Goal: Task Accomplishment & Management: Use online tool/utility

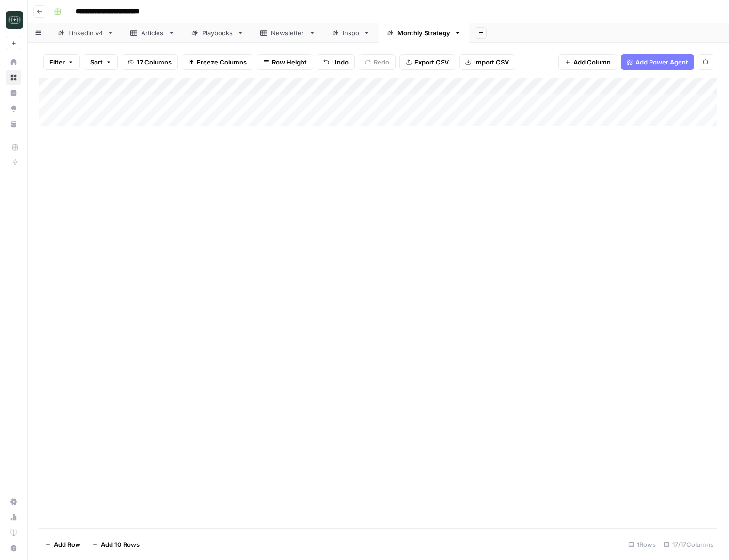
click at [43, 15] on button "Go back" at bounding box center [39, 11] width 13 height 13
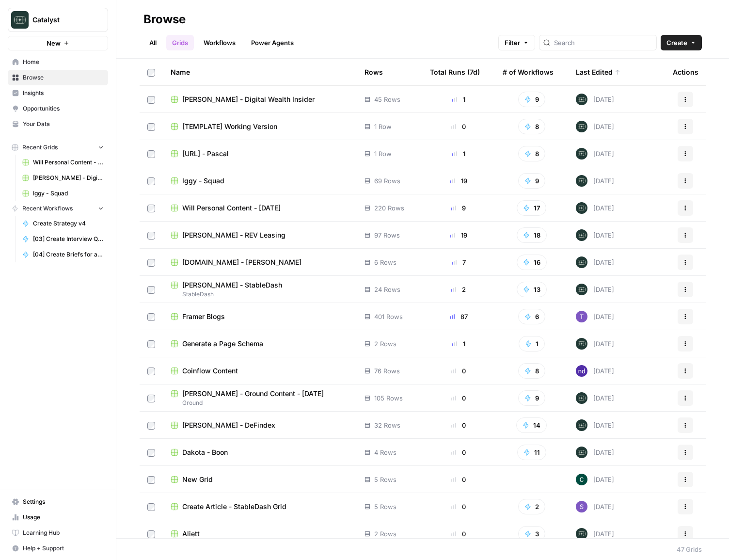
click at [220, 187] on td "Iggy - Squad" at bounding box center [260, 180] width 194 height 27
click at [213, 181] on span "Iggy - Squad" at bounding box center [203, 181] width 42 height 10
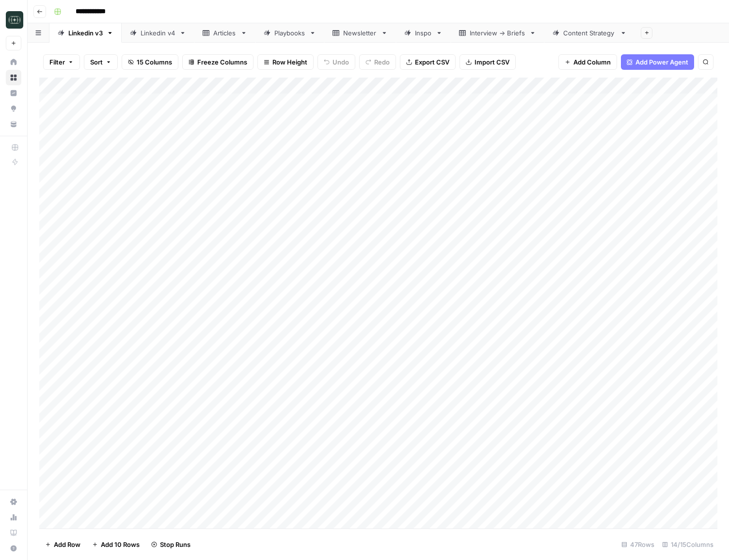
click at [586, 35] on div "Content Strategy" at bounding box center [589, 33] width 53 height 10
click at [686, 150] on div "Add Column" at bounding box center [378, 135] width 678 height 114
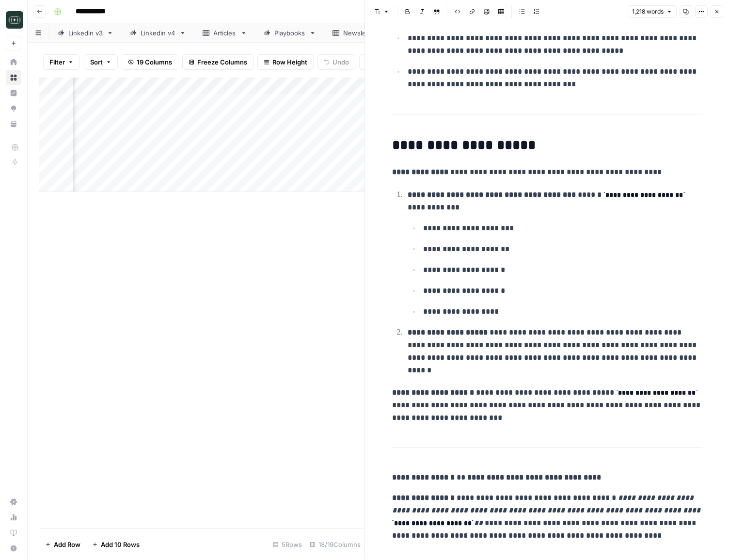
scroll to position [3556, 0]
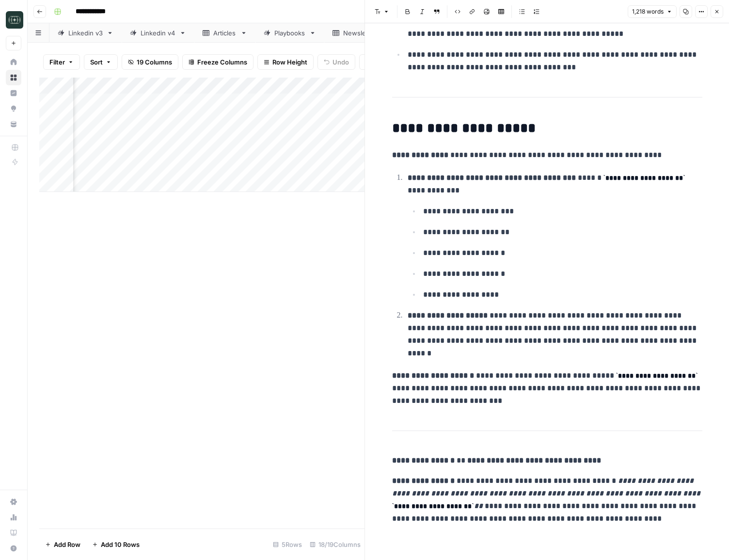
click at [717, 14] on icon "button" at bounding box center [717, 12] width 6 height 6
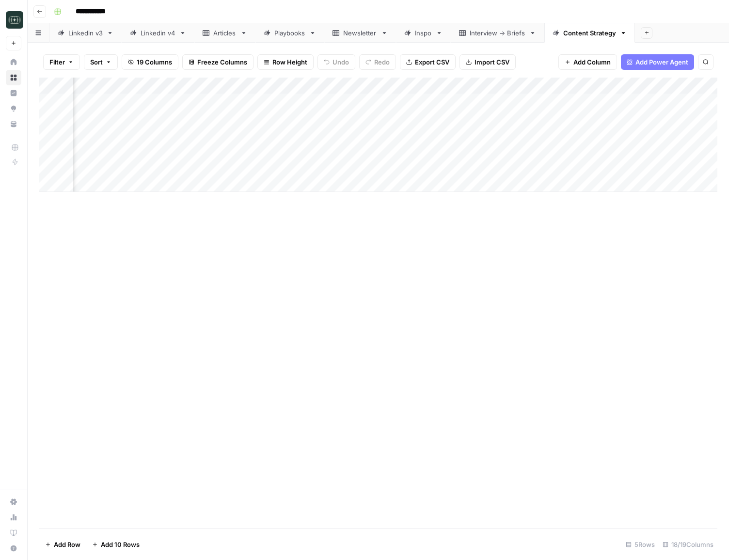
click at [239, 84] on div "Add Column" at bounding box center [378, 135] width 678 height 114
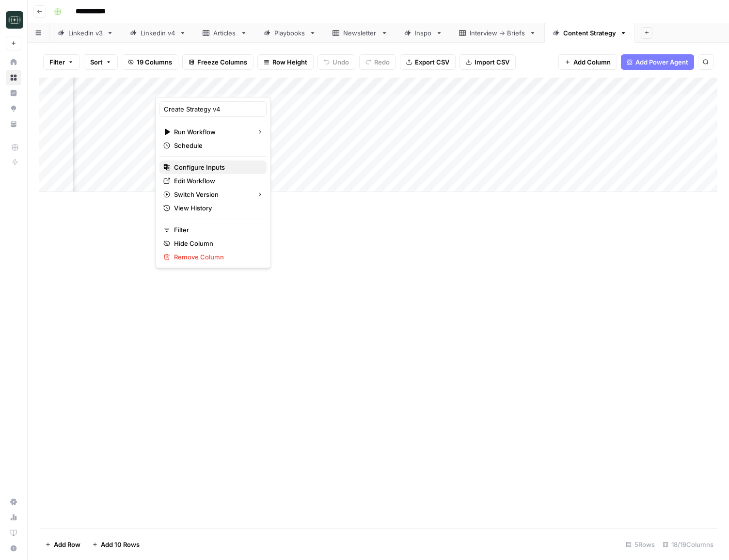
click at [210, 173] on button "Configure Inputs" at bounding box center [212, 167] width 107 height 14
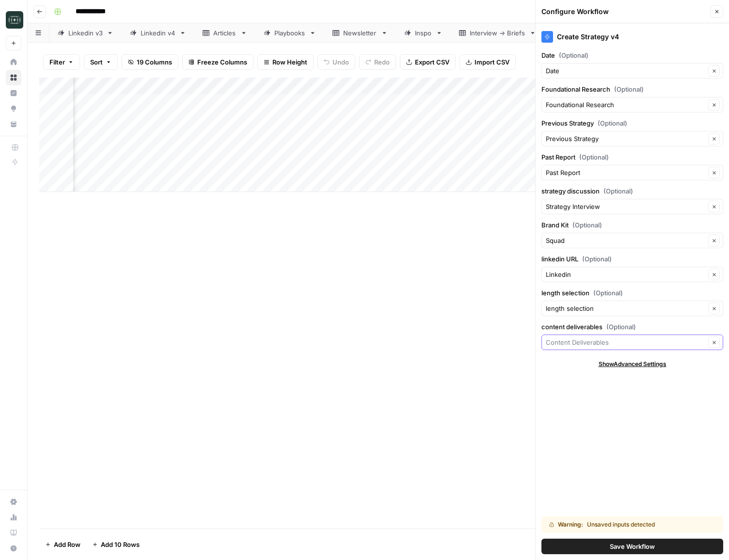
click at [575, 344] on input "content deliverables (Optional)" at bounding box center [625, 342] width 159 height 10
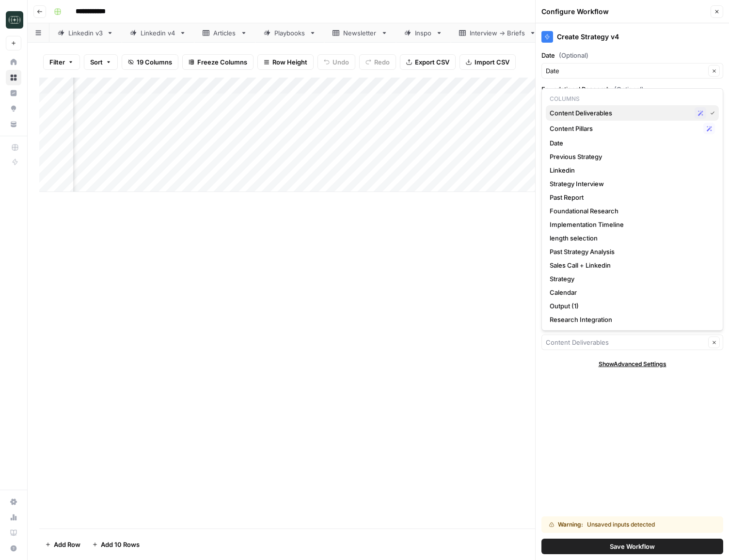
click at [627, 114] on span "Content Deliverables" at bounding box center [620, 113] width 141 height 10
type input "Content Deliverables"
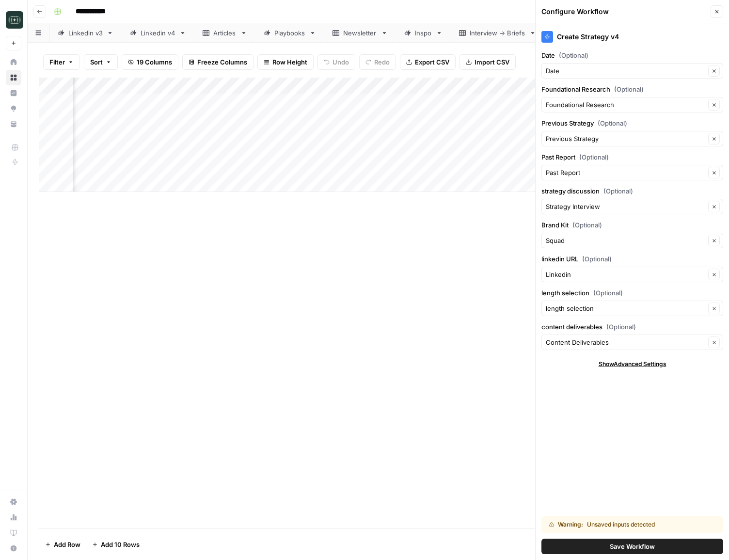
click at [568, 551] on button "Save Workflow" at bounding box center [632, 546] width 182 height 16
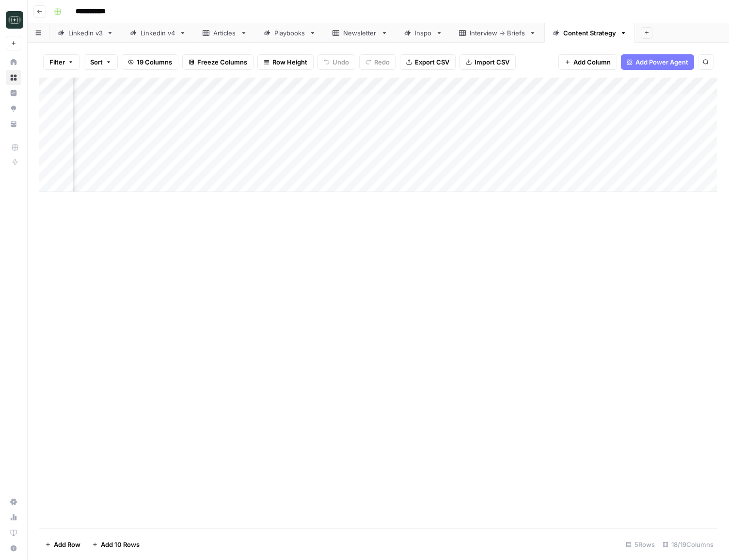
scroll to position [0, 775]
click at [424, 151] on div "Add Column" at bounding box center [378, 135] width 678 height 114
drag, startPoint x: 219, startPoint y: 86, endPoint x: 201, endPoint y: 89, distance: 17.7
click at [201, 89] on div "Add Column" at bounding box center [378, 135] width 678 height 114
click at [394, 84] on div "Add Column" at bounding box center [378, 135] width 678 height 114
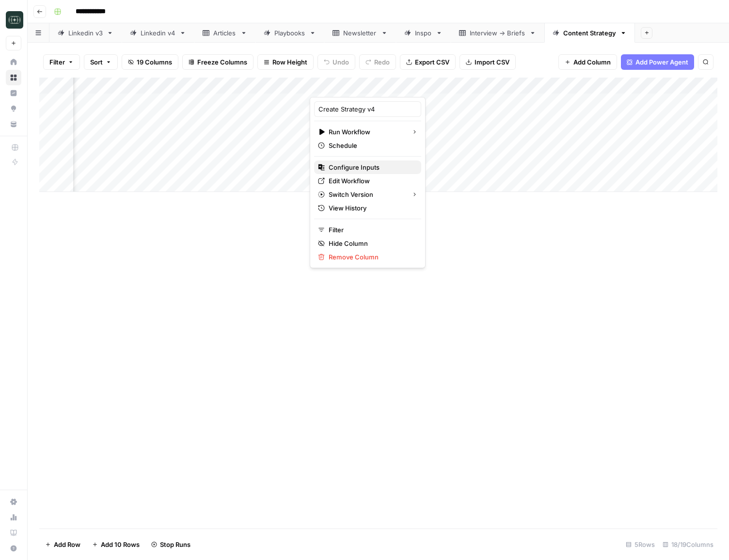
click at [377, 171] on span "Configure Inputs" at bounding box center [371, 167] width 85 height 10
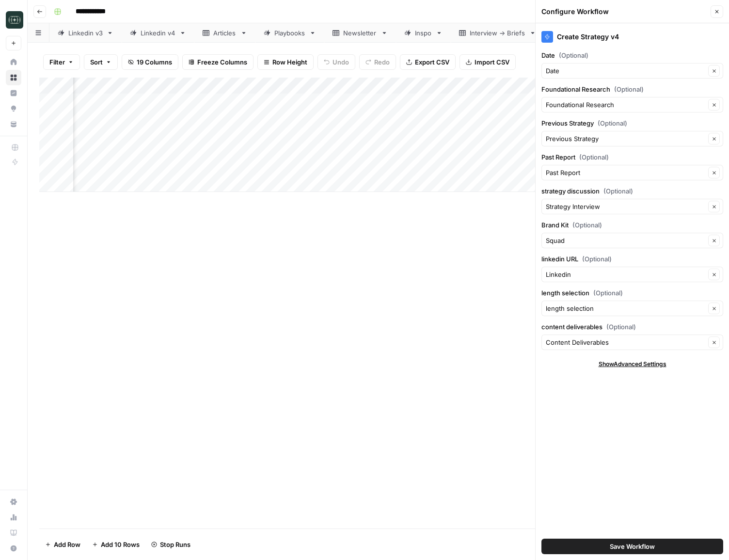
click at [714, 14] on icon "button" at bounding box center [717, 12] width 6 height 6
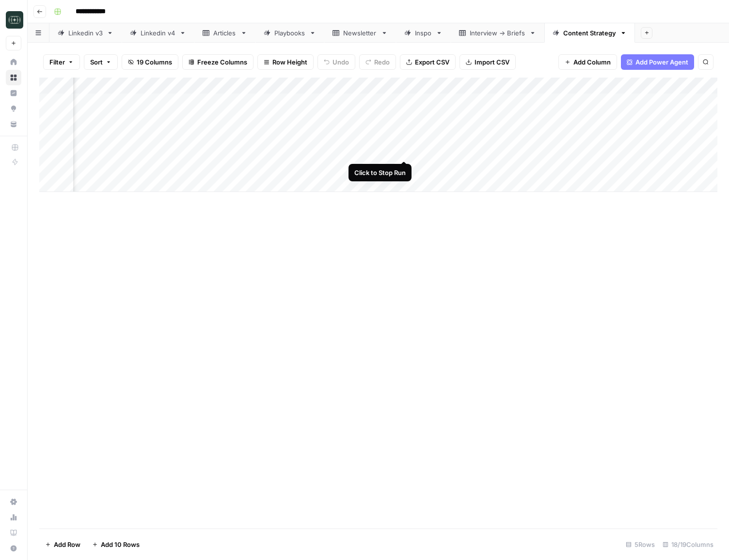
click at [404, 151] on div "Add Column" at bounding box center [378, 135] width 678 height 114
click at [382, 151] on div "Add Column" at bounding box center [378, 135] width 678 height 114
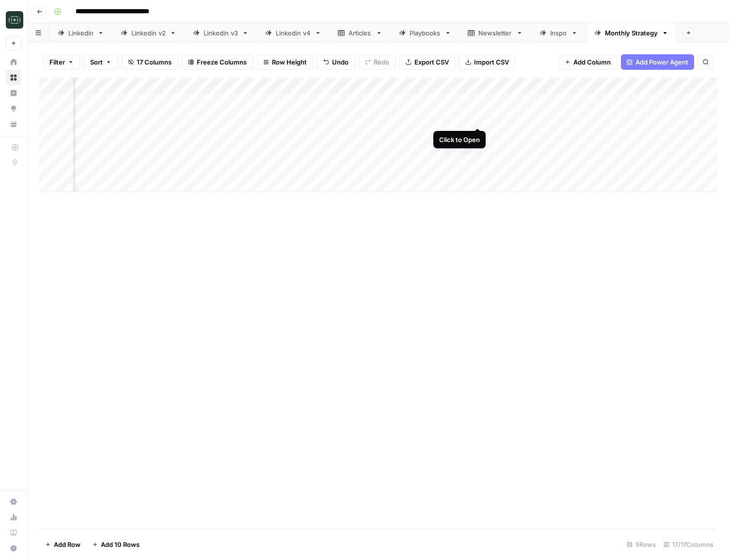
click at [477, 118] on div "Add Column" at bounding box center [378, 135] width 678 height 114
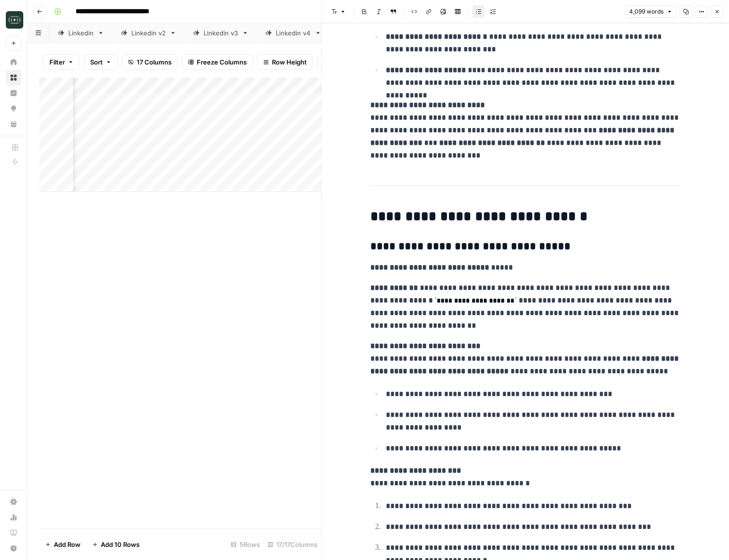
scroll to position [719, 0]
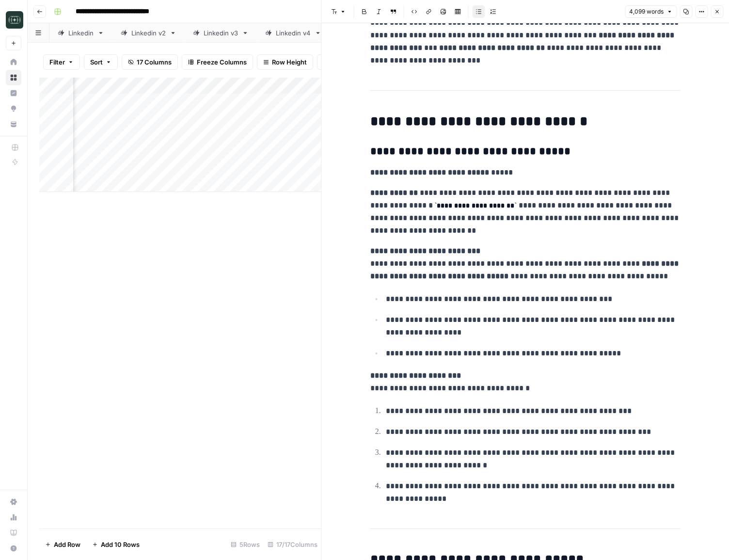
click at [720, 13] on button "Close" at bounding box center [717, 11] width 13 height 13
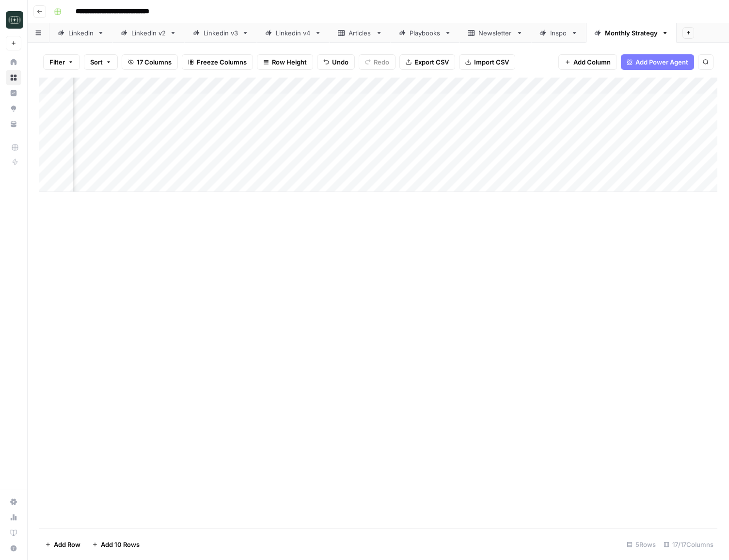
scroll to position [0, 1020]
click at [40, 11] on icon "button" at bounding box center [40, 12] width 6 height 6
click at [694, 81] on span "Add Column" at bounding box center [695, 85] width 34 height 9
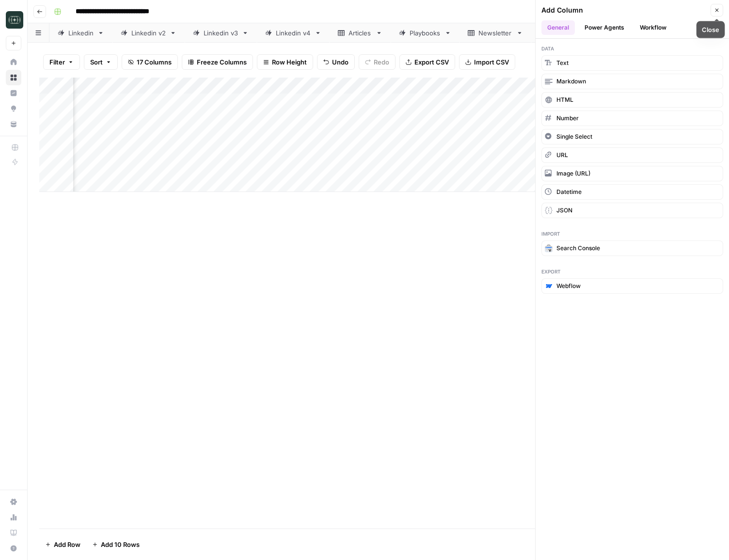
click at [717, 4] on button "Close" at bounding box center [717, 10] width 13 height 13
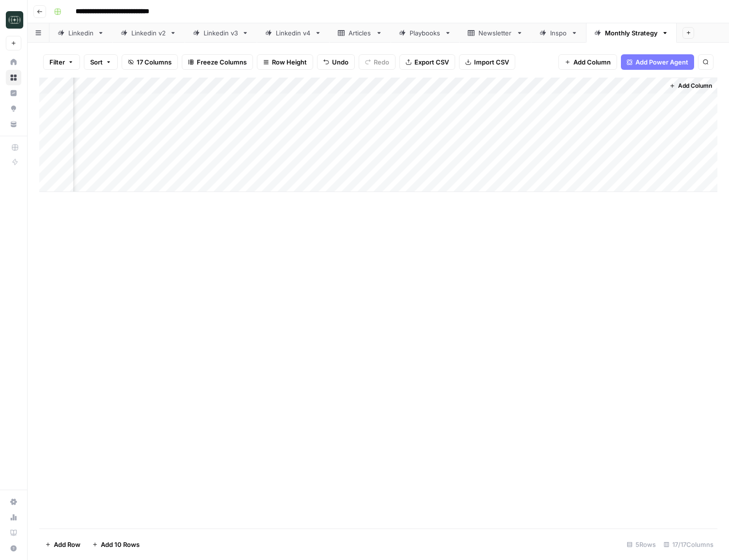
click at [39, 15] on button "Go back" at bounding box center [39, 11] width 13 height 13
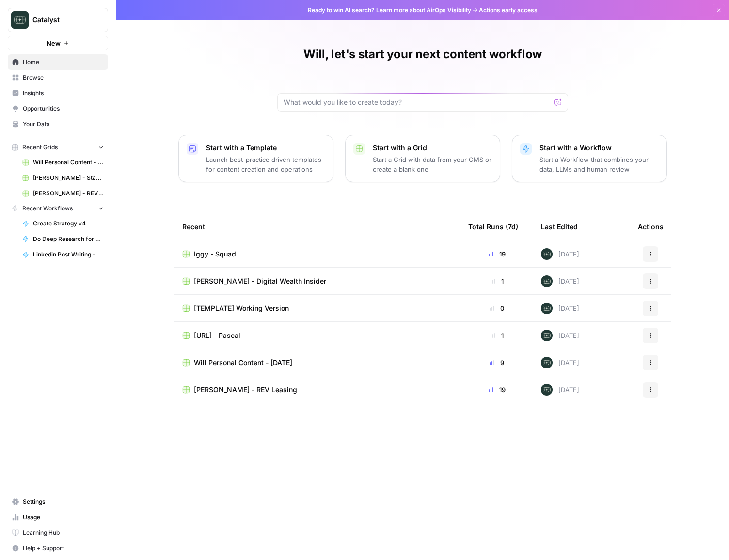
click at [226, 253] on span "Iggy - Squad" at bounding box center [215, 254] width 42 height 10
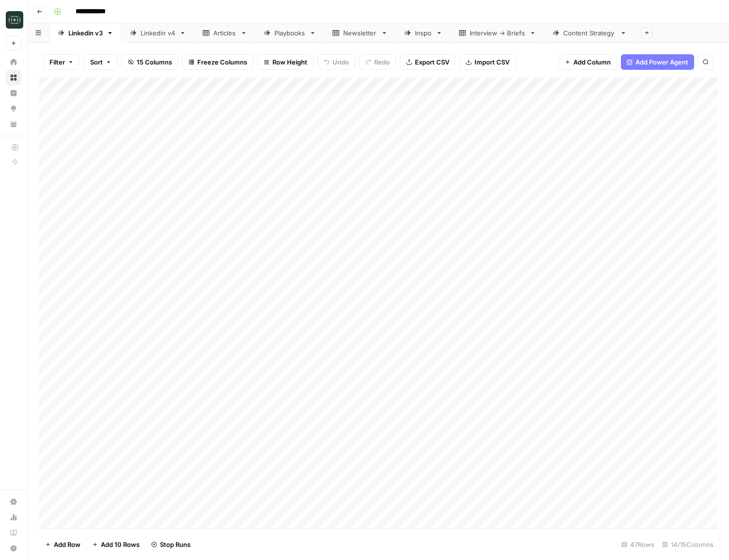
click at [586, 30] on div "Content Strategy" at bounding box center [589, 33] width 53 height 10
click at [482, 152] on div "Add Column" at bounding box center [378, 135] width 678 height 114
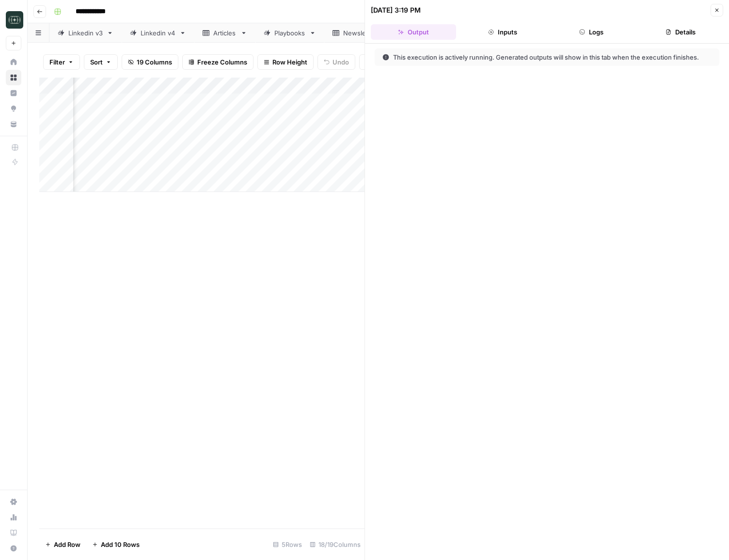
click at [576, 35] on button "Logs" at bounding box center [591, 32] width 85 height 16
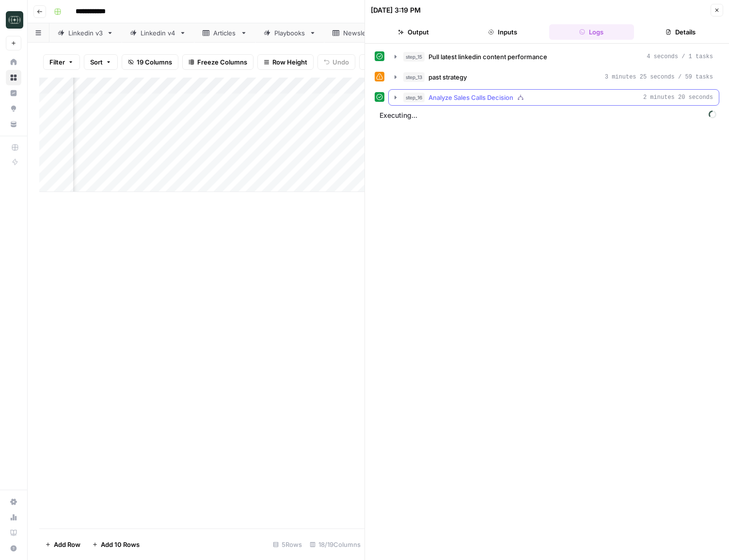
click at [395, 96] on icon "button" at bounding box center [396, 96] width 2 height 3
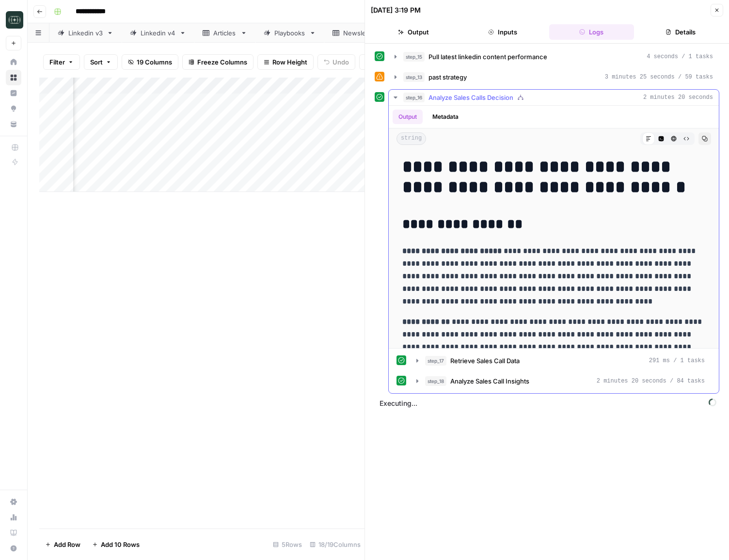
scroll to position [33, 0]
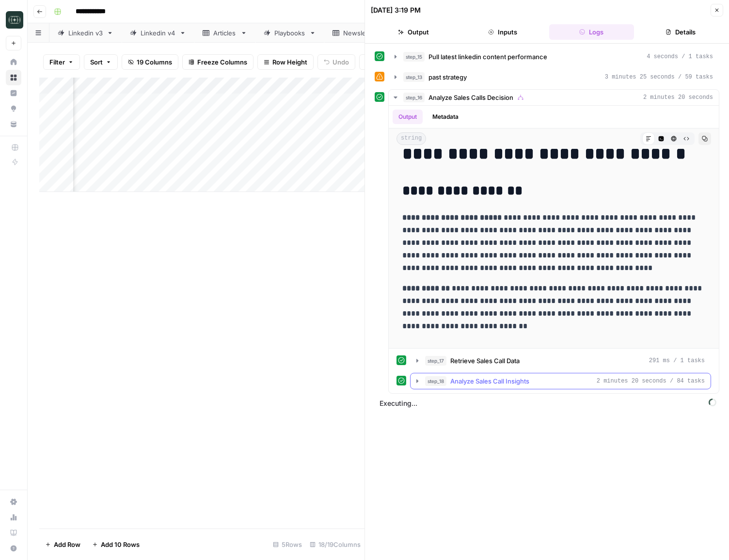
click at [419, 382] on icon "button" at bounding box center [417, 381] width 8 height 8
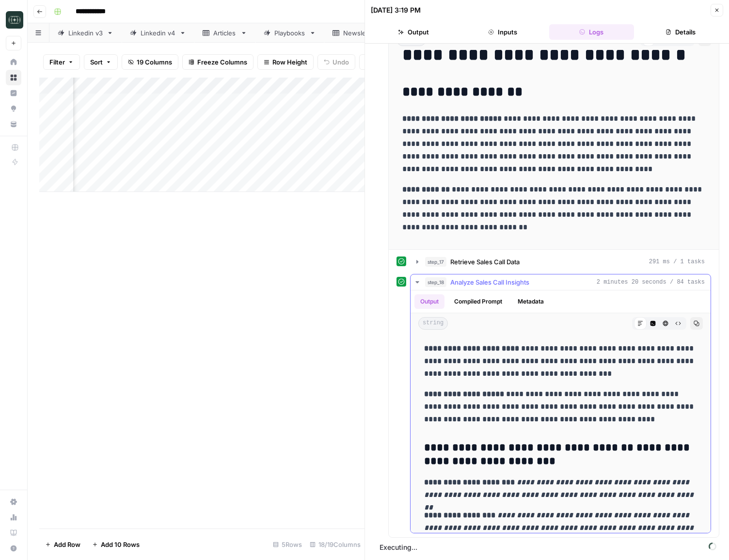
scroll to position [569, 0]
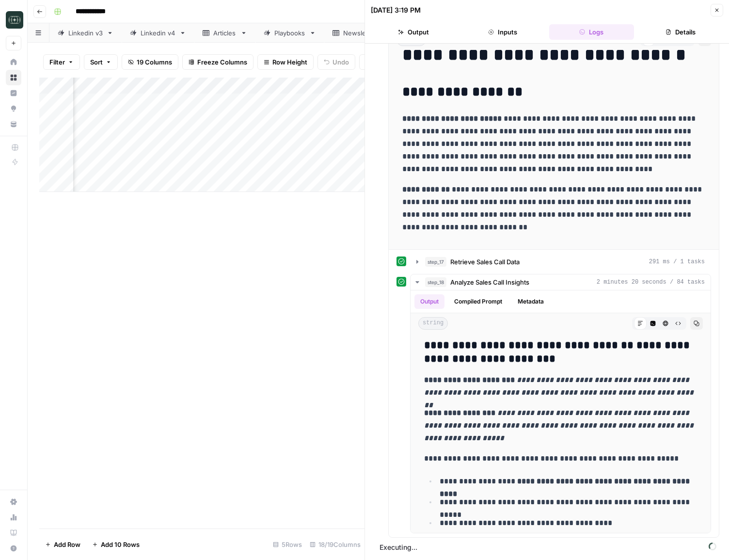
click at [718, 12] on icon "button" at bounding box center [717, 10] width 6 height 6
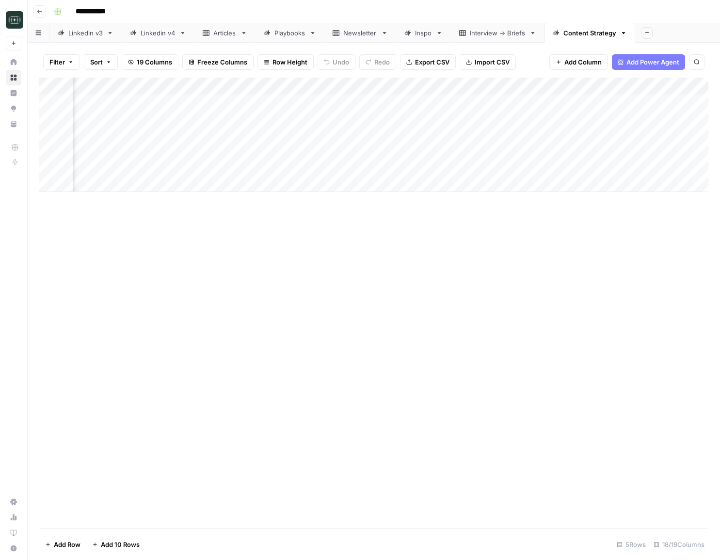
scroll to position [0, 940]
click at [587, 150] on div "Add Column" at bounding box center [373, 135] width 669 height 114
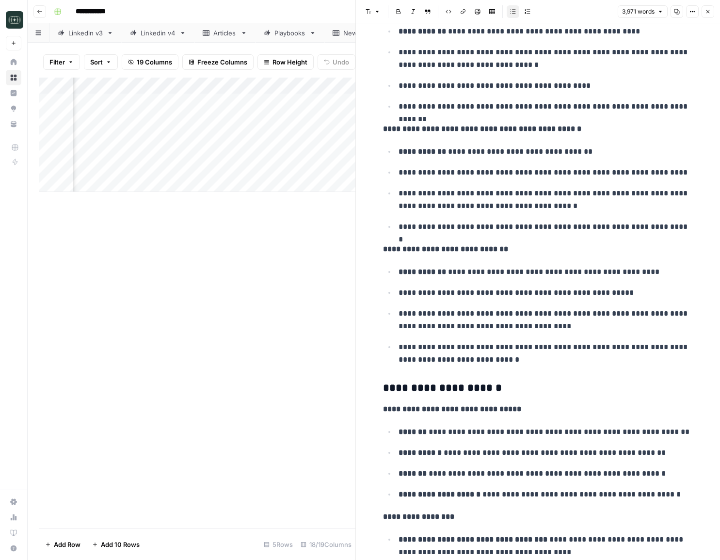
scroll to position [821, 0]
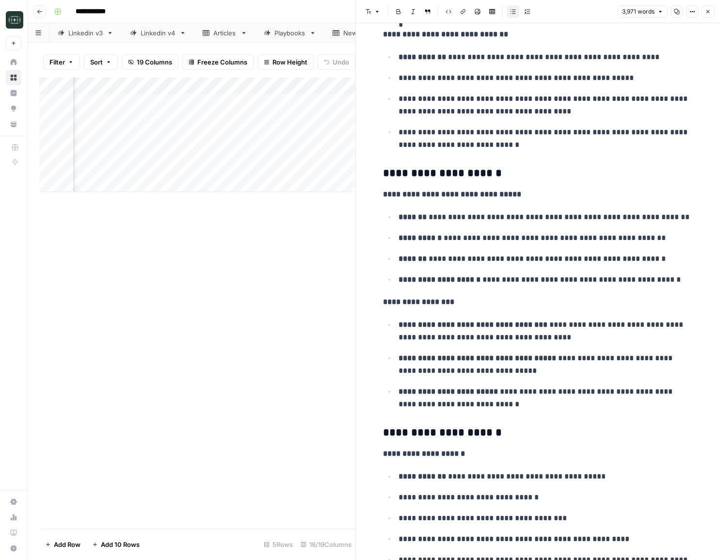
click at [705, 14] on icon "button" at bounding box center [708, 12] width 6 height 6
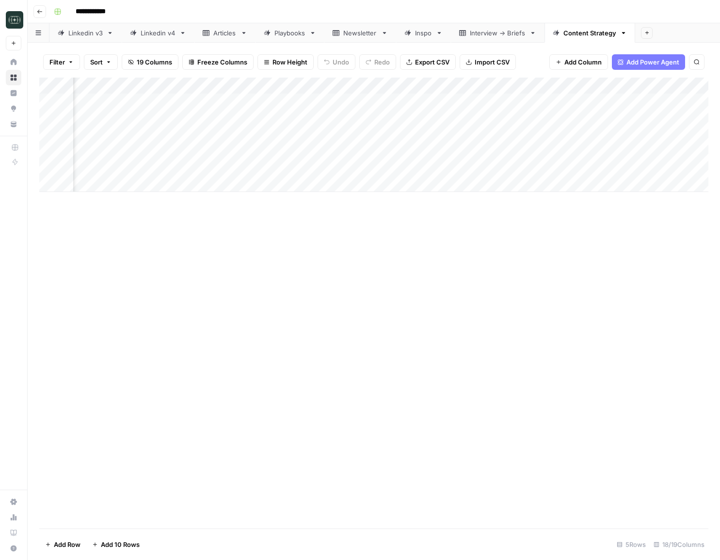
click at [671, 150] on div "Add Column" at bounding box center [373, 135] width 669 height 114
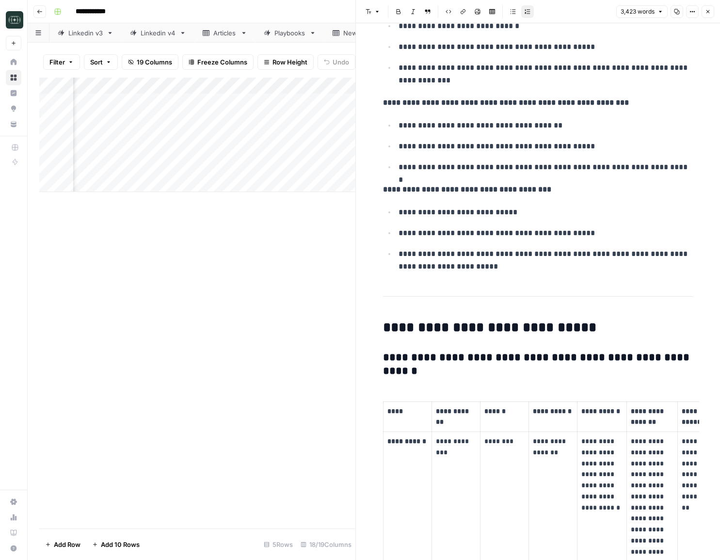
scroll to position [1361, 0]
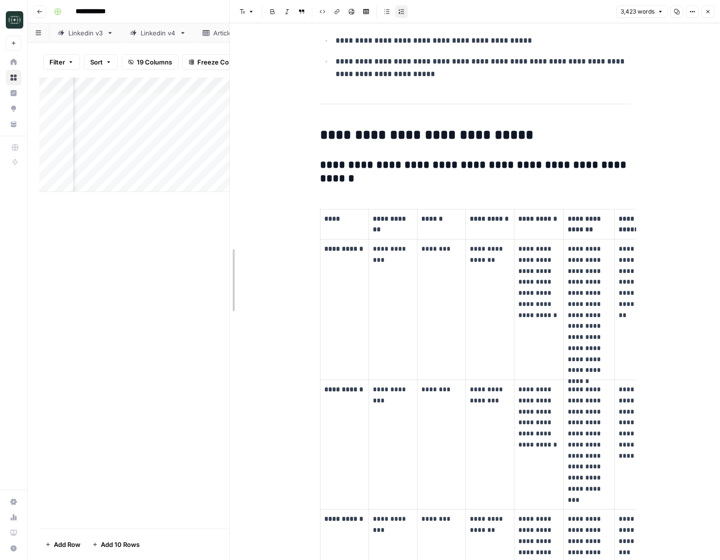
drag, startPoint x: 355, startPoint y: 342, endPoint x: 228, endPoint y: 349, distance: 126.7
click at [228, 349] on div at bounding box center [230, 280] width 10 height 560
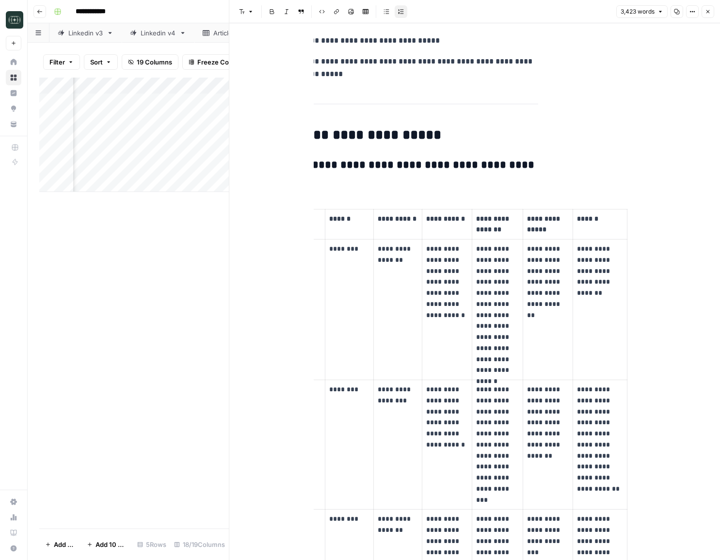
scroll to position [0, 104]
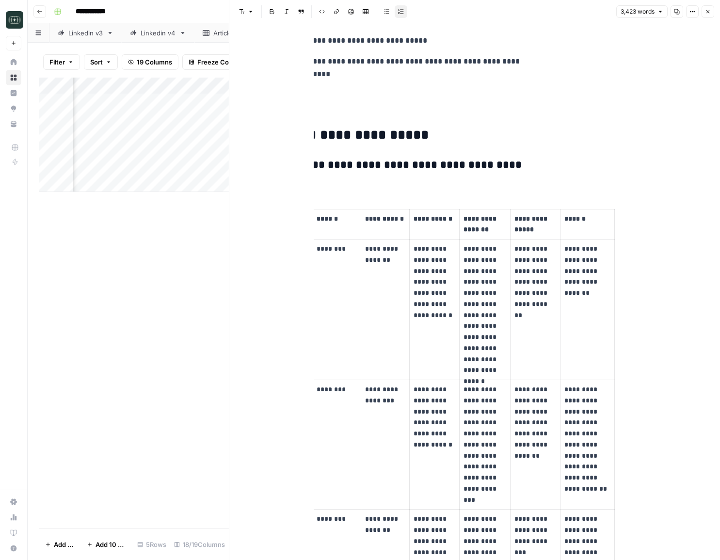
click at [709, 15] on button "Close" at bounding box center [707, 11] width 13 height 13
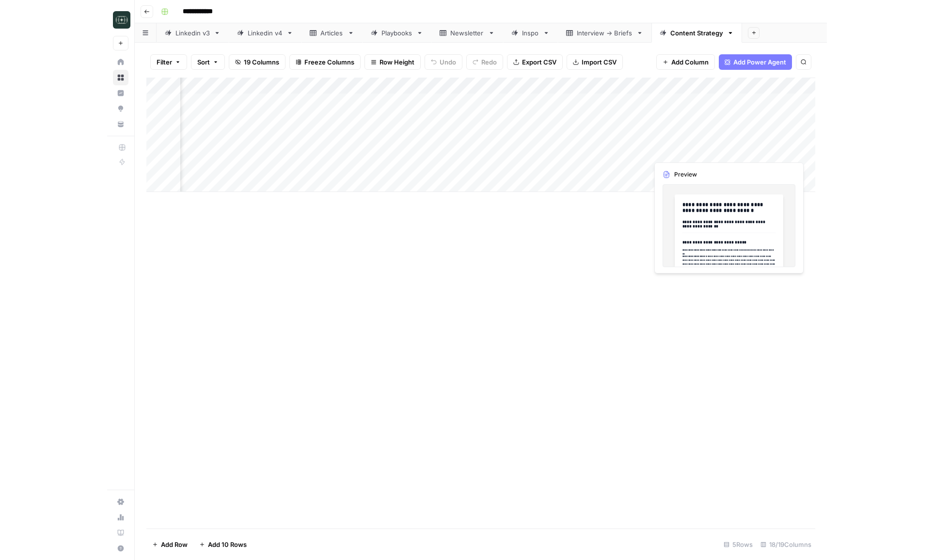
scroll to position [0, 1199]
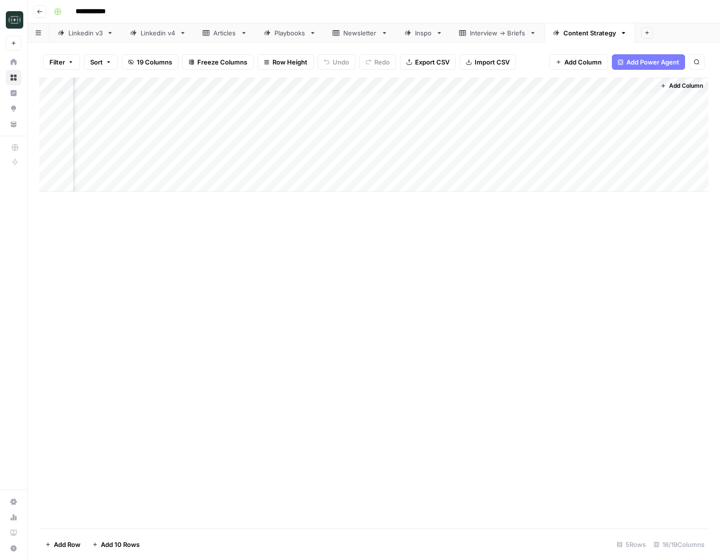
click at [689, 84] on span "Add Column" at bounding box center [686, 85] width 34 height 9
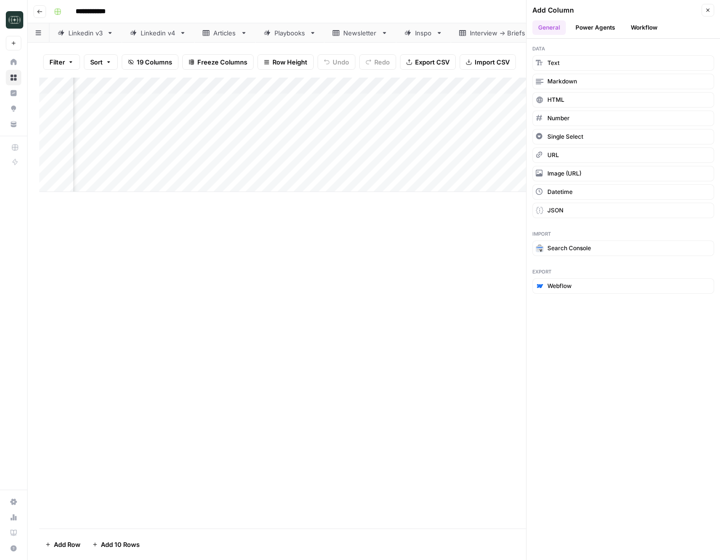
click at [649, 32] on button "Workflow" at bounding box center [644, 27] width 38 height 15
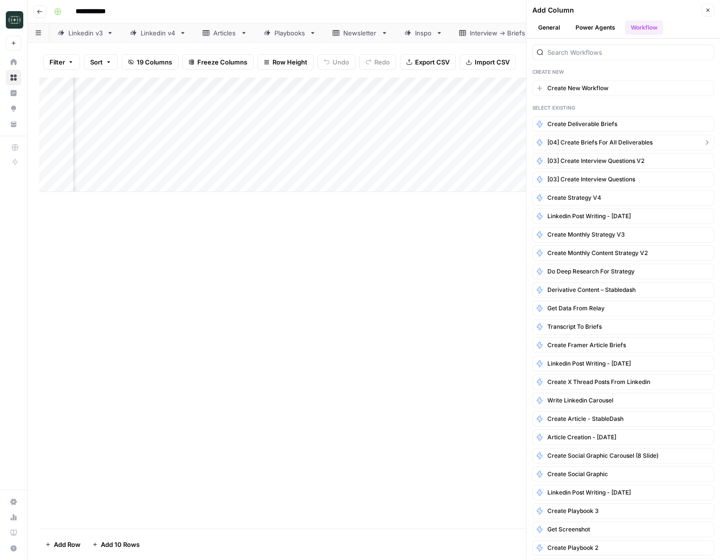
click at [620, 145] on span "[04] Create Briefs for all deliverables" at bounding box center [599, 142] width 105 height 9
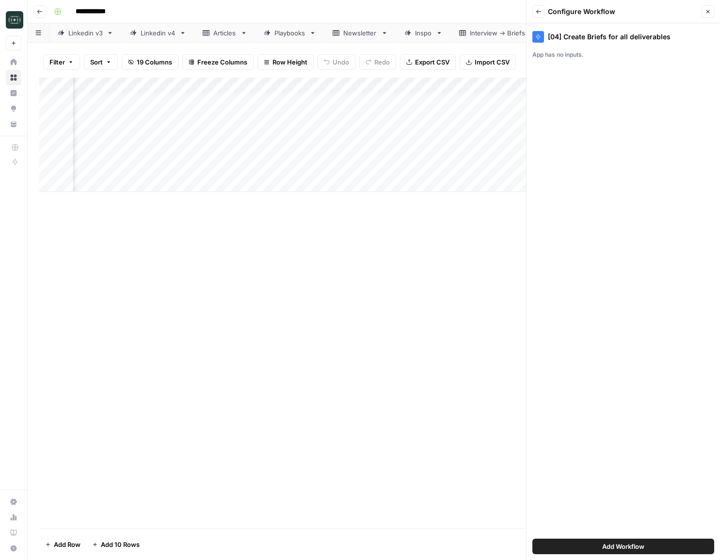
click at [537, 17] on button "Back" at bounding box center [538, 11] width 13 height 13
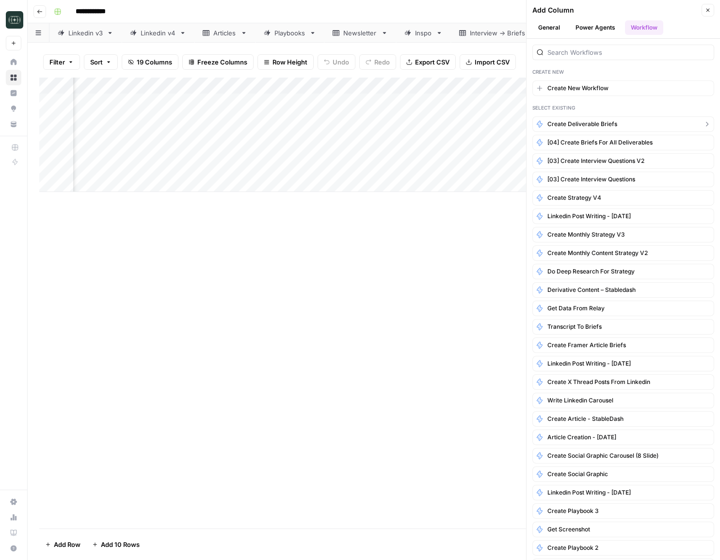
click at [604, 128] on span "Create Deliverable Briefs" at bounding box center [582, 124] width 70 height 9
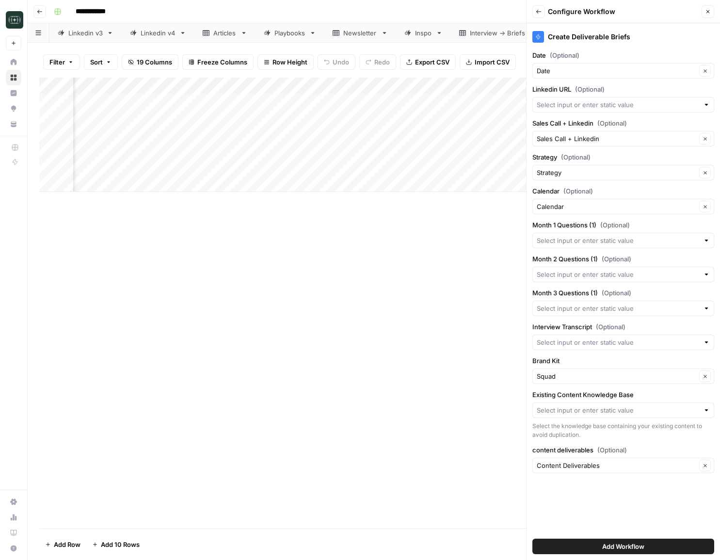
click at [606, 96] on div "Linkedin URL (Optional)" at bounding box center [623, 98] width 182 height 28
click at [605, 101] on input "Linkedin URL (Optional)" at bounding box center [618, 105] width 162 height 10
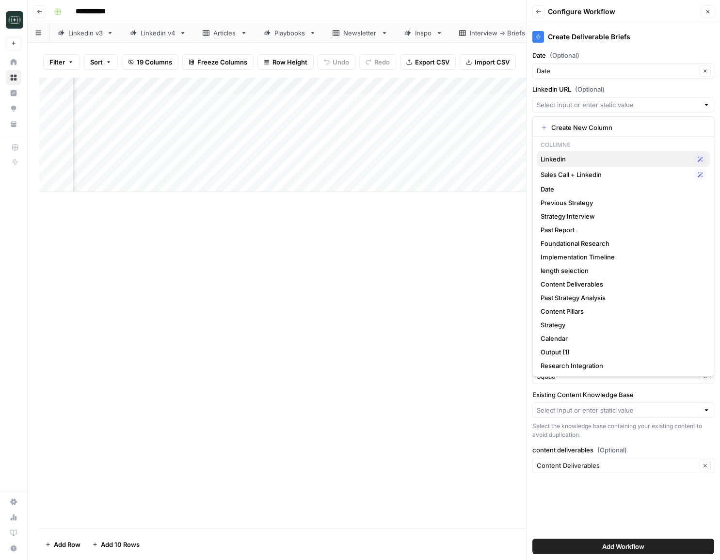
click at [585, 155] on span "Linkedin" at bounding box center [615, 159] width 150 height 10
type input "Linkedin"
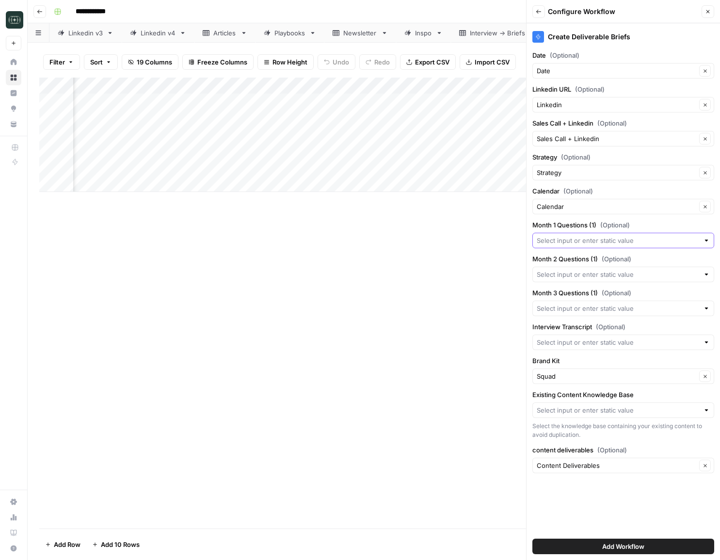
click at [609, 244] on input "Month 1 Questions (1) (Optional)" at bounding box center [618, 241] width 162 height 10
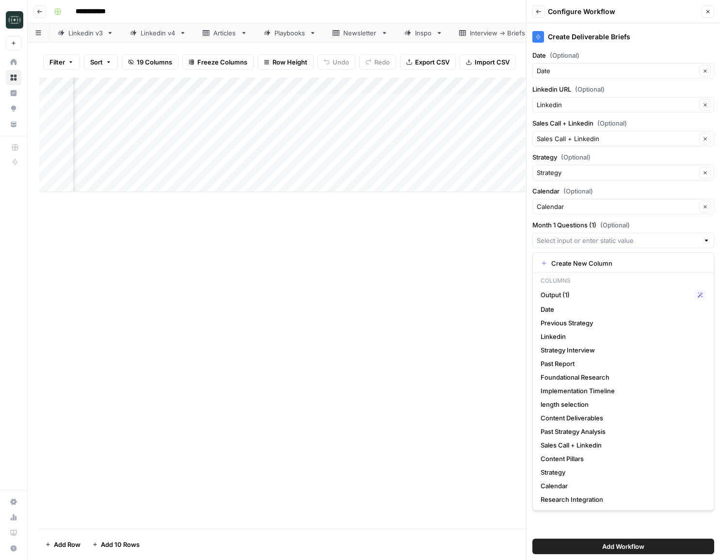
click at [477, 292] on div "Add Column" at bounding box center [373, 303] width 669 height 451
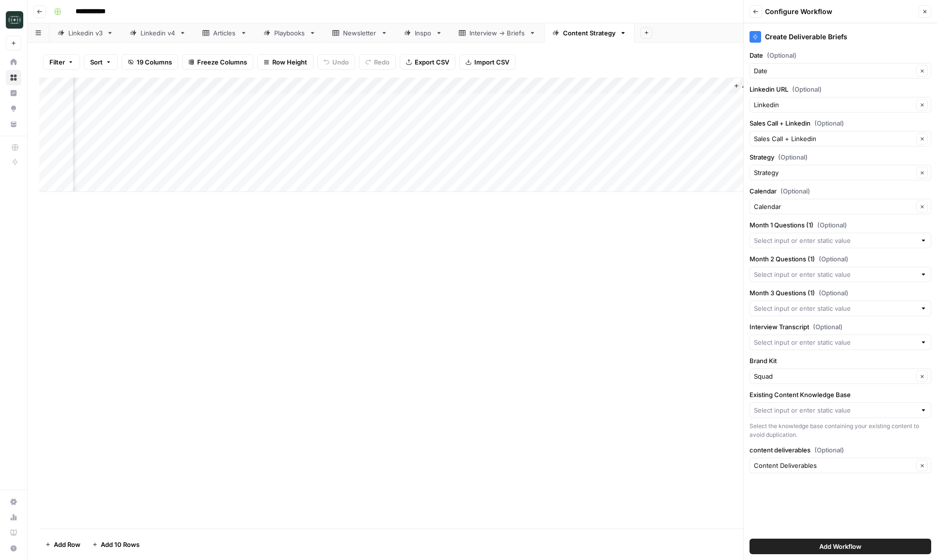
scroll to position [0, 1122]
click at [676, 84] on div "Add Column" at bounding box center [482, 135] width 886 height 114
click at [677, 110] on input "Output (1)" at bounding box center [702, 109] width 98 height 10
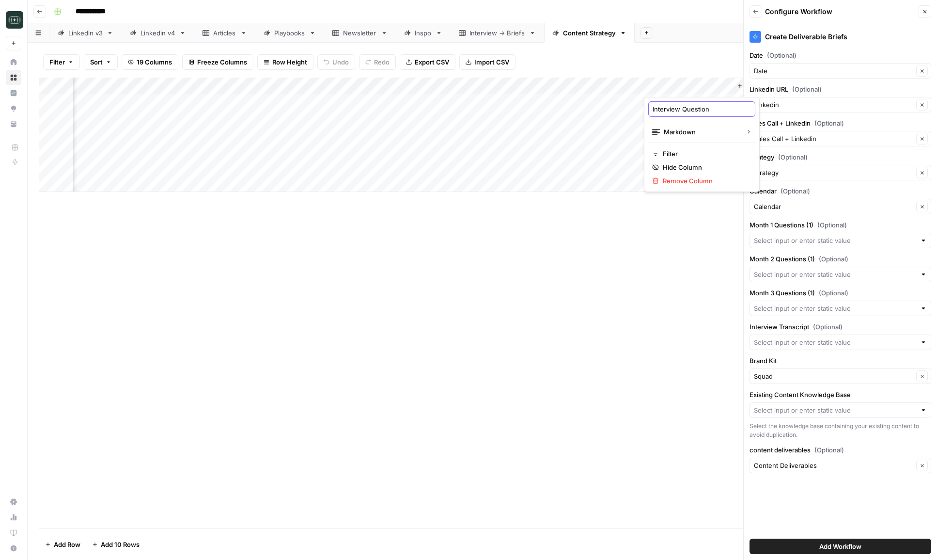
type input "Interview Questions"
click at [719, 236] on input "Month 1 Questions (1) (Optional)" at bounding box center [835, 241] width 162 height 10
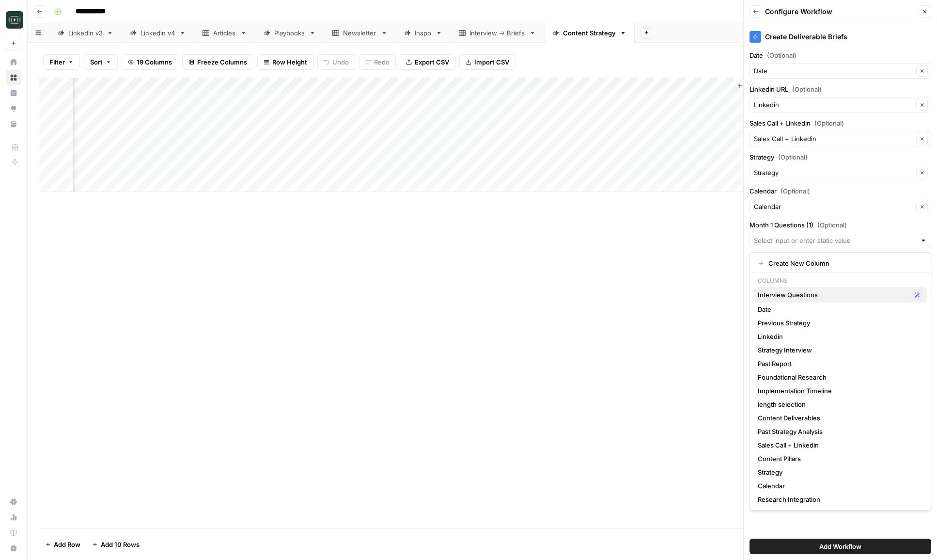
click at [719, 289] on div "Interview Questions Possible Match" at bounding box center [840, 295] width 165 height 12
type input "Interview Questions"
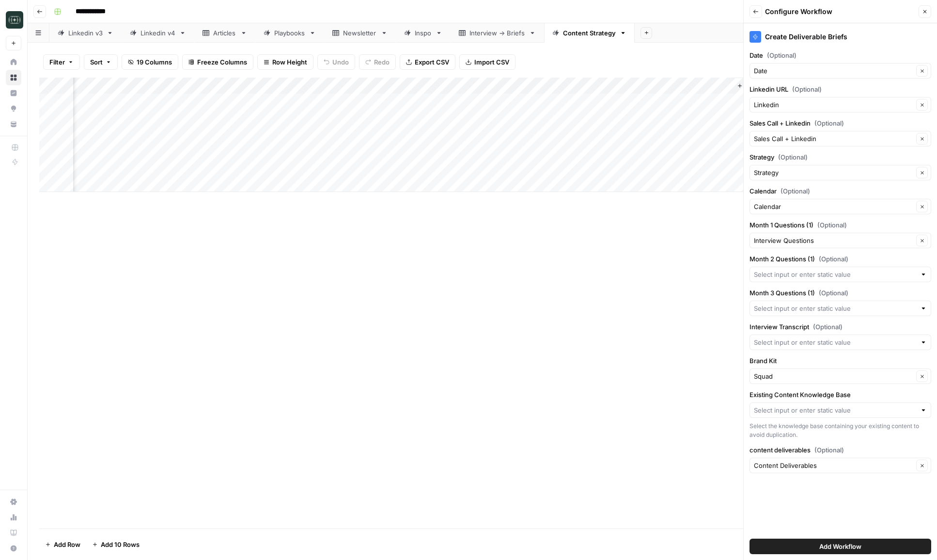
click at [719, 336] on div at bounding box center [841, 342] width 182 height 16
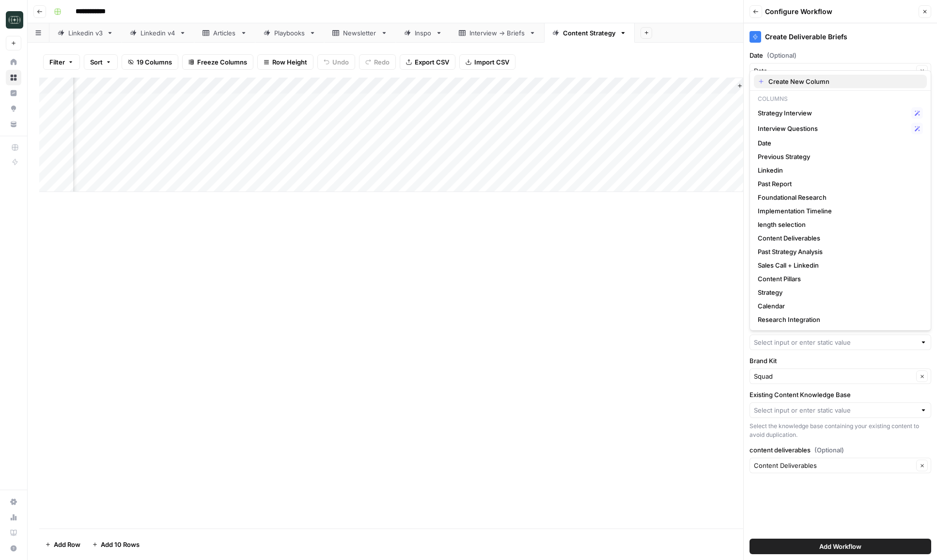
click at [719, 80] on span "Create New Column" at bounding box center [844, 82] width 151 height 10
type input "Create New Column"
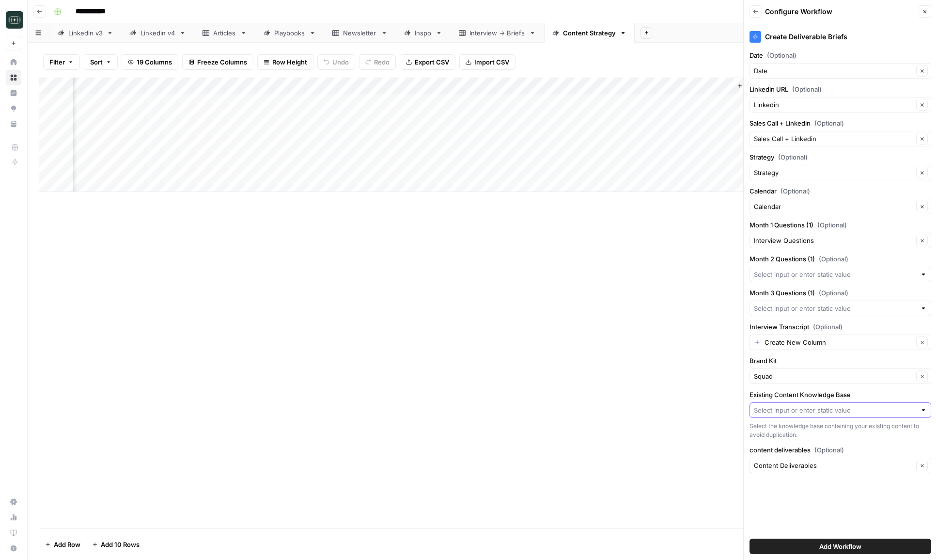
click at [719, 409] on input "Existing Content Knowledge Base" at bounding box center [835, 410] width 162 height 10
click at [719, 429] on span "Squad" at bounding box center [838, 433] width 161 height 10
type input "Squad"
click at [719, 546] on button "Add Workflow" at bounding box center [841, 546] width 182 height 16
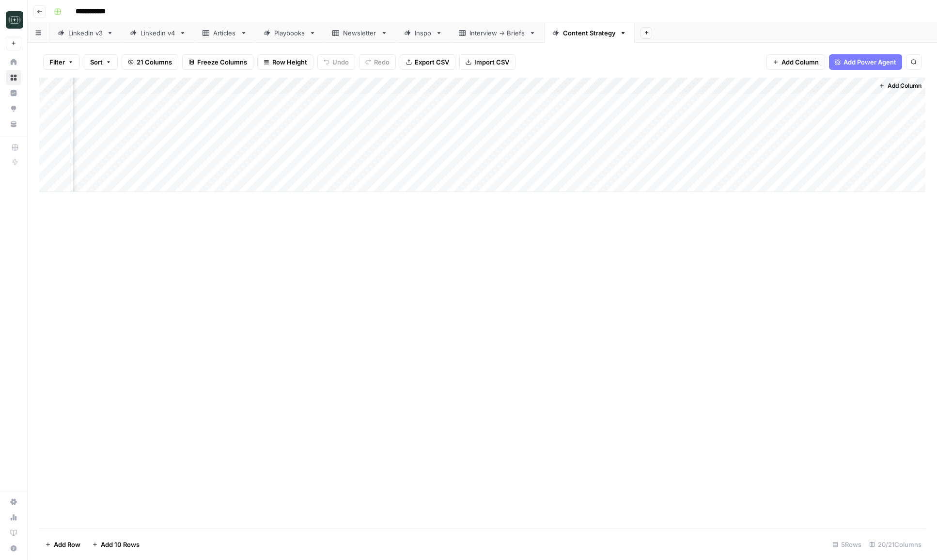
scroll to position [0, 1242]
click at [663, 151] on div "Add Column" at bounding box center [482, 135] width 886 height 114
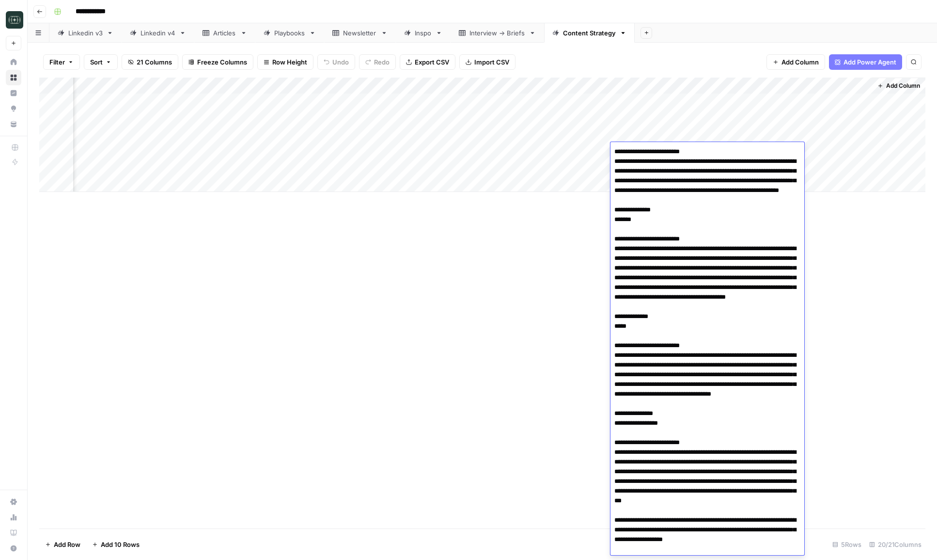
scroll to position [10564, 0]
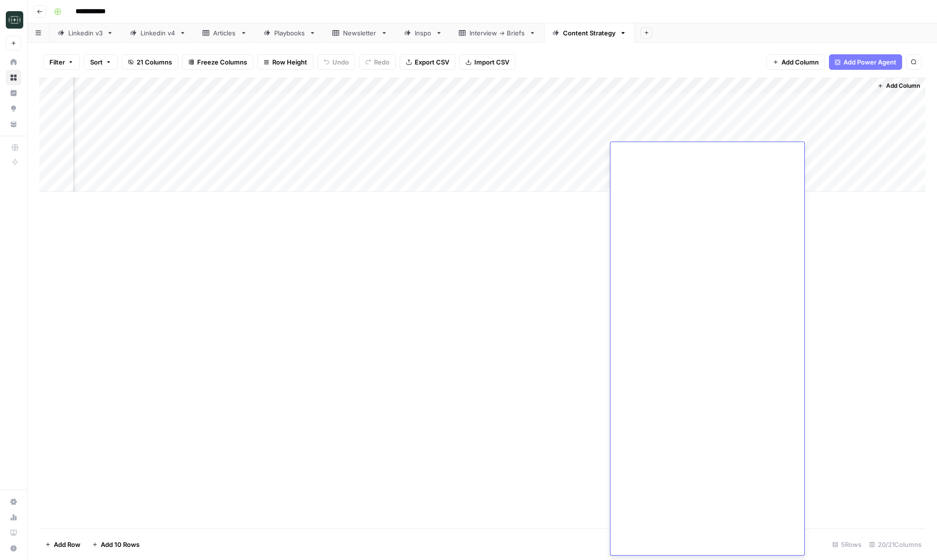
click at [719, 286] on div "Add Column" at bounding box center [482, 303] width 886 height 451
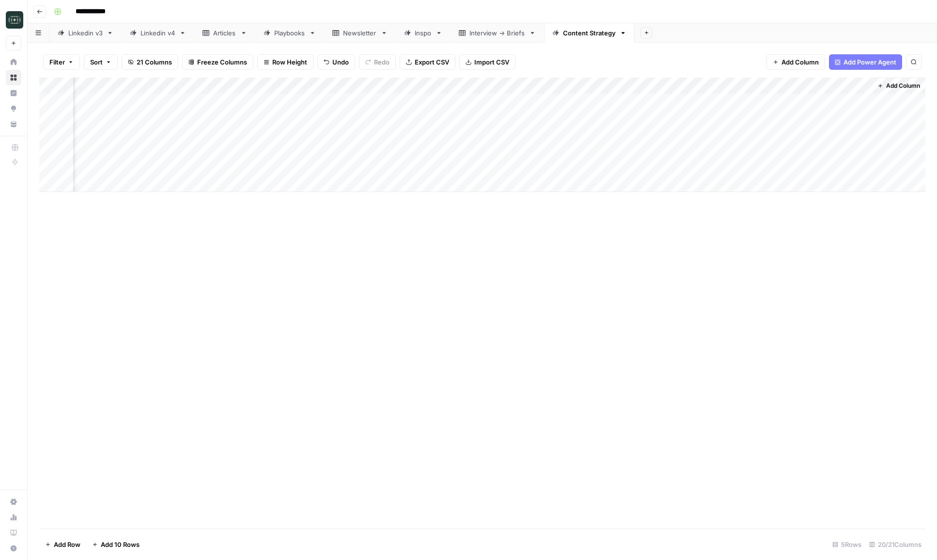
click at [719, 152] on div "Add Column" at bounding box center [482, 135] width 886 height 114
click at [719, 150] on div "Add Column" at bounding box center [482, 135] width 886 height 114
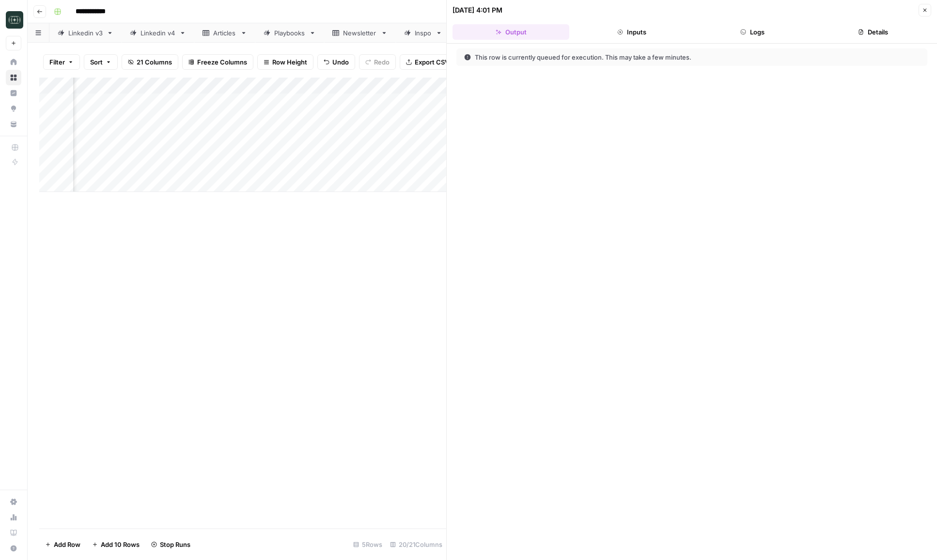
click at [644, 32] on button "Inputs" at bounding box center [631, 32] width 117 height 16
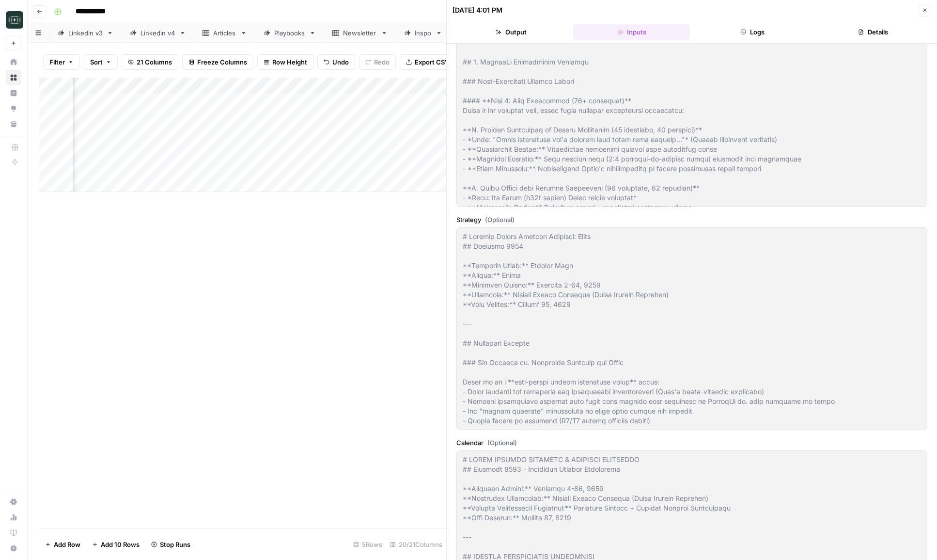
scroll to position [213, 0]
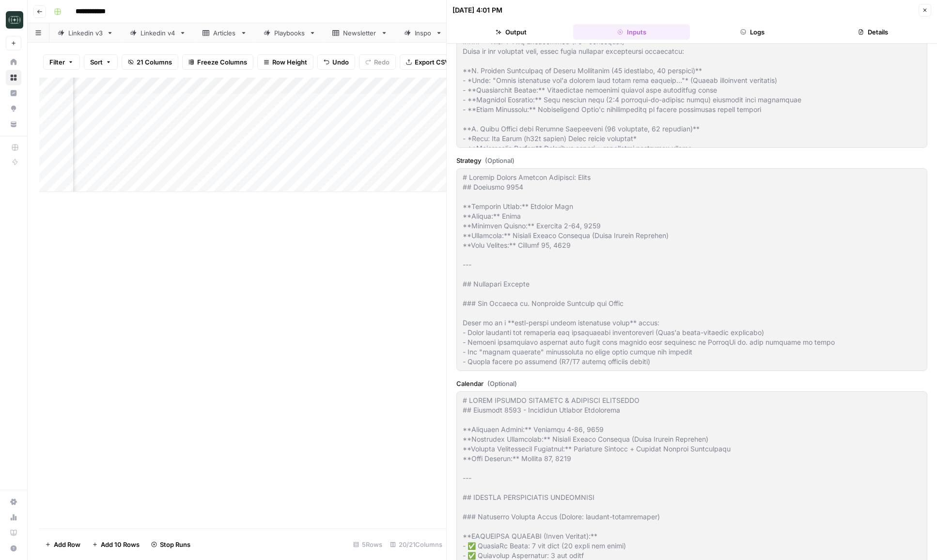
type input "### EXECUTIVE CONTENT (Peter Roisman)- **LinkedIn Posts:** 4 per week- **Execut…"
click at [719, 3] on header "10/13/25 at 4:01 PM Close Output Inputs Logs Details" at bounding box center [692, 22] width 491 height 44
click at [719, 8] on button "Close" at bounding box center [925, 10] width 13 height 13
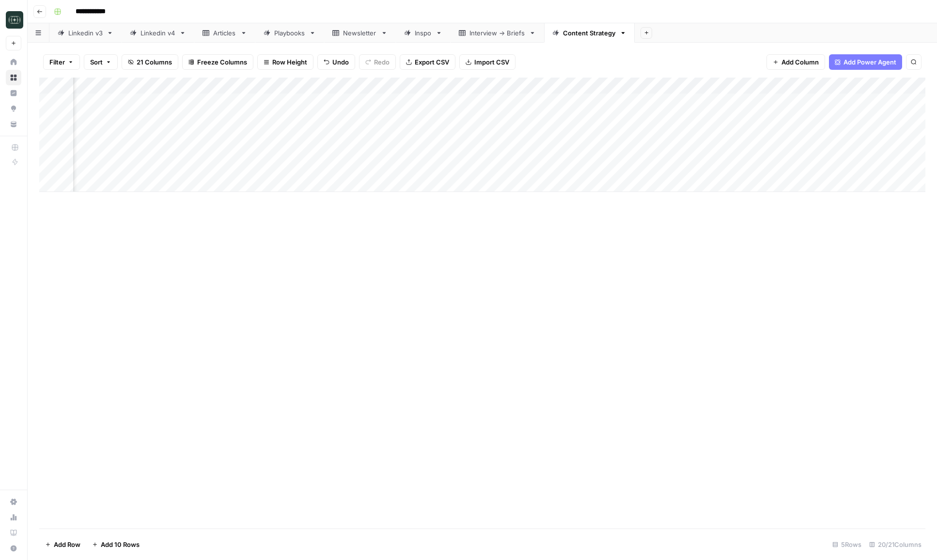
scroll to position [0, 1242]
click at [719, 151] on div "Add Column" at bounding box center [482, 135] width 886 height 114
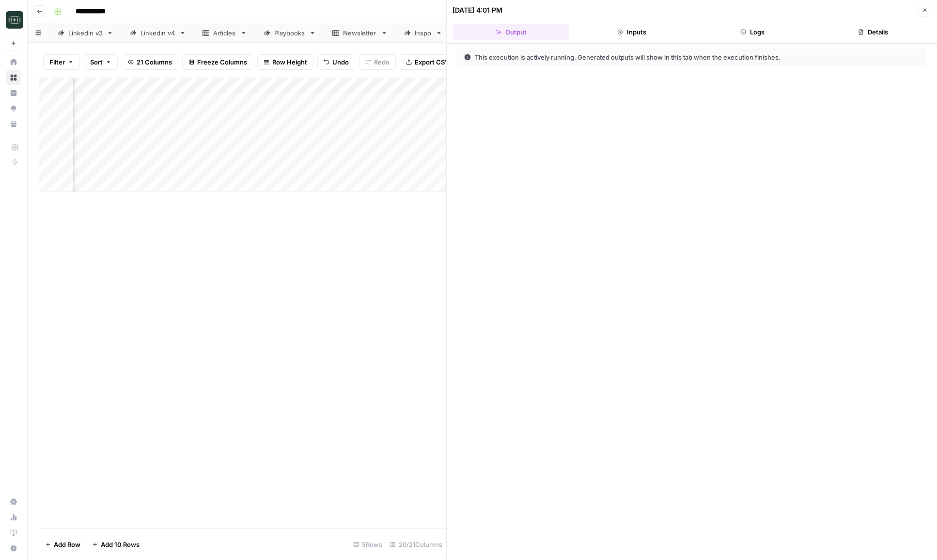
click at [719, 26] on button "Logs" at bounding box center [752, 32] width 117 height 16
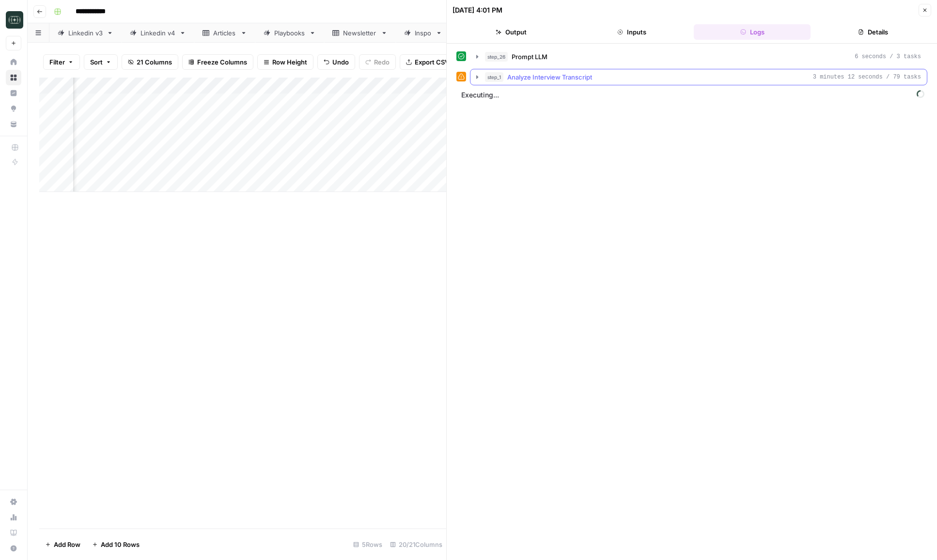
click at [646, 76] on div "step_1 Analyze Interview Transcript 3 minutes 12 seconds / 79 tasks" at bounding box center [703, 77] width 436 height 10
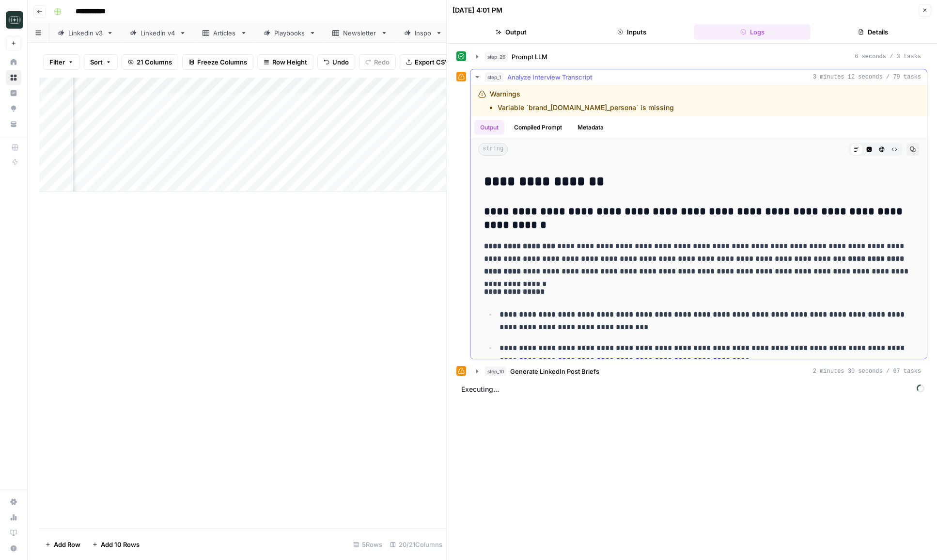
scroll to position [1424, 0]
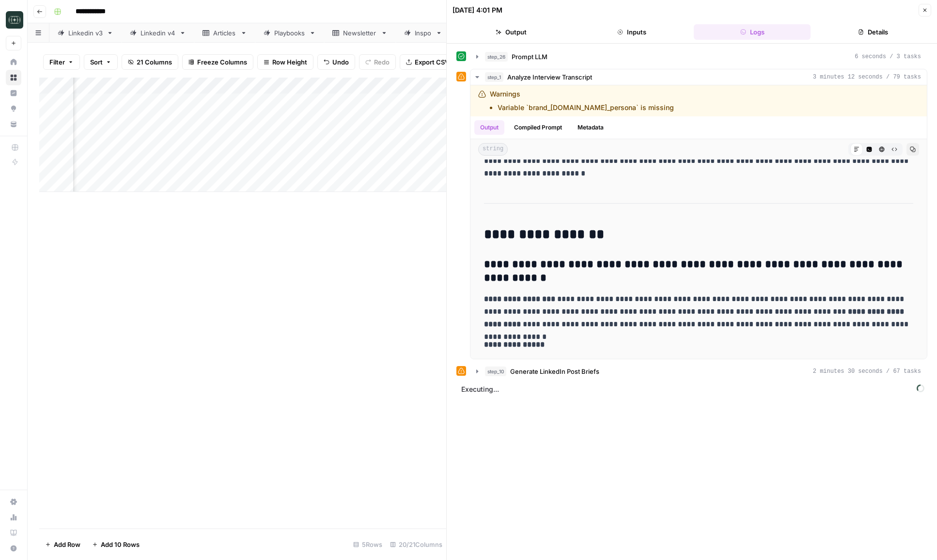
click at [719, 11] on button "Close" at bounding box center [925, 10] width 13 height 13
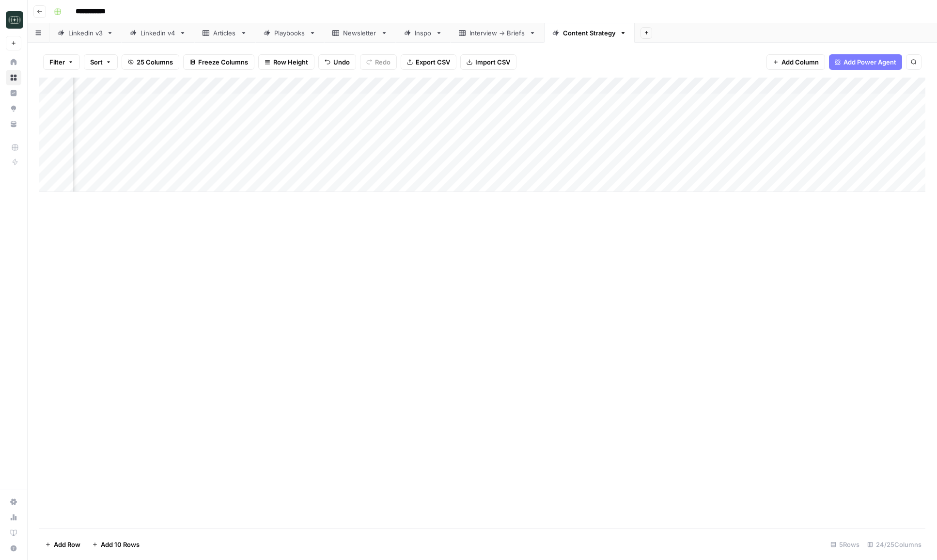
scroll to position [0, 1503]
click at [719, 152] on div "Add Column" at bounding box center [482, 135] width 886 height 114
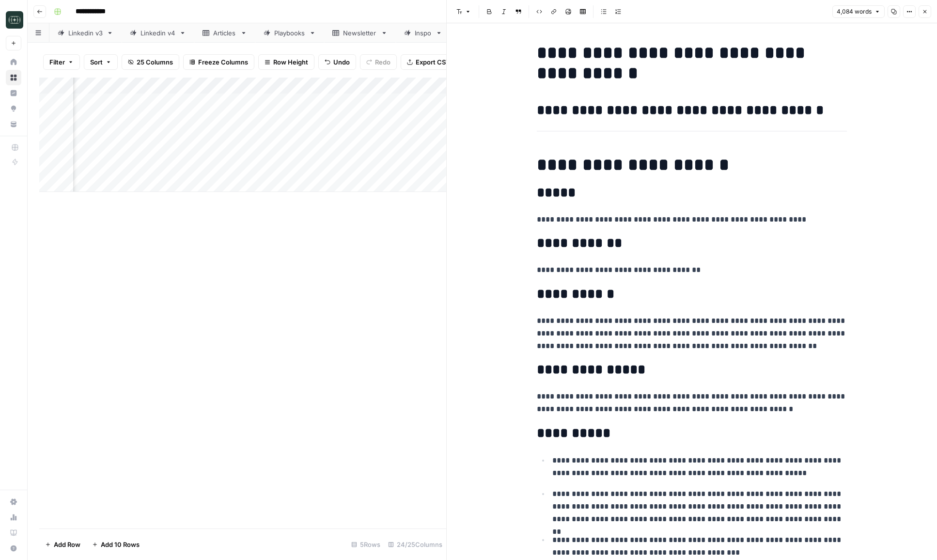
click at [719, 9] on icon "button" at bounding box center [925, 12] width 6 height 6
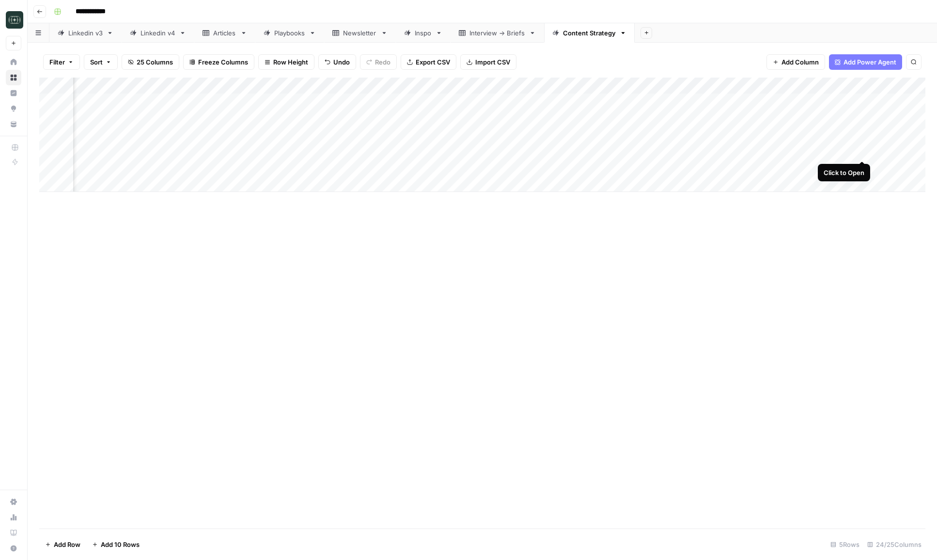
click at [719, 149] on div "Add Column" at bounding box center [482, 135] width 886 height 114
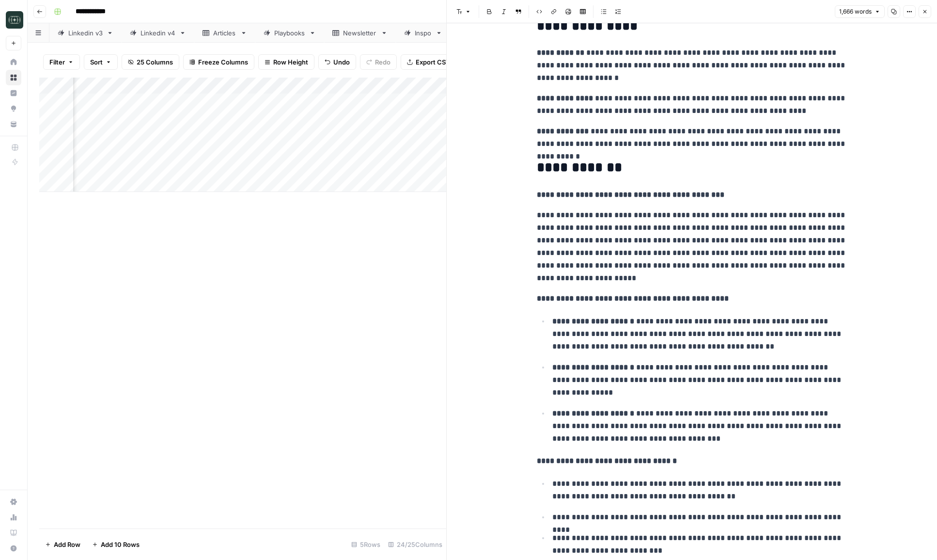
scroll to position [1892, 0]
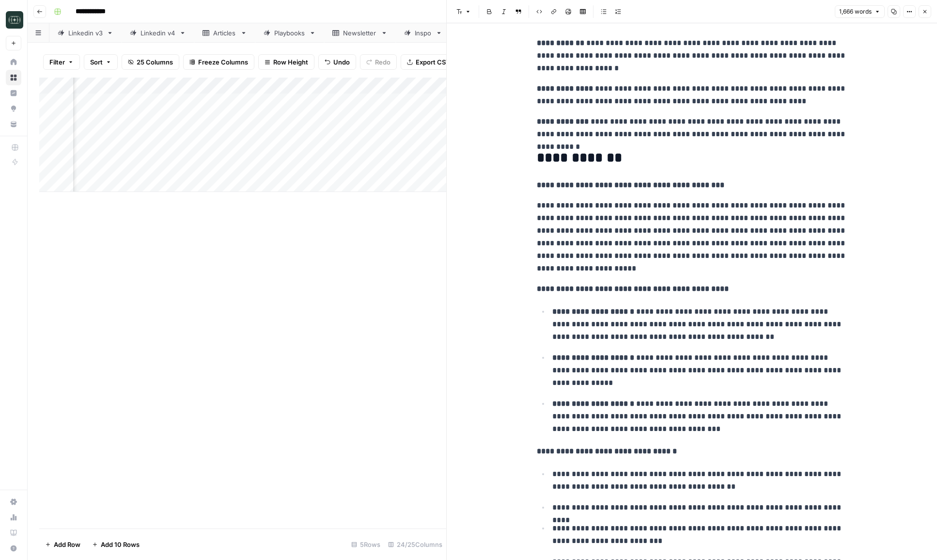
click at [691, 361] on p "**********" at bounding box center [700, 370] width 295 height 38
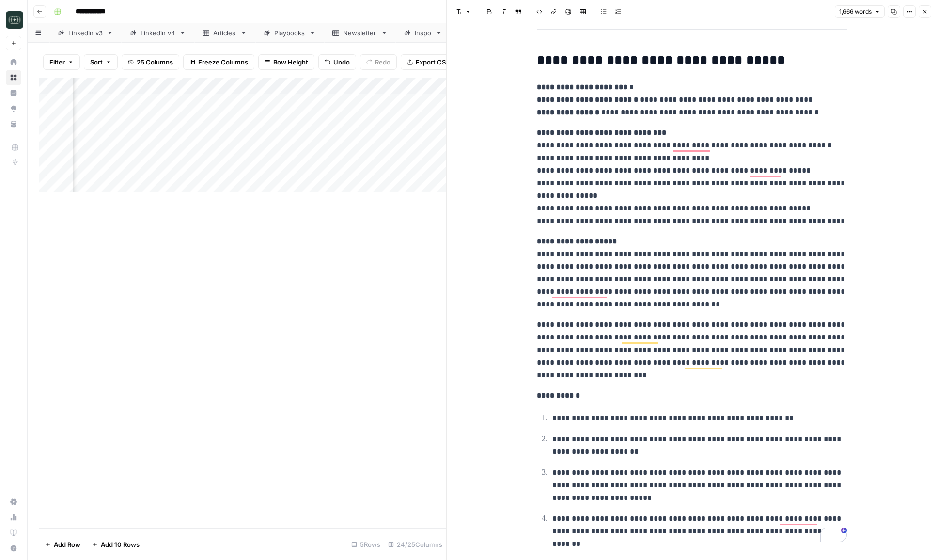
scroll to position [3391, 0]
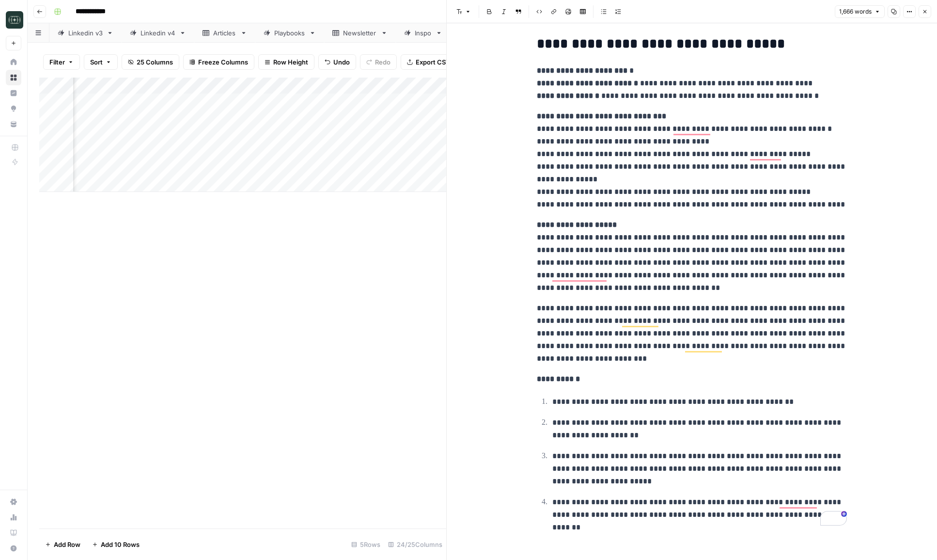
click at [719, 12] on icon "button" at bounding box center [925, 12] width 6 height 6
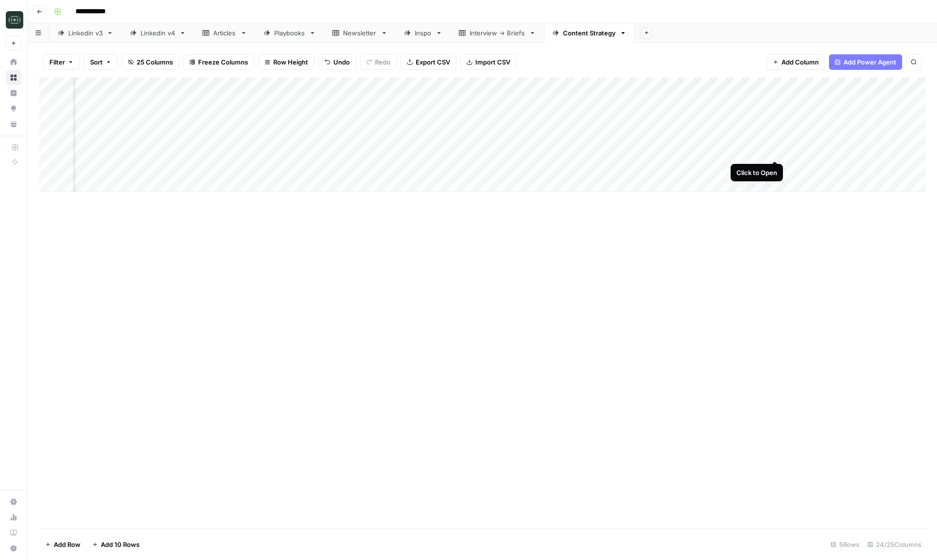
click at [719, 152] on div "Add Column" at bounding box center [482, 135] width 886 height 114
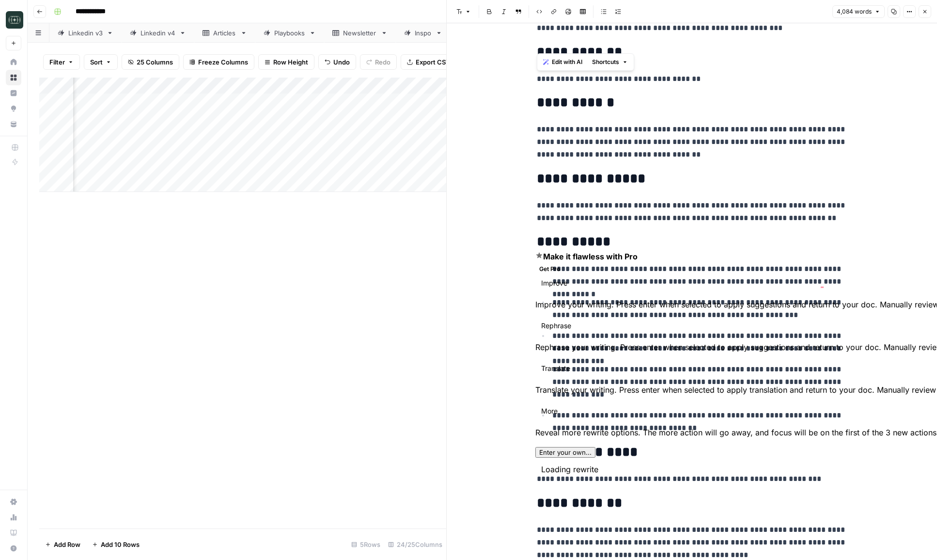
drag, startPoint x: 673, startPoint y: 391, endPoint x: 528, endPoint y: 85, distance: 338.9
click at [528, 85] on div "**********" at bounding box center [692, 291] width 491 height 537
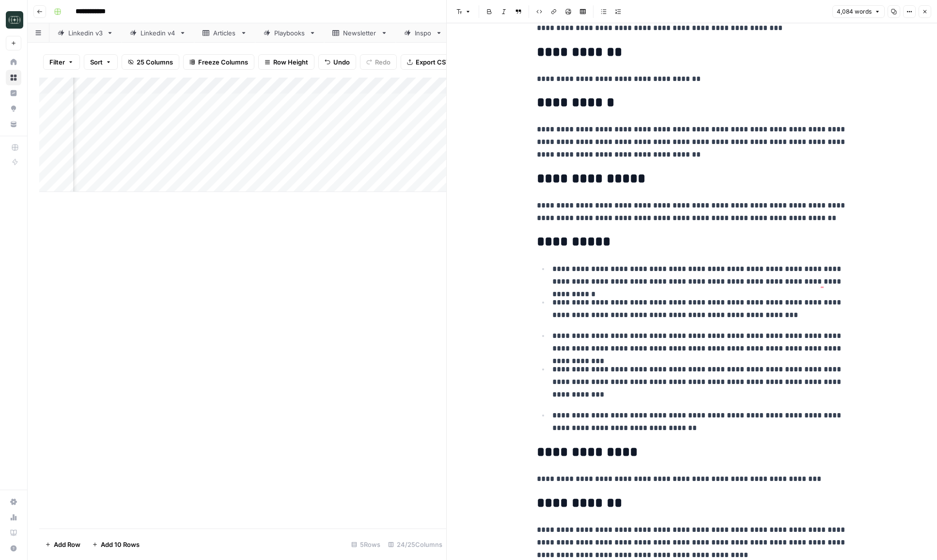
click at [681, 152] on p "**********" at bounding box center [692, 142] width 310 height 38
click at [719, 12] on icon "button" at bounding box center [925, 11] width 3 height 3
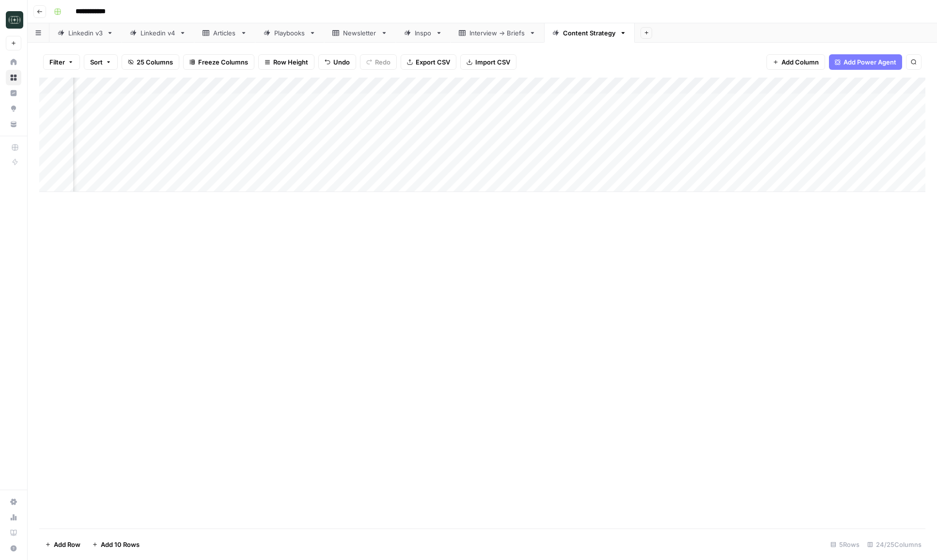
click at [160, 35] on div "Linkedin v4" at bounding box center [158, 33] width 35 height 10
click at [279, 204] on div "Add Column" at bounding box center [482, 176] width 886 height 197
type textarea "**********"
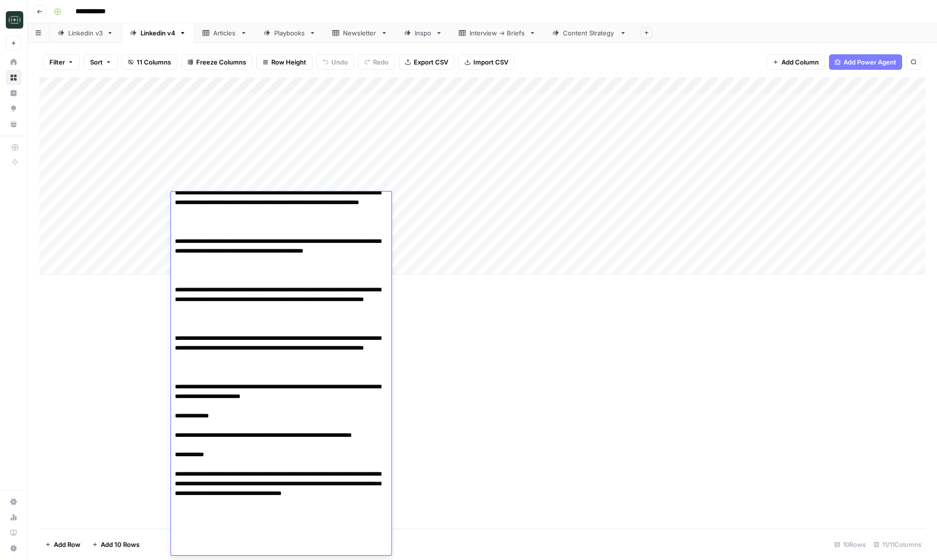
click at [495, 338] on div "Add Column" at bounding box center [482, 303] width 886 height 451
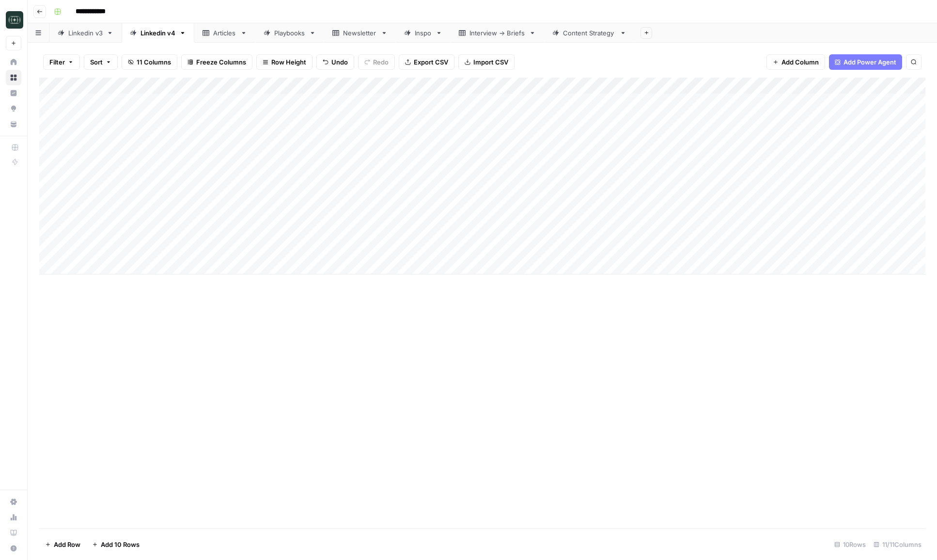
click at [500, 206] on div "Add Column" at bounding box center [482, 176] width 886 height 197
click at [502, 257] on button "Medium ( 120-200 words)" at bounding box center [516, 256] width 85 height 12
click at [597, 201] on div "Add Column" at bounding box center [482, 176] width 886 height 197
click at [308, 131] on div "Add Column" at bounding box center [482, 176] width 886 height 197
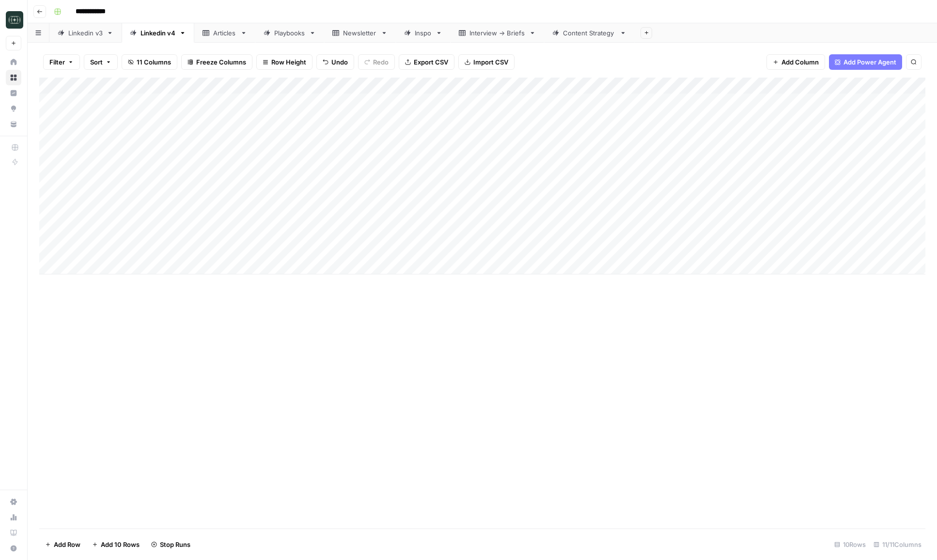
click at [308, 131] on div "Add Column" at bounding box center [482, 176] width 886 height 197
click at [554, 460] on div "Add Column" at bounding box center [482, 303] width 886 height 451
click at [719, 202] on div "Add Column" at bounding box center [482, 176] width 886 height 197
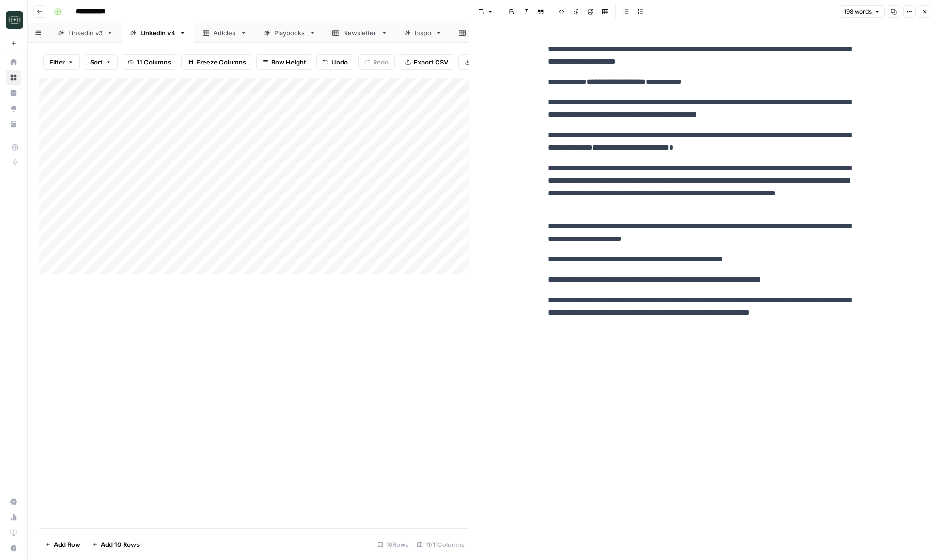
click at [719, 9] on icon "button" at bounding box center [925, 12] width 6 height 6
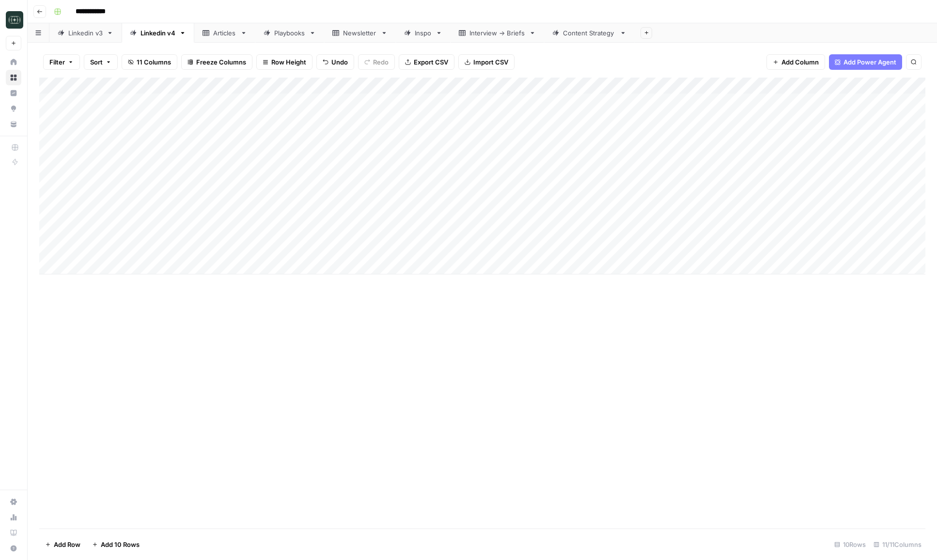
click at [512, 203] on div "Add Column" at bounding box center [482, 176] width 886 height 197
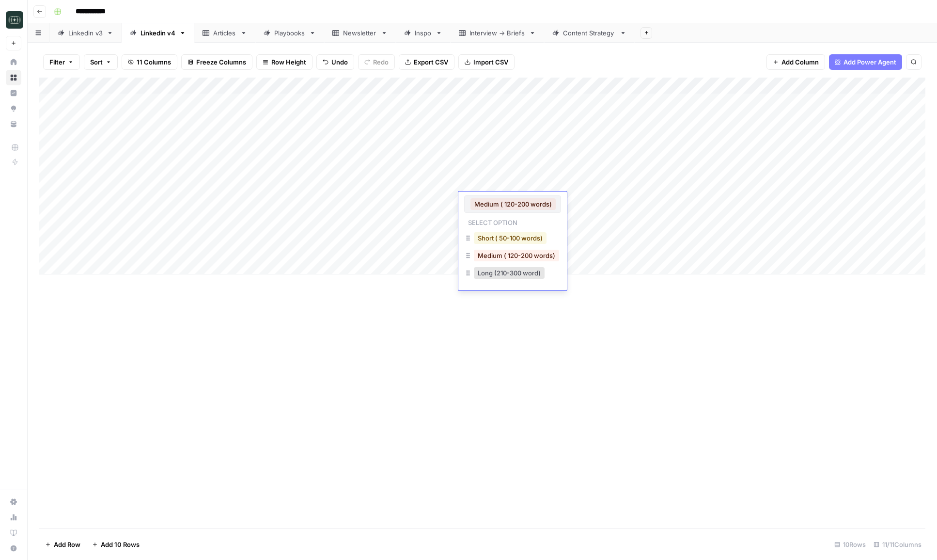
click at [514, 241] on button "Short ( 50-100 words)" at bounding box center [510, 238] width 73 height 12
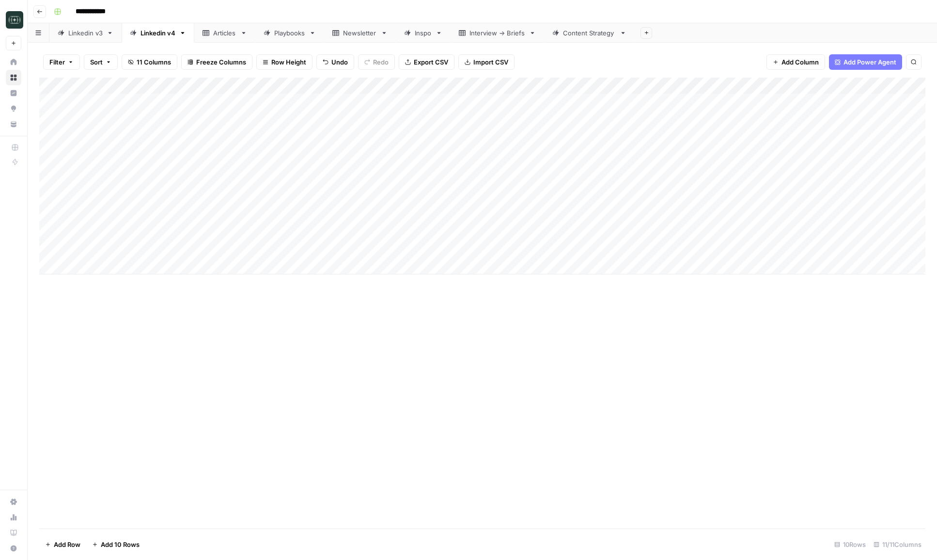
click at [674, 200] on div "Add Column" at bounding box center [482, 176] width 886 height 197
click at [604, 40] on link "Content Strategy" at bounding box center [589, 32] width 91 height 19
click at [719, 158] on div "Add Column" at bounding box center [482, 135] width 886 height 114
click at [719, 152] on div "Add Column" at bounding box center [482, 135] width 886 height 114
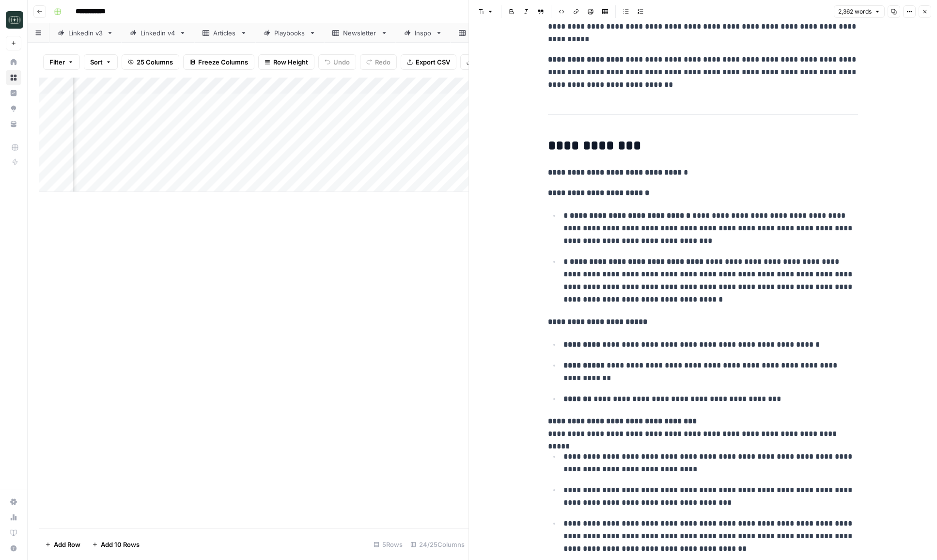
scroll to position [3763, 0]
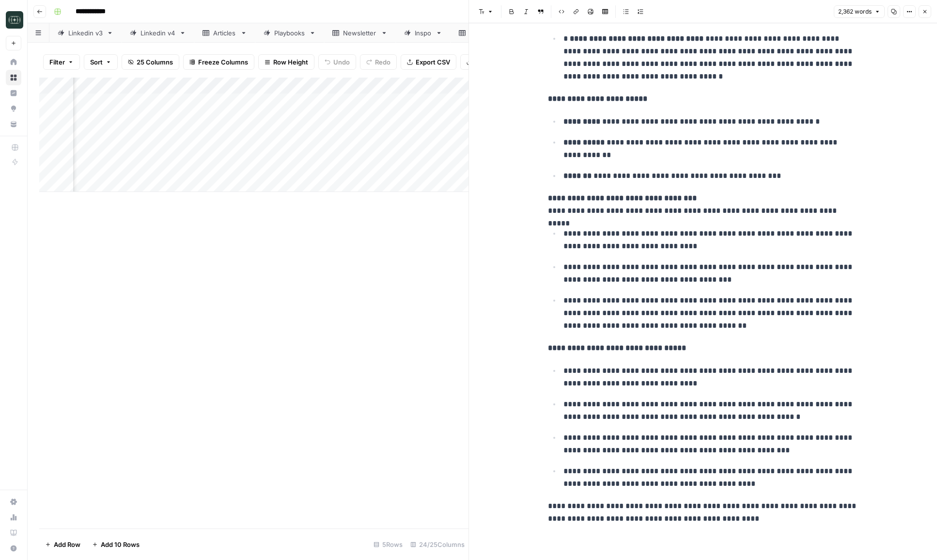
click at [719, 10] on button "Close" at bounding box center [925, 11] width 13 height 13
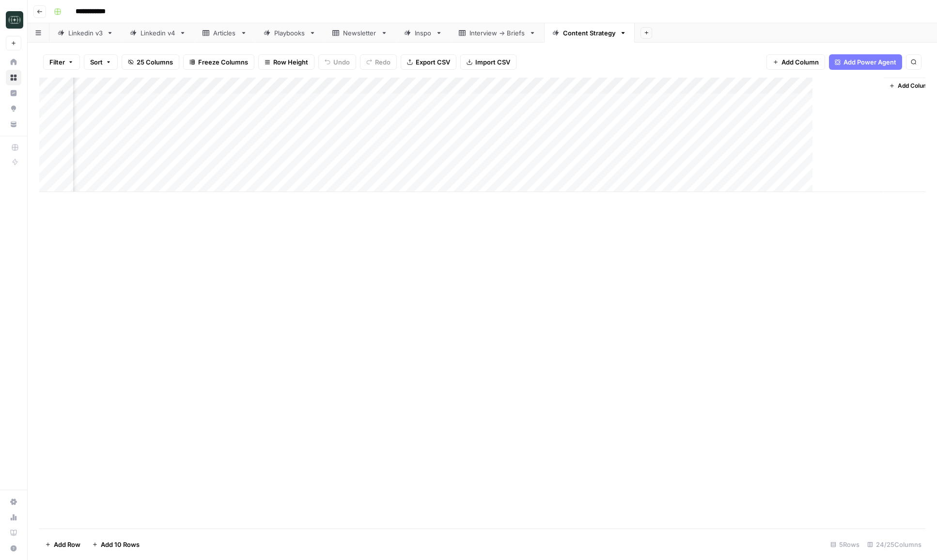
scroll to position [0, 1579]
click at [43, 12] on button "Go back" at bounding box center [39, 11] width 13 height 13
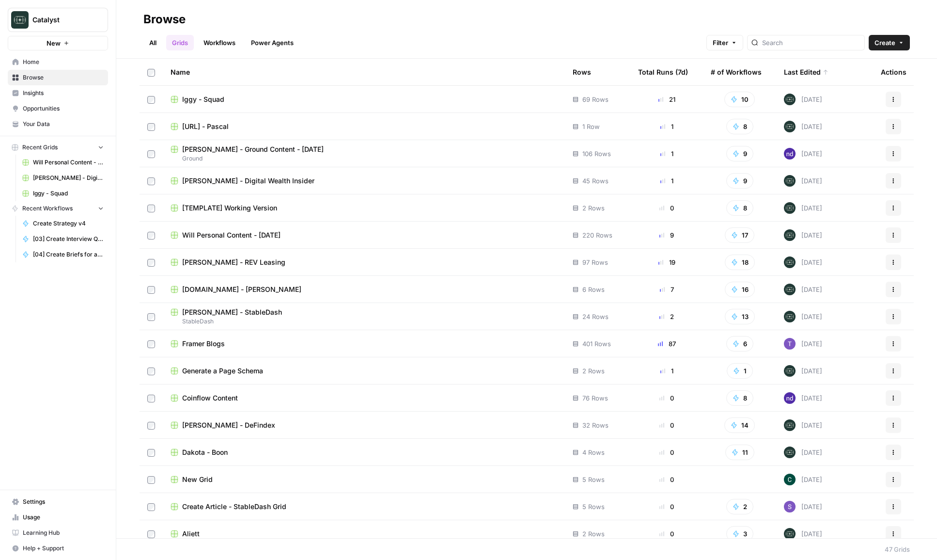
click at [246, 146] on span "Kat Garcia - Ground Content - July25" at bounding box center [253, 149] width 142 height 10
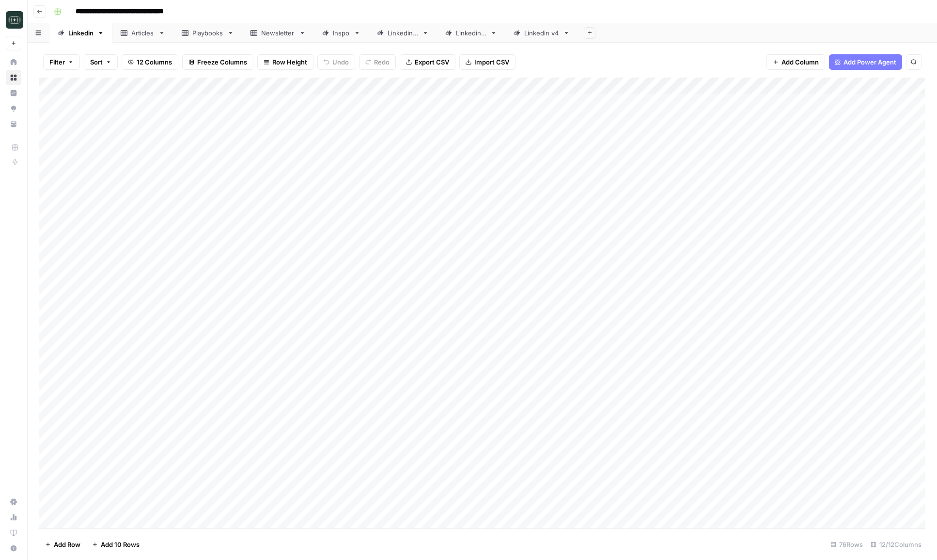
click at [536, 33] on div "Linkedin v4" at bounding box center [541, 33] width 35 height 10
click at [331, 100] on div "Add Column" at bounding box center [482, 102] width 886 height 48
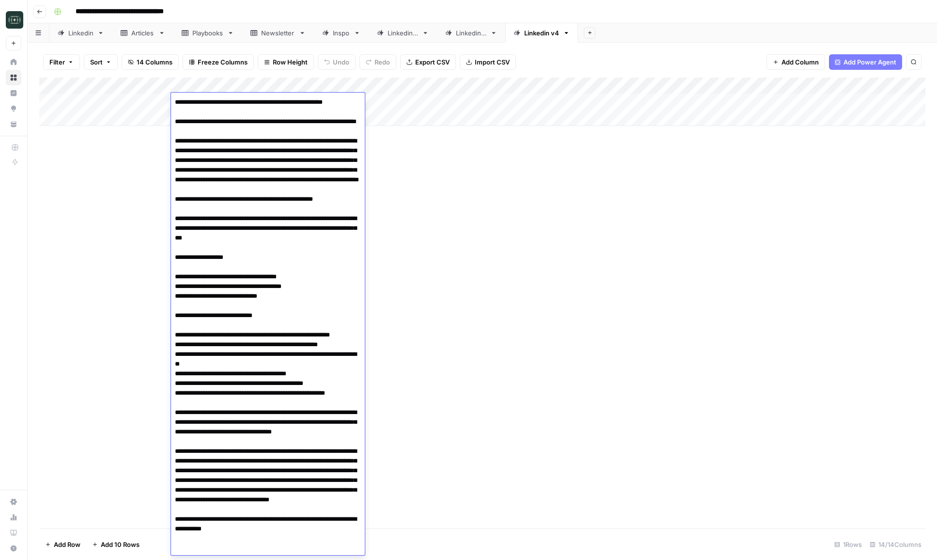
scroll to position [58, 0]
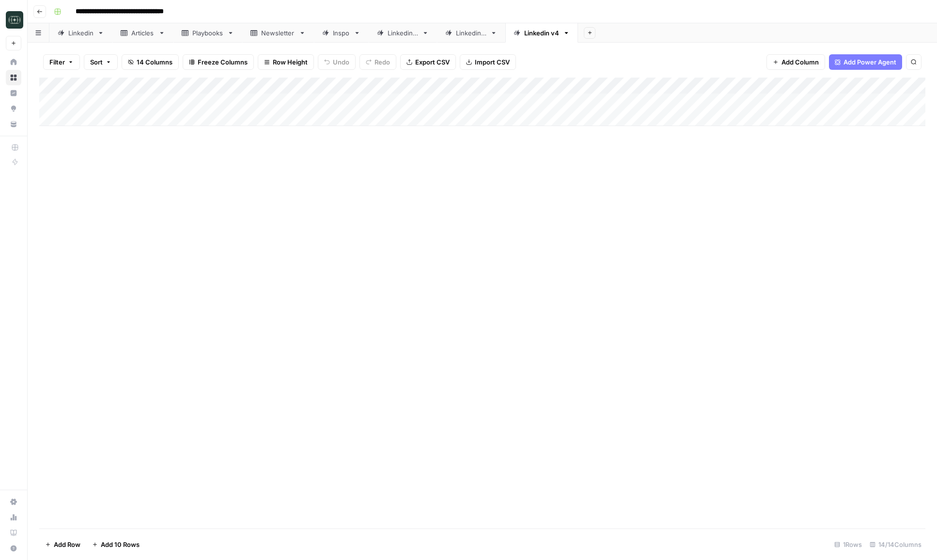
click at [561, 250] on div "Add Column" at bounding box center [482, 303] width 886 height 451
click at [719, 101] on div "Add Column" at bounding box center [482, 102] width 886 height 48
click at [672, 197] on div "Add Column" at bounding box center [482, 303] width 886 height 451
click at [596, 32] on button "Add Sheet" at bounding box center [590, 33] width 12 height 12
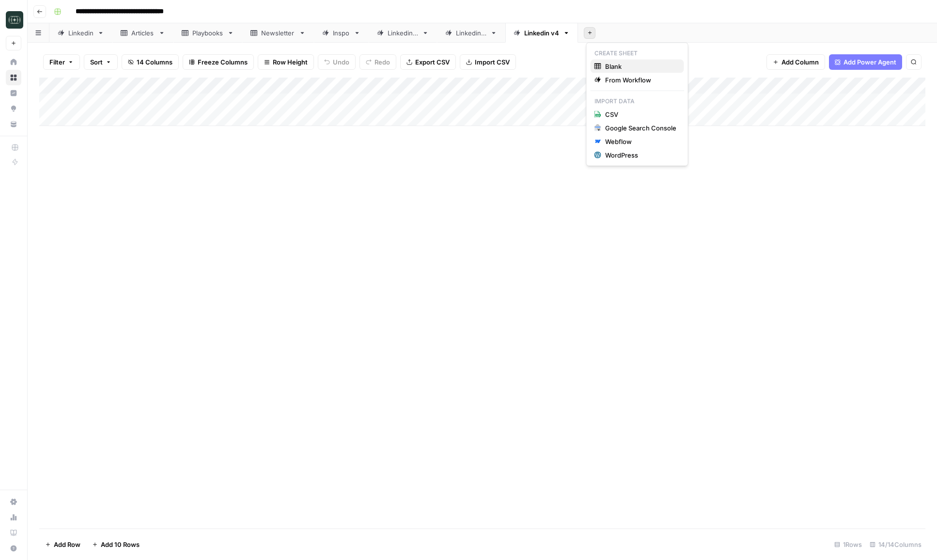
click at [628, 71] on button "Blank" at bounding box center [638, 67] width 94 height 14
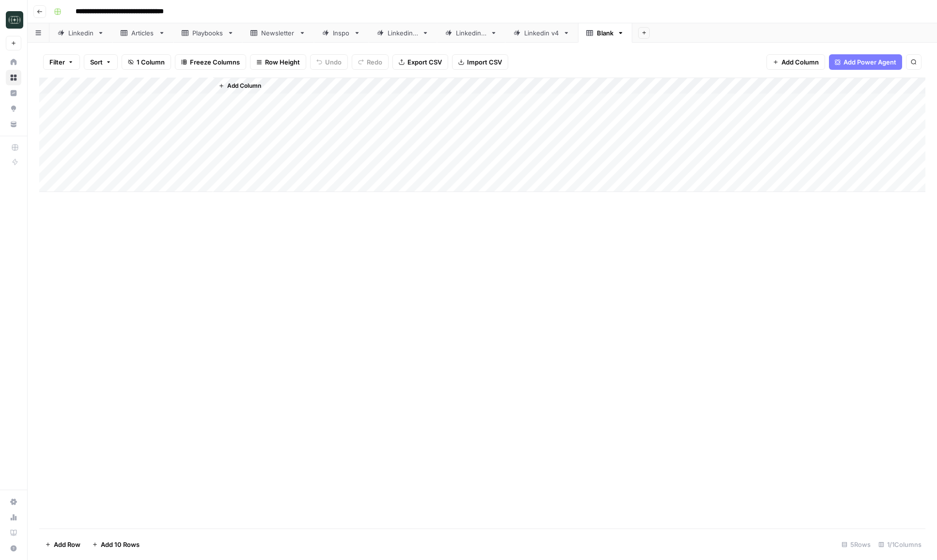
click at [608, 32] on div "Blank" at bounding box center [605, 33] width 16 height 10
click at [622, 34] on icon "button" at bounding box center [620, 33] width 7 height 7
click at [642, 49] on span "Rename Sheet" at bounding box center [662, 52] width 47 height 10
type input "**********"
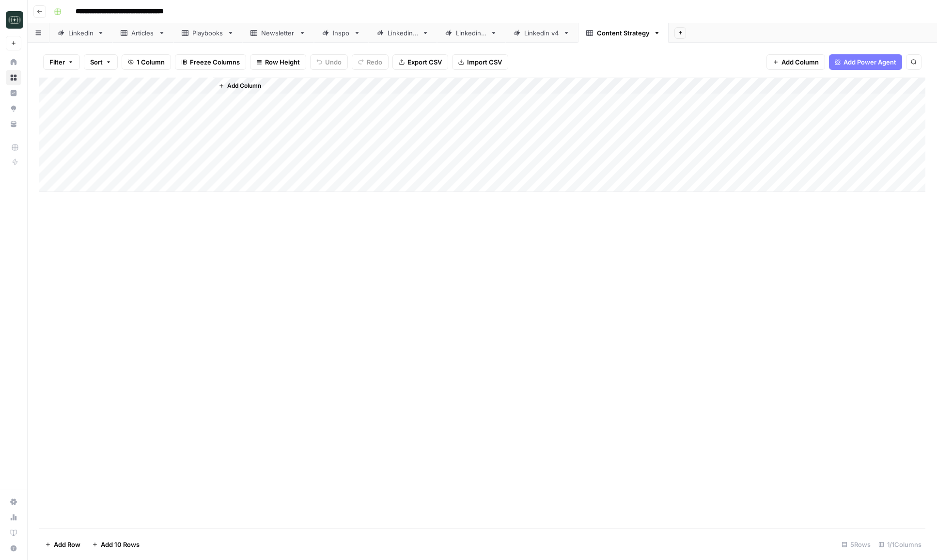
click at [487, 238] on div "Add Column" at bounding box center [482, 303] width 886 height 451
click at [252, 85] on span "Add Column" at bounding box center [244, 85] width 34 height 9
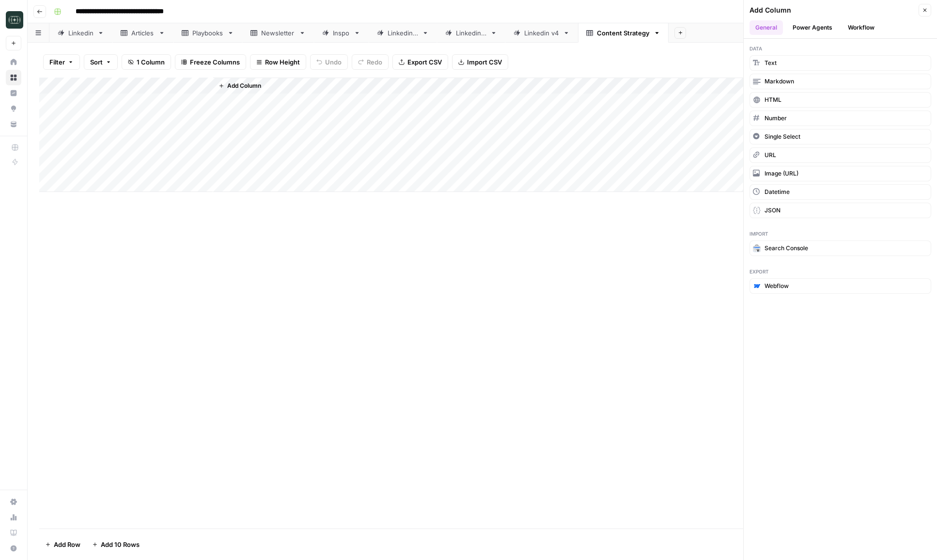
click at [719, 29] on ul "General Power Agents Workflow" at bounding box center [841, 27] width 182 height 15
click at [719, 26] on button "Workflow" at bounding box center [861, 27] width 38 height 15
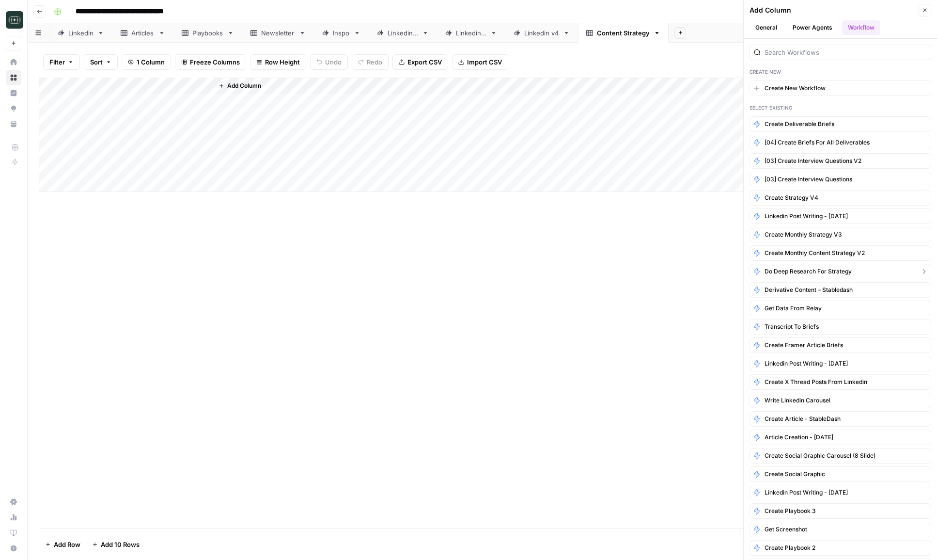
click at [719, 274] on span "Do Deep Research for Strategy" at bounding box center [808, 271] width 87 height 9
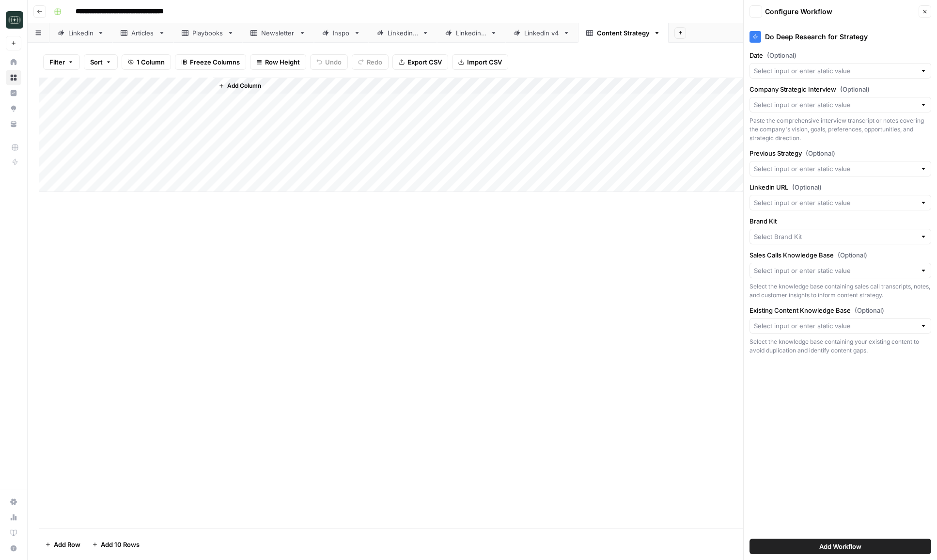
type input "Ground"
click at [719, 75] on input "Date (Optional)" at bounding box center [835, 71] width 162 height 10
click at [719, 93] on span "Create New Column" at bounding box center [844, 94] width 151 height 10
type input "Create New Column"
click at [719, 106] on input "Company Strategic Interview (Optional)" at bounding box center [835, 105] width 162 height 10
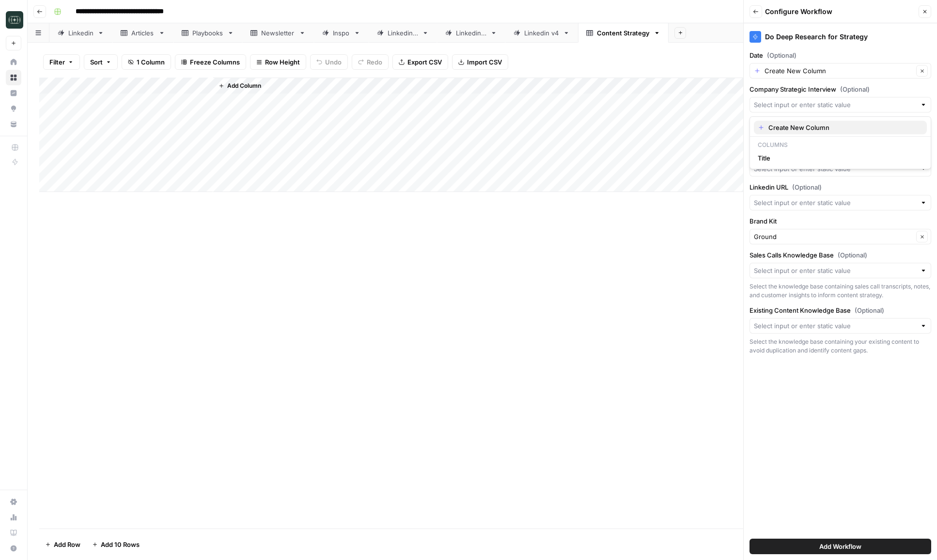
click at [719, 122] on button "Create New Column" at bounding box center [840, 128] width 173 height 14
type input "Create New Column"
click at [719, 174] on div at bounding box center [841, 169] width 182 height 16
click at [719, 197] on button "Create New Column" at bounding box center [840, 192] width 173 height 14
type input "Create New Column"
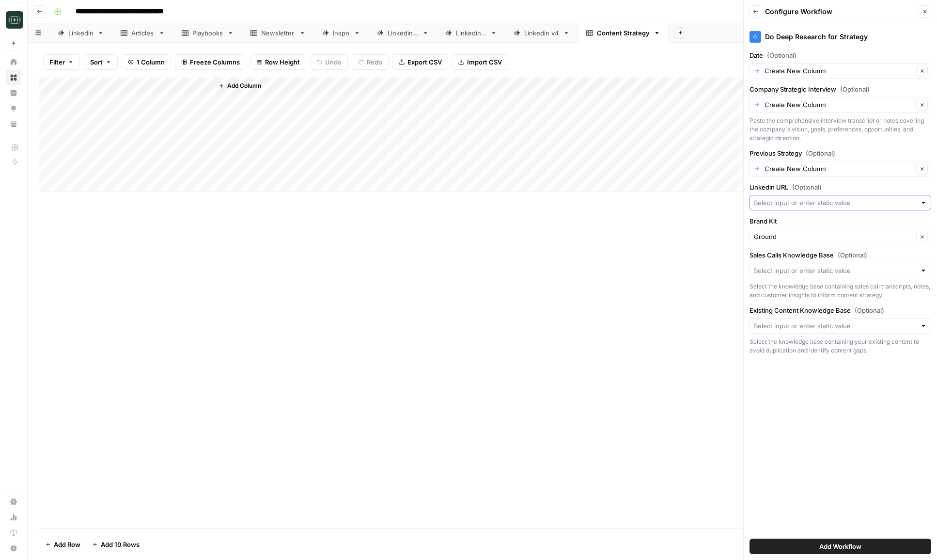
click at [719, 204] on input "Linkedin URL (Optional)" at bounding box center [835, 203] width 162 height 10
click at [719, 223] on span "Create New Column" at bounding box center [844, 226] width 151 height 10
type input "Create New Column"
click at [719, 270] on input "Sales Calls Knowledge Base (Optional)" at bounding box center [835, 271] width 162 height 10
click at [719, 292] on span "Ground" at bounding box center [838, 293] width 161 height 10
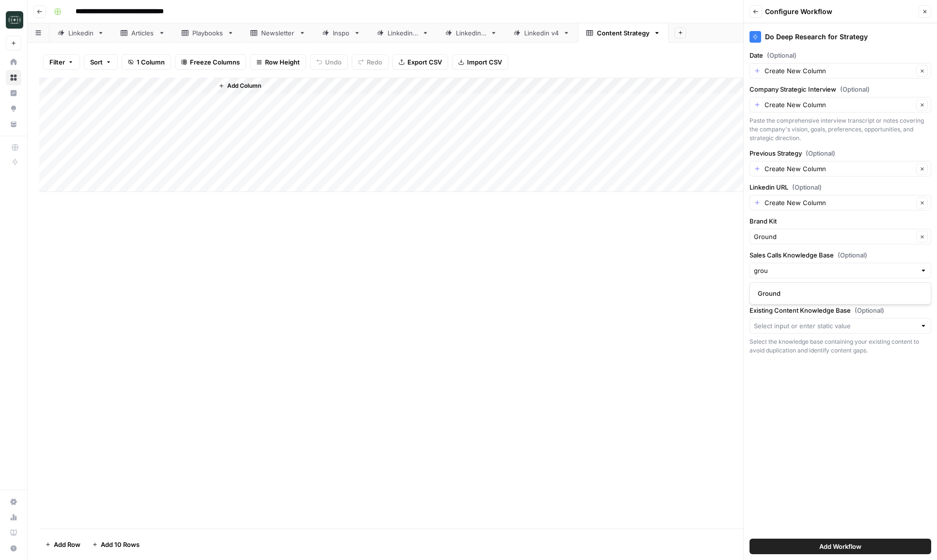
type input "Ground"
click at [719, 326] on input "Existing Content Knowledge Base (Optional)" at bounding box center [835, 326] width 162 height 10
click at [719, 345] on span "Ground" at bounding box center [838, 349] width 161 height 10
type input "Ground"
click at [719, 552] on button "Add Workflow" at bounding box center [841, 546] width 182 height 16
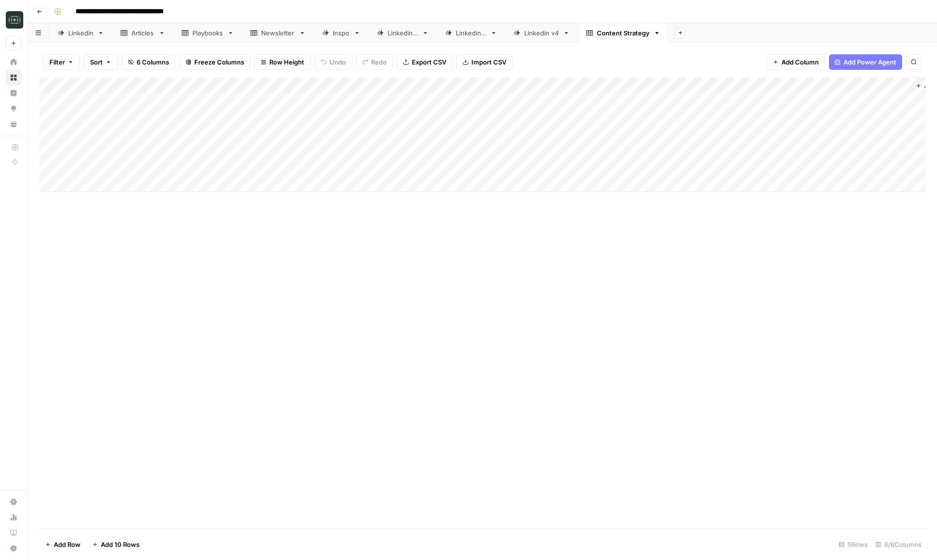
click at [201, 87] on div "Add Column" at bounding box center [482, 135] width 886 height 114
click at [127, 212] on span "Remove Column" at bounding box center [134, 216] width 85 height 10
click at [425, 94] on button "Delete" at bounding box center [434, 100] width 32 height 17
click at [205, 86] on div "Add Column" at bounding box center [482, 135] width 886 height 114
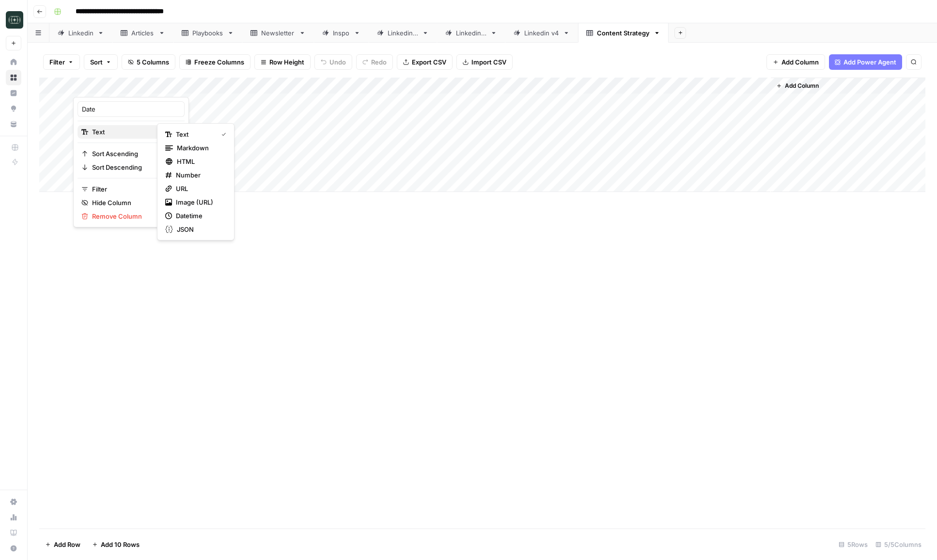
click at [143, 134] on div "Text" at bounding box center [130, 132] width 99 height 10
click at [185, 215] on span "Datetime" at bounding box center [199, 216] width 47 height 10
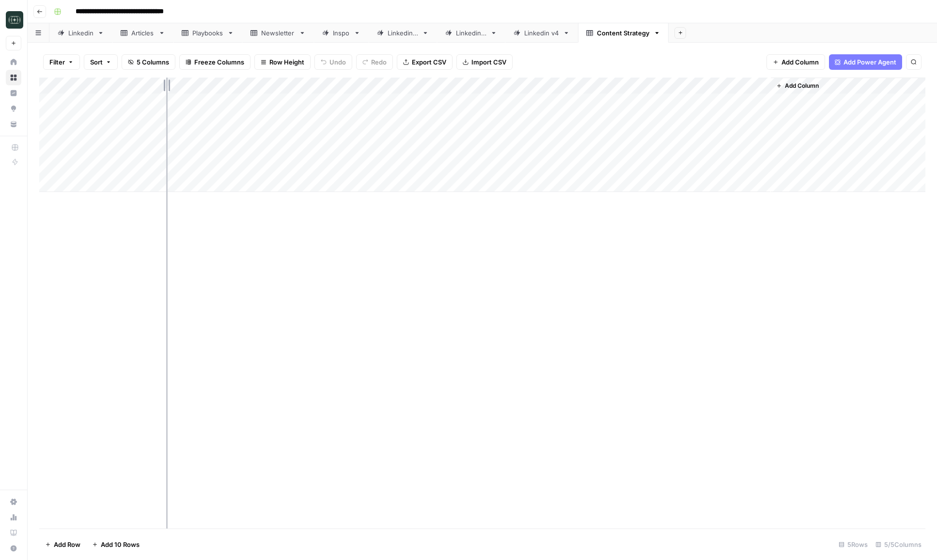
drag, startPoint x: 211, startPoint y: 87, endPoint x: 157, endPoint y: 84, distance: 53.9
click at [157, 84] on div "Add Column" at bounding box center [482, 135] width 886 height 114
drag, startPoint x: 298, startPoint y: 88, endPoint x: 260, endPoint y: 87, distance: 37.8
click at [260, 87] on div "Add Column" at bounding box center [482, 135] width 886 height 114
drag, startPoint x: 401, startPoint y: 86, endPoint x: 350, endPoint y: 86, distance: 50.9
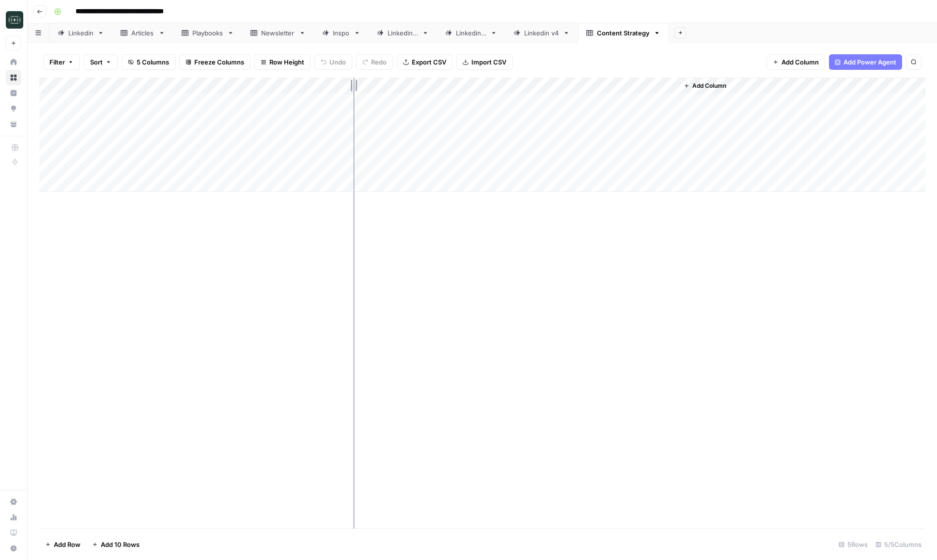
click at [350, 86] on div "Add Column" at bounding box center [482, 135] width 886 height 114
drag, startPoint x: 488, startPoint y: 88, endPoint x: 449, endPoint y: 91, distance: 38.4
click at [449, 91] on div "Add Column" at bounding box center [482, 135] width 886 height 114
click at [640, 90] on button "Add Column" at bounding box center [615, 85] width 50 height 13
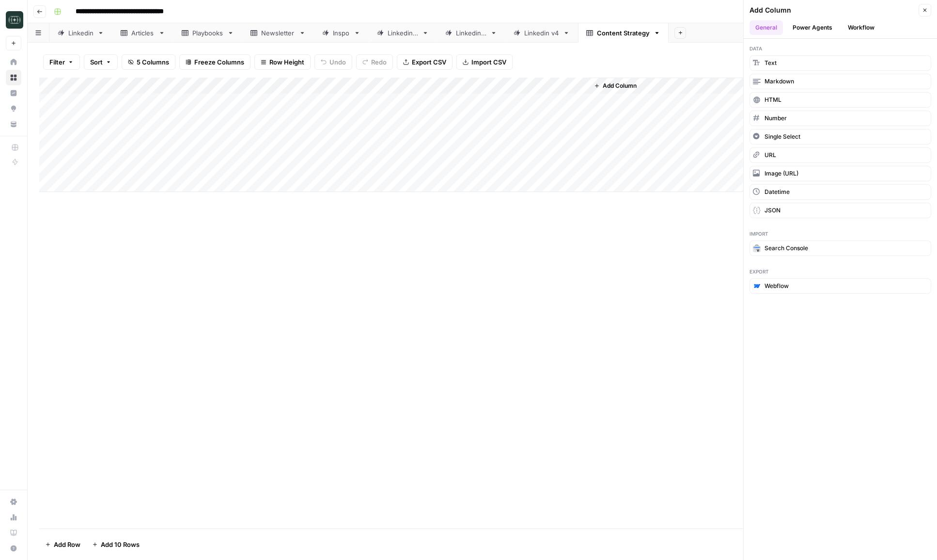
click at [719, 21] on button "Workflow" at bounding box center [861, 27] width 38 height 15
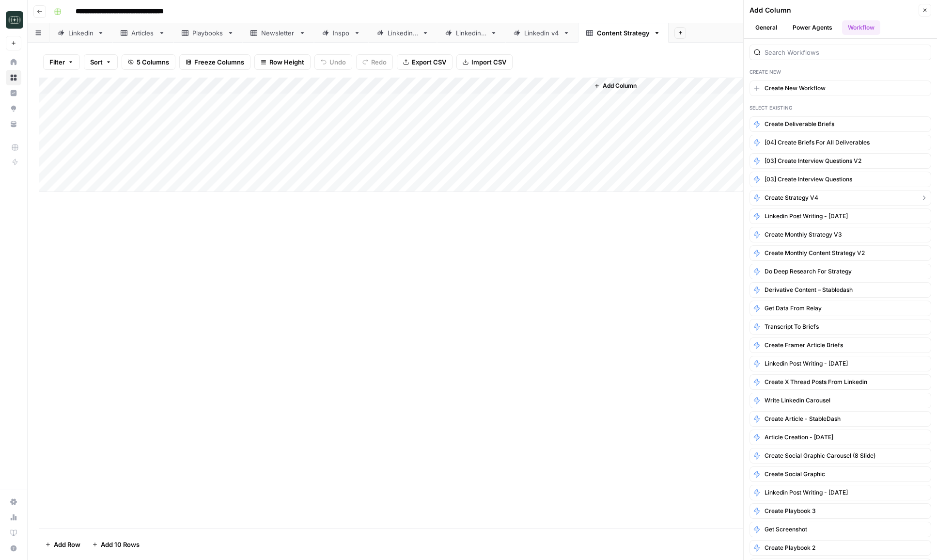
click at [719, 199] on button "Create Strategy v4" at bounding box center [841, 198] width 182 height 16
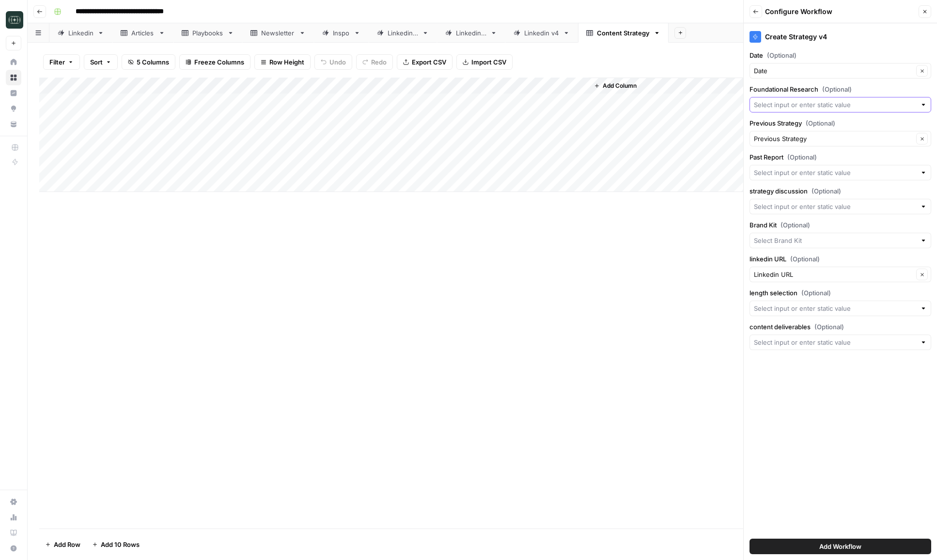
click at [719, 106] on input "Foundational Research (Optional)" at bounding box center [835, 105] width 162 height 10
click at [678, 251] on div "Add Column" at bounding box center [482, 303] width 886 height 451
click at [382, 103] on div "Add Column" at bounding box center [482, 135] width 886 height 114
type textarea "**********"
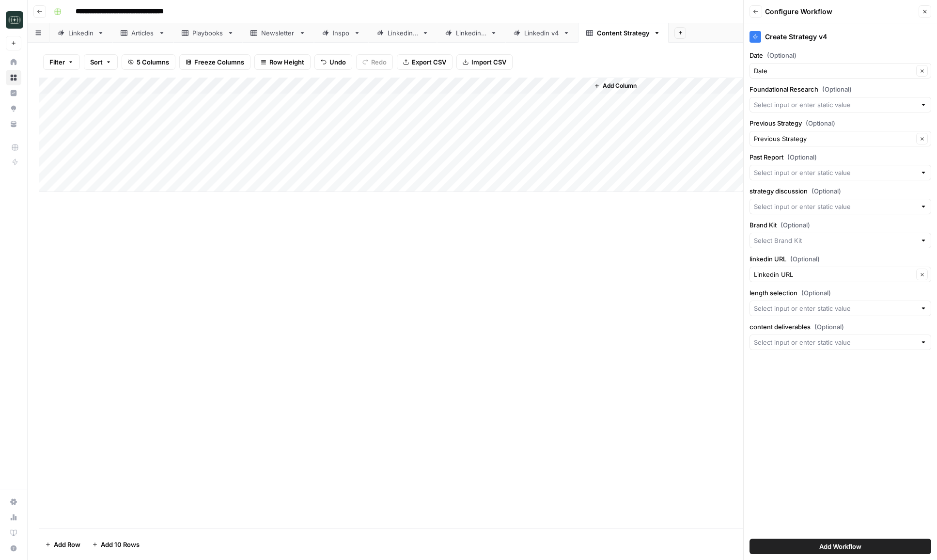
click at [313, 105] on div "Add Column" at bounding box center [482, 135] width 886 height 114
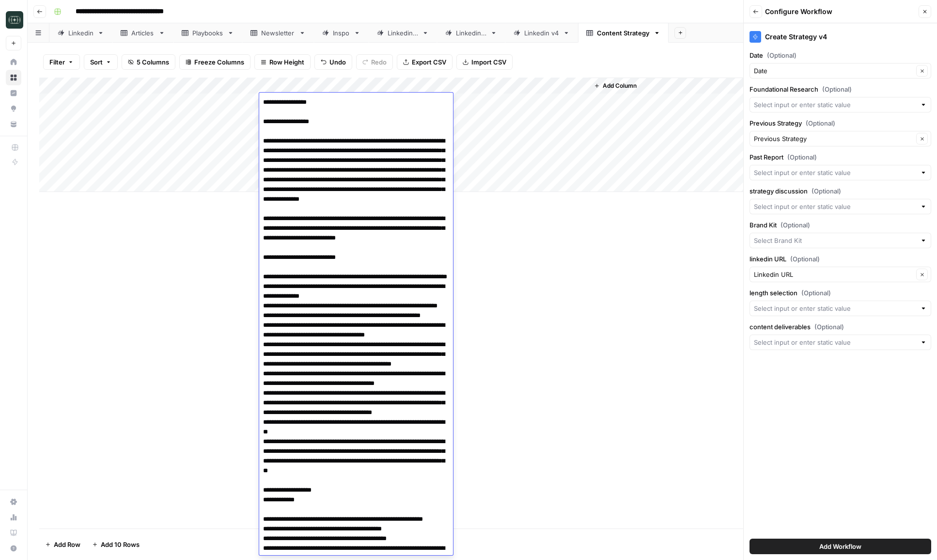
scroll to position [1519, 0]
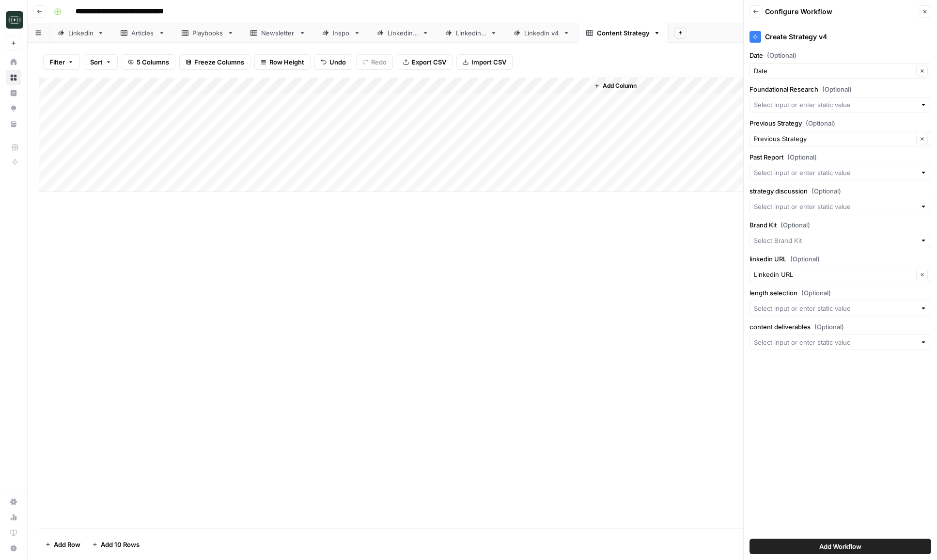
click at [132, 100] on div "Add Column" at bounding box center [482, 135] width 886 height 114
click at [145, 119] on input "date" at bounding box center [116, 117] width 78 height 16
type input "**********"
click at [284, 261] on div "Add Column" at bounding box center [482, 303] width 886 height 451
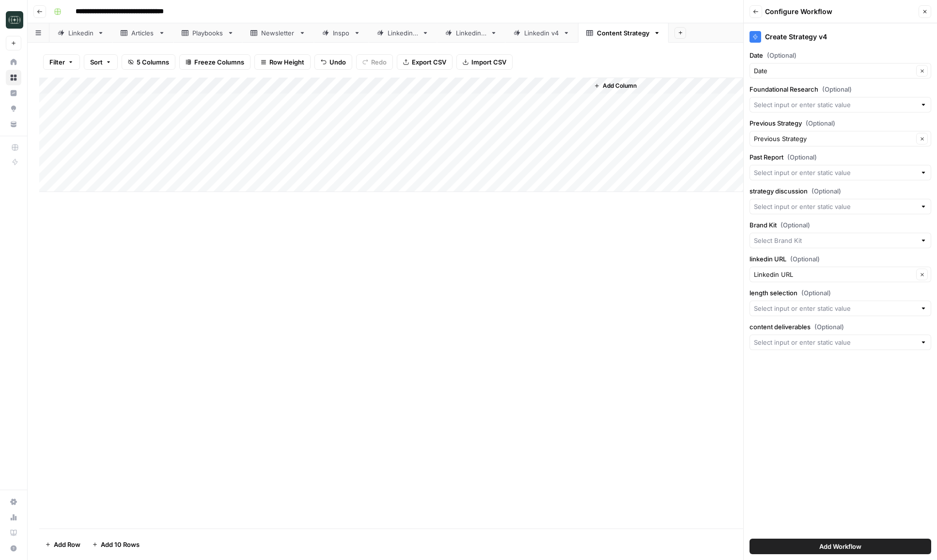
click at [284, 261] on div "Add Column" at bounding box center [482, 303] width 886 height 451
click at [719, 14] on button "Close" at bounding box center [925, 11] width 13 height 13
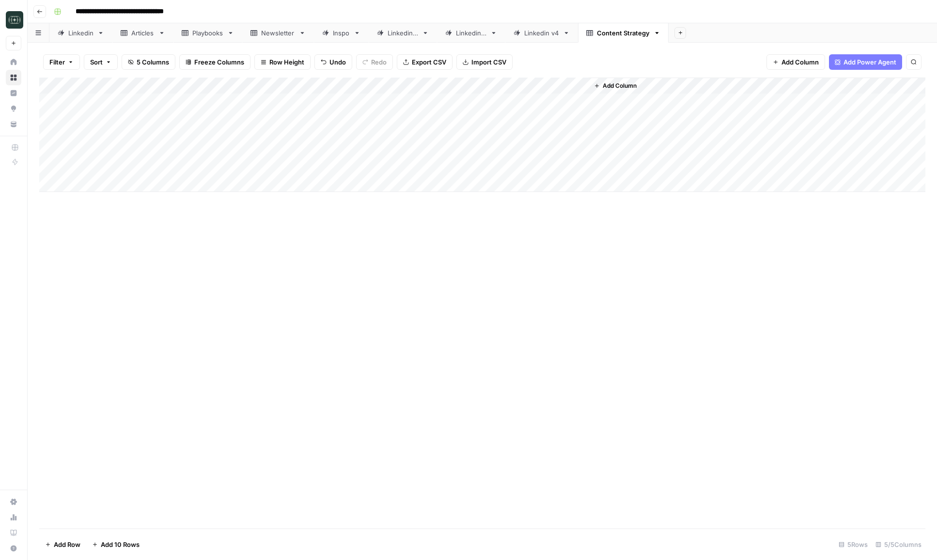
click at [573, 103] on div "Add Column" at bounding box center [482, 135] width 886 height 114
click at [39, 10] on icon "button" at bounding box center [39, 12] width 5 height 4
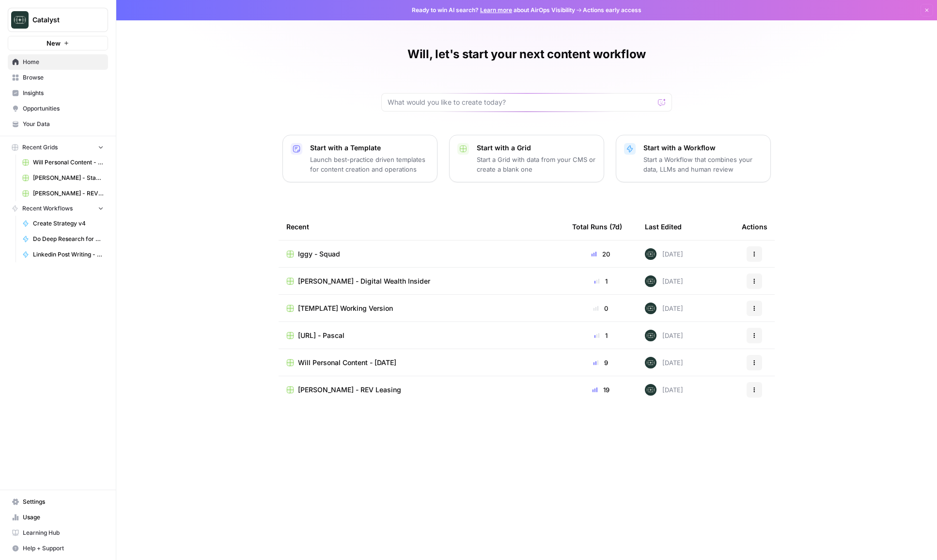
click at [334, 335] on span "[URL] - Pascal" at bounding box center [321, 336] width 47 height 10
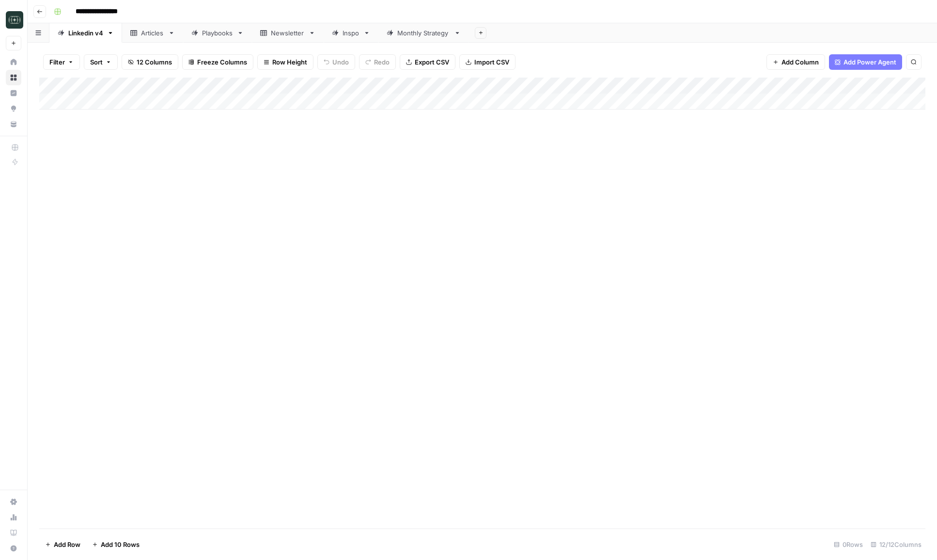
click at [416, 30] on div "Monthly Strategy" at bounding box center [423, 33] width 53 height 10
click at [627, 100] on div "Add Column" at bounding box center [482, 102] width 886 height 48
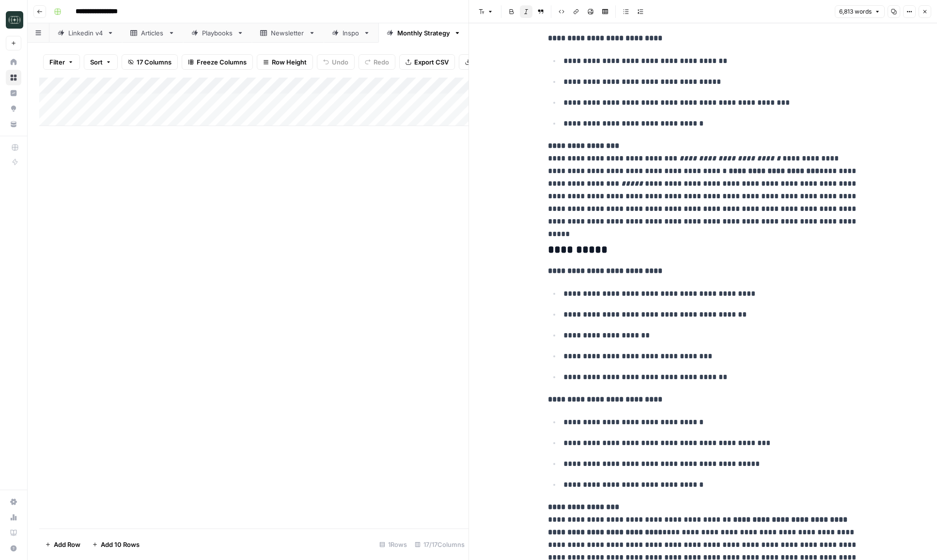
scroll to position [3525, 0]
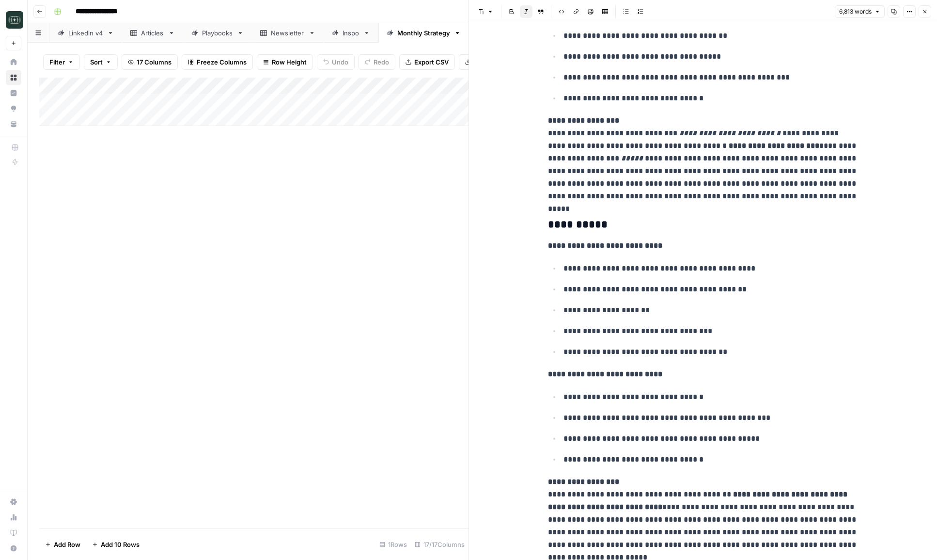
click at [627, 294] on p "**********" at bounding box center [711, 289] width 295 height 13
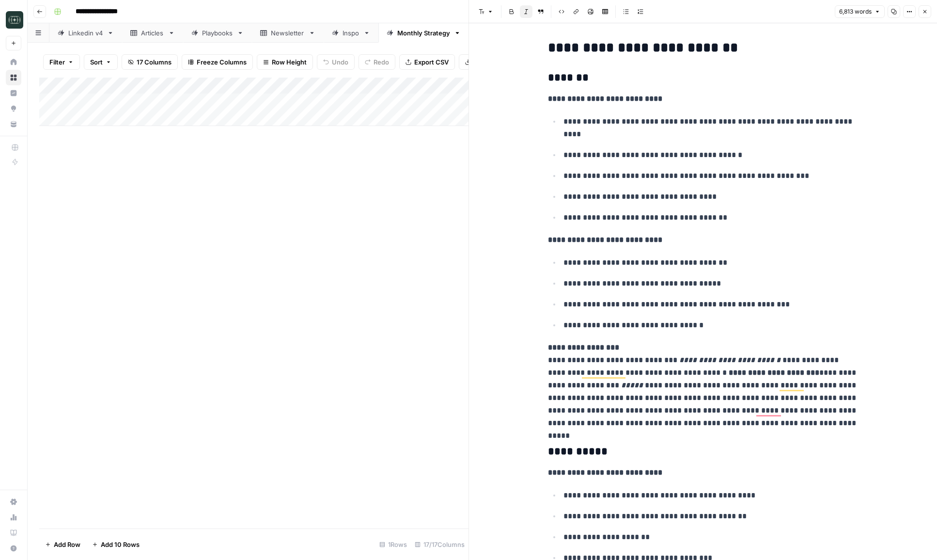
scroll to position [3298, 0]
click at [923, 10] on icon "button" at bounding box center [925, 12] width 6 height 6
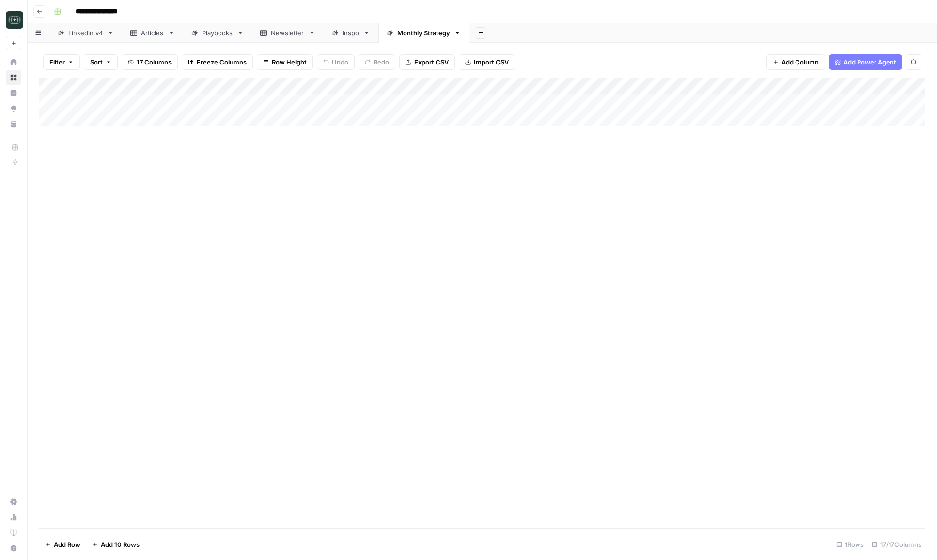
click at [530, 85] on div "Add Column" at bounding box center [482, 102] width 886 height 48
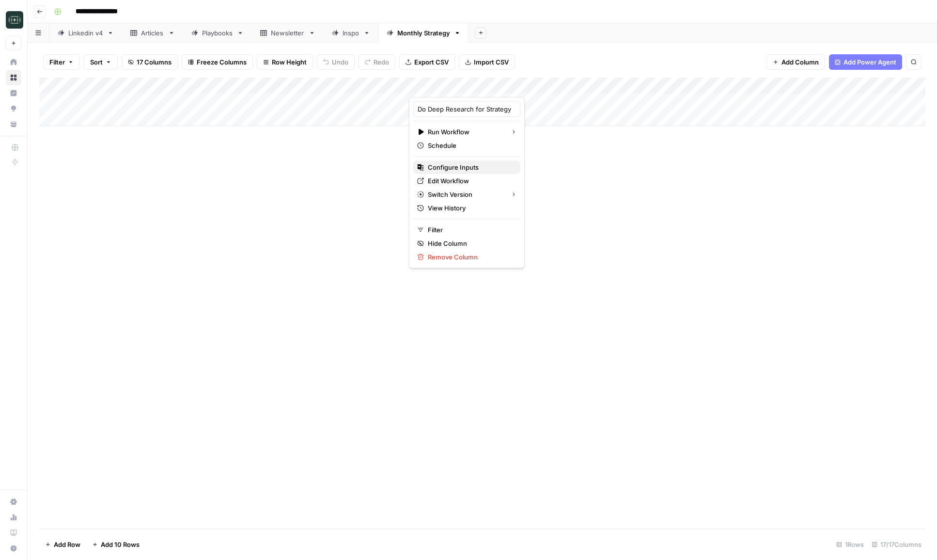
click at [469, 167] on span "Configure Inputs" at bounding box center [470, 167] width 85 height 10
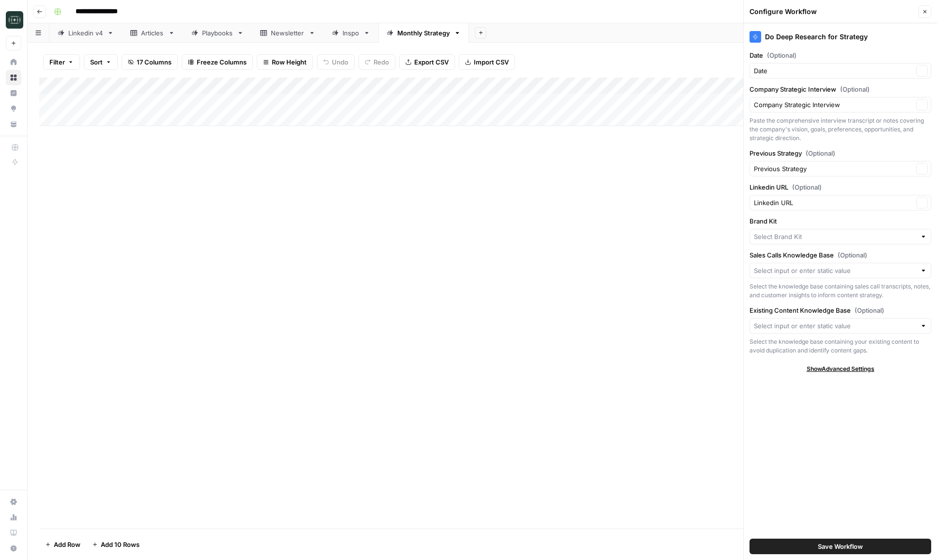
type input "Catalyst"
click at [800, 234] on input "Brand Kit" at bounding box center [833, 237] width 159 height 10
type input "nsure"
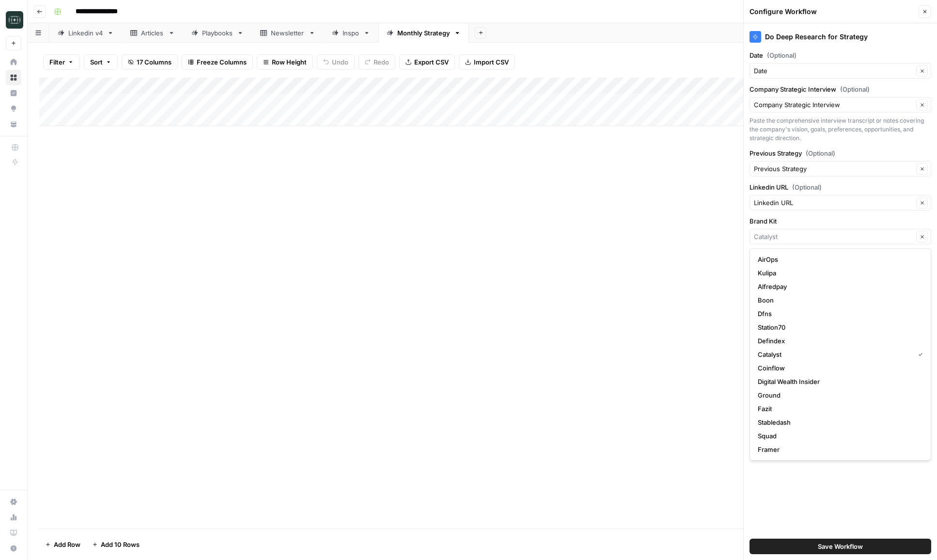
click at [666, 264] on div "Add Column" at bounding box center [482, 303] width 886 height 451
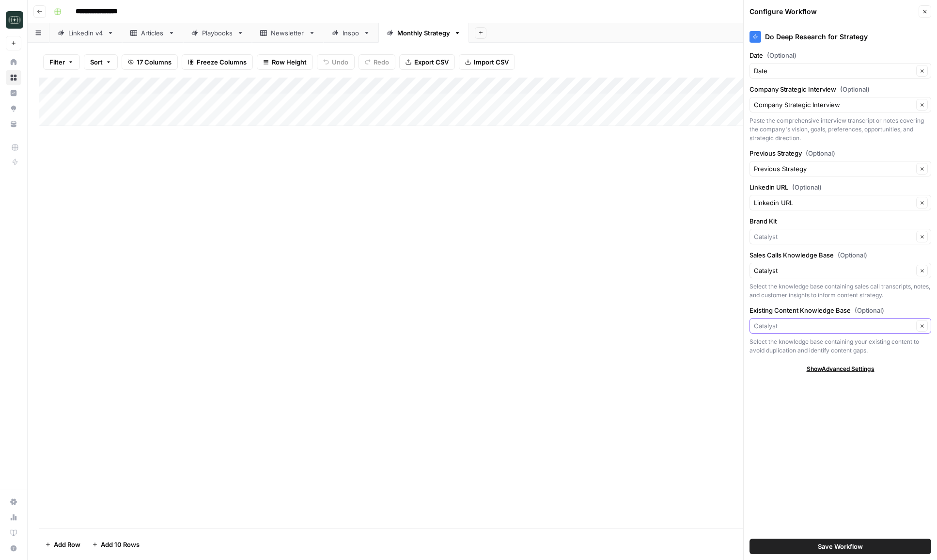
click at [812, 321] on input "Existing Content Knowledge Base (Optional)" at bounding box center [833, 326] width 159 height 10
drag, startPoint x: 806, startPoint y: 340, endPoint x: 803, endPoint y: 347, distance: 6.8
click at [803, 347] on div "[URL]" at bounding box center [841, 348] width 182 height 22
click at [803, 347] on span "[URL]" at bounding box center [838, 349] width 161 height 10
type input "[URL]"
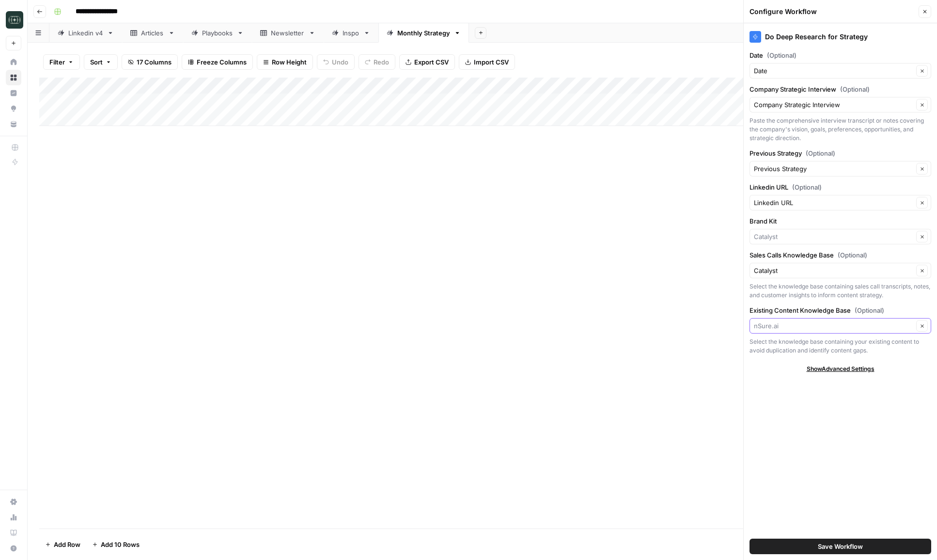
click at [794, 328] on input "Existing Content Knowledge Base (Optional)" at bounding box center [833, 326] width 159 height 10
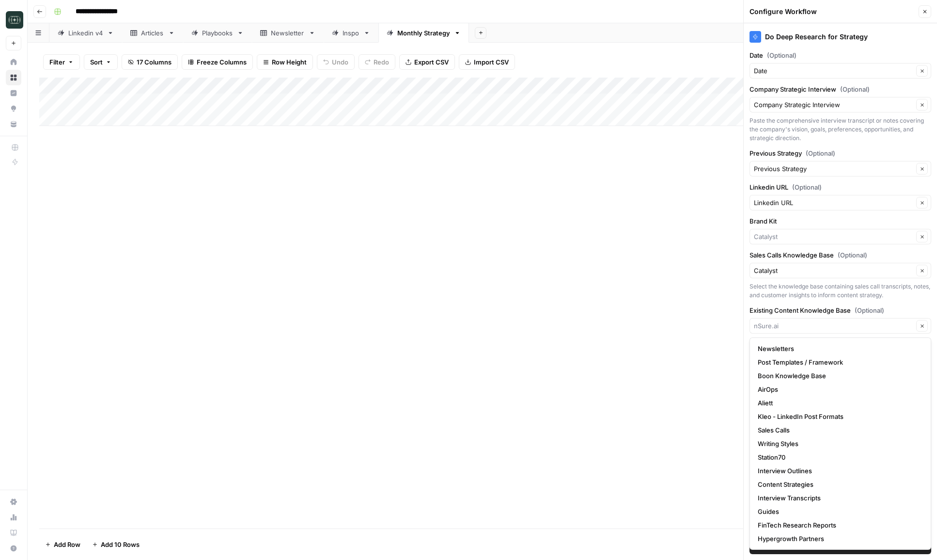
type input "[URL]"
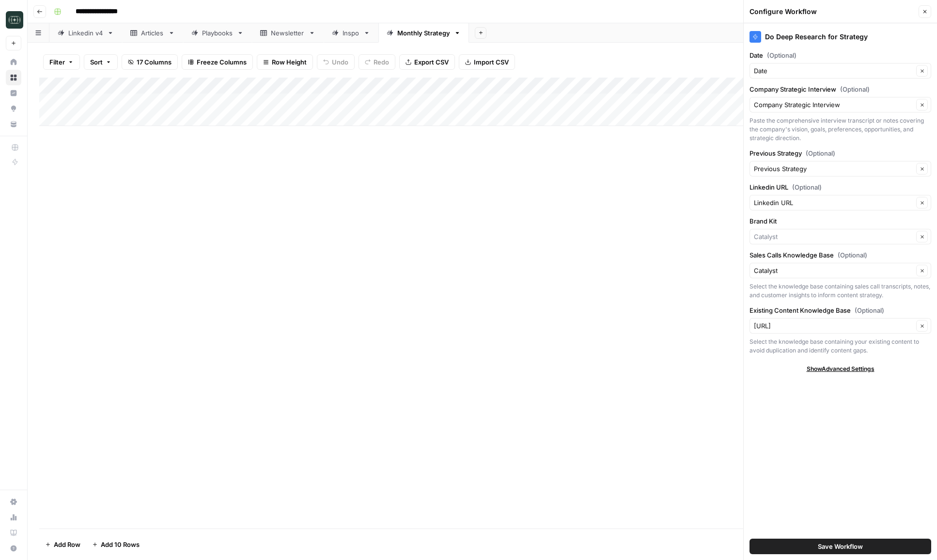
click at [624, 375] on div "Add Column" at bounding box center [482, 303] width 886 height 451
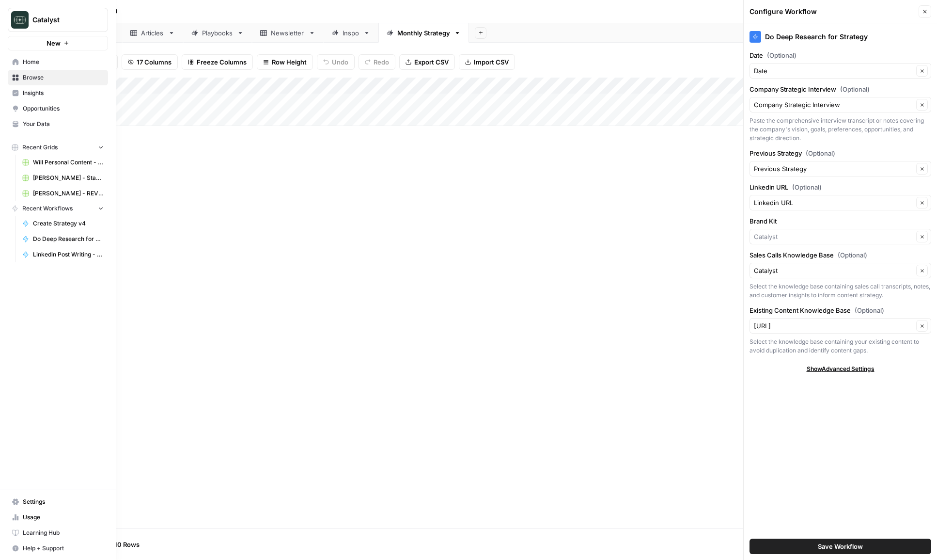
click at [17, 129] on link "Your Data" at bounding box center [58, 124] width 100 height 16
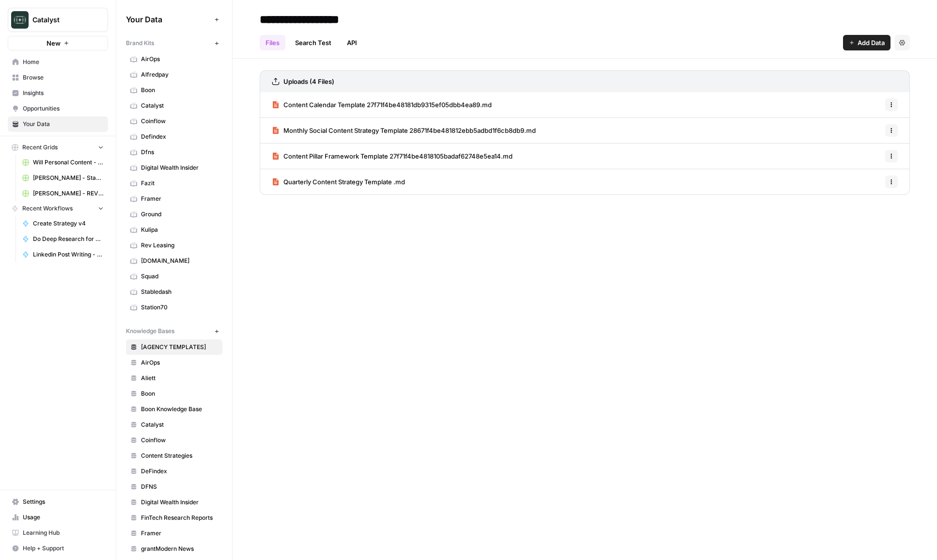
click at [215, 46] on icon "button" at bounding box center [216, 43] width 5 height 5
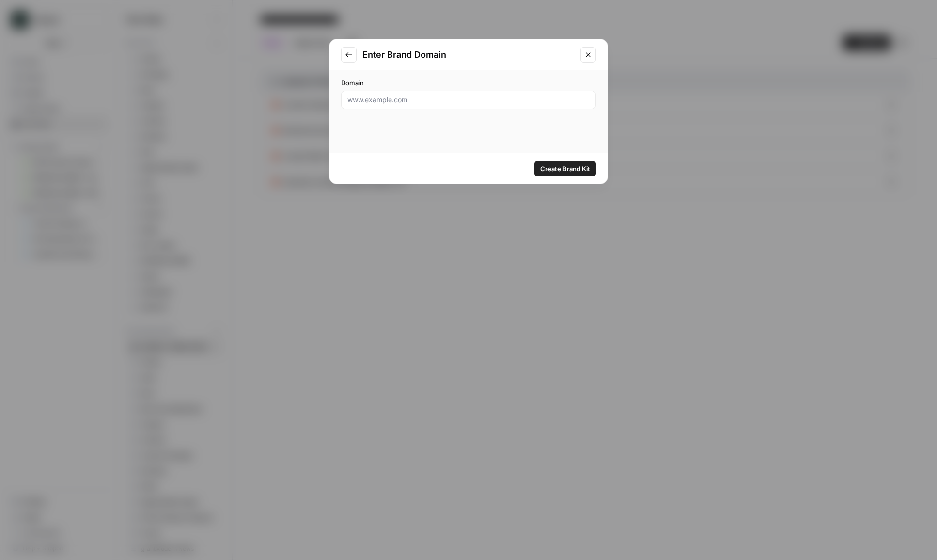
click at [378, 92] on div at bounding box center [468, 100] width 255 height 18
paste input "[URL]"
type input "[URL]"
click at [549, 171] on span "Create Brand Kit" at bounding box center [565, 169] width 50 height 10
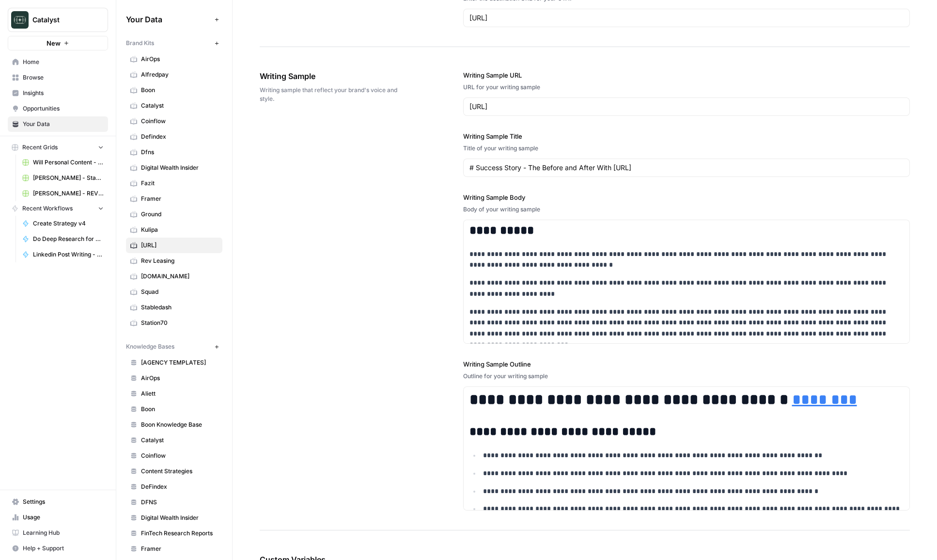
scroll to position [1063, 0]
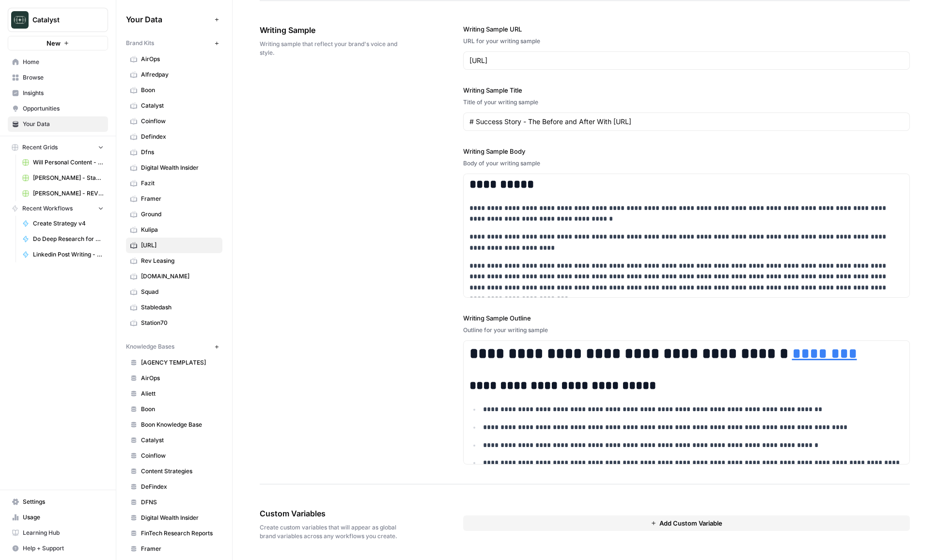
click at [538, 528] on button "Add Custom Variable" at bounding box center [686, 523] width 447 height 16
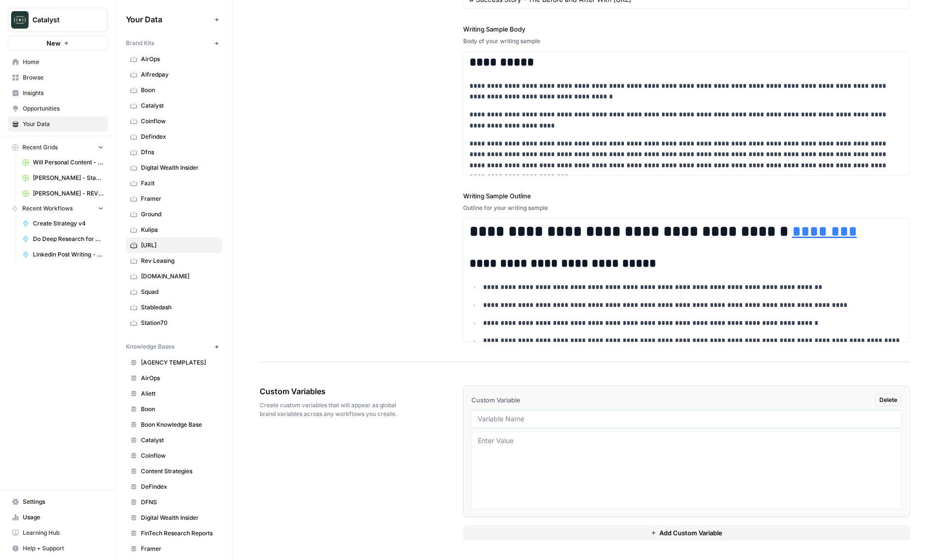
click at [524, 415] on input "text" at bounding box center [687, 418] width 418 height 9
type input "exec1"
click at [534, 534] on button "Add Custom Variable" at bounding box center [686, 533] width 447 height 16
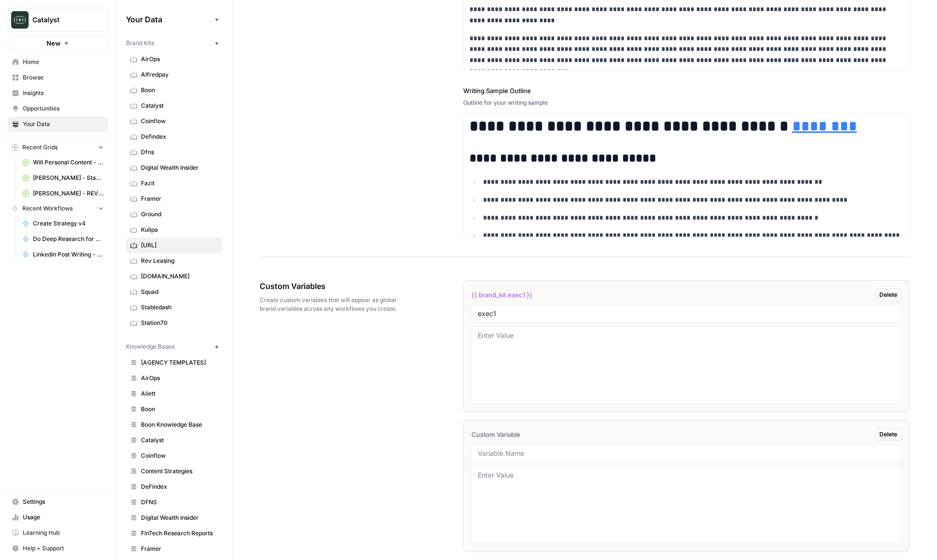
scroll to position [1325, 0]
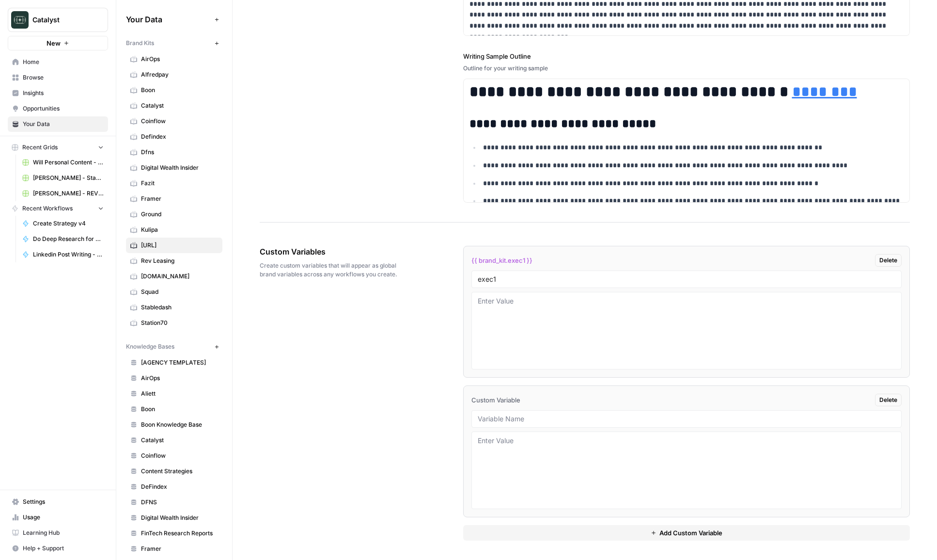
click at [526, 412] on div at bounding box center [687, 418] width 431 height 17
click at [532, 418] on input "text" at bounding box center [687, 418] width 418 height 9
type input "knowledge base id"
click at [532, 450] on textarea "To enrich screen reader interactions, please activate Accessibility in Grammarl…" at bounding box center [687, 470] width 418 height 69
click at [534, 528] on button "Add Custom Variable" at bounding box center [686, 533] width 447 height 16
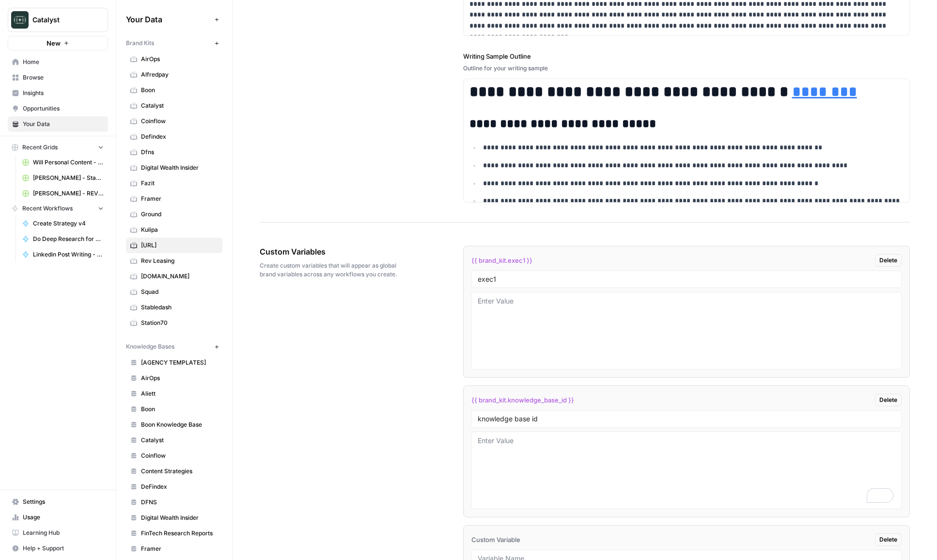
click at [331, 419] on div "Custom Variables Create custom variables that will appear as global brand varia…" at bounding box center [585, 462] width 650 height 473
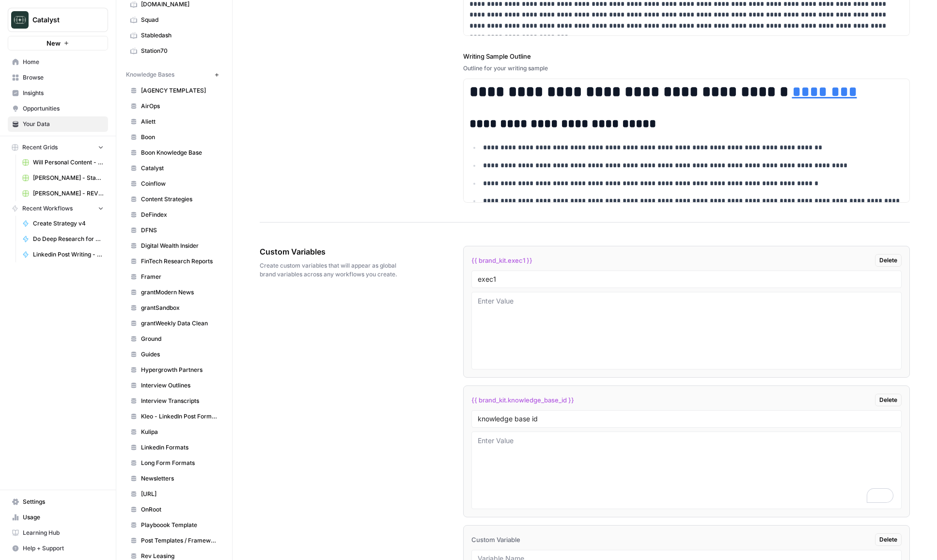
scroll to position [273, 0]
click at [165, 495] on span "[URL]" at bounding box center [179, 492] width 77 height 9
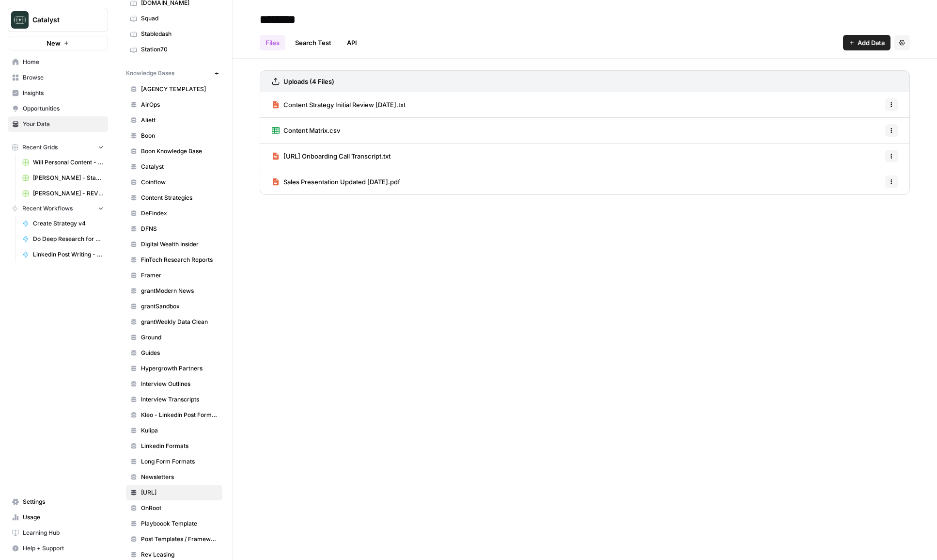
click at [327, 126] on span "Content Matrix.csv" at bounding box center [312, 131] width 57 height 10
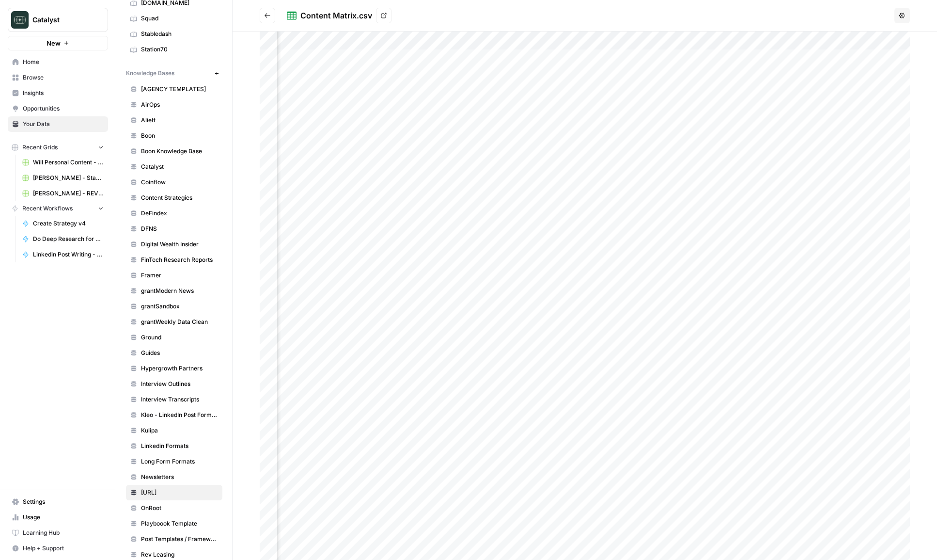
scroll to position [0, 1340]
click at [265, 16] on icon "Go back" at bounding box center [267, 15] width 7 height 7
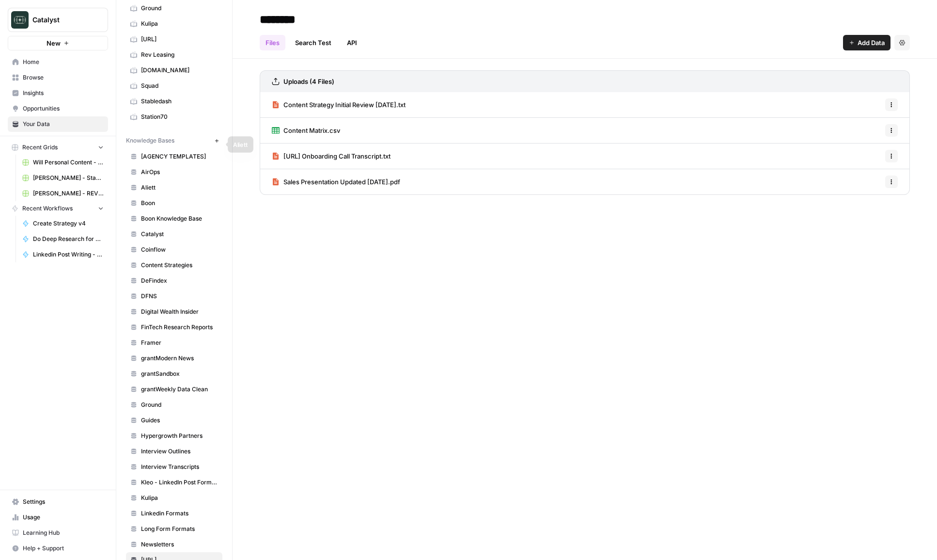
scroll to position [162, 0]
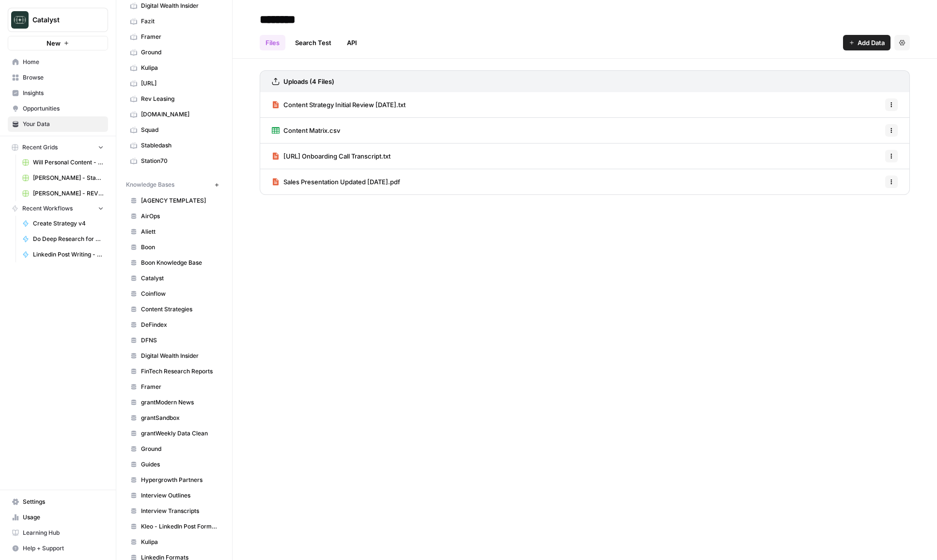
click at [173, 85] on span "[URL]" at bounding box center [179, 83] width 77 height 9
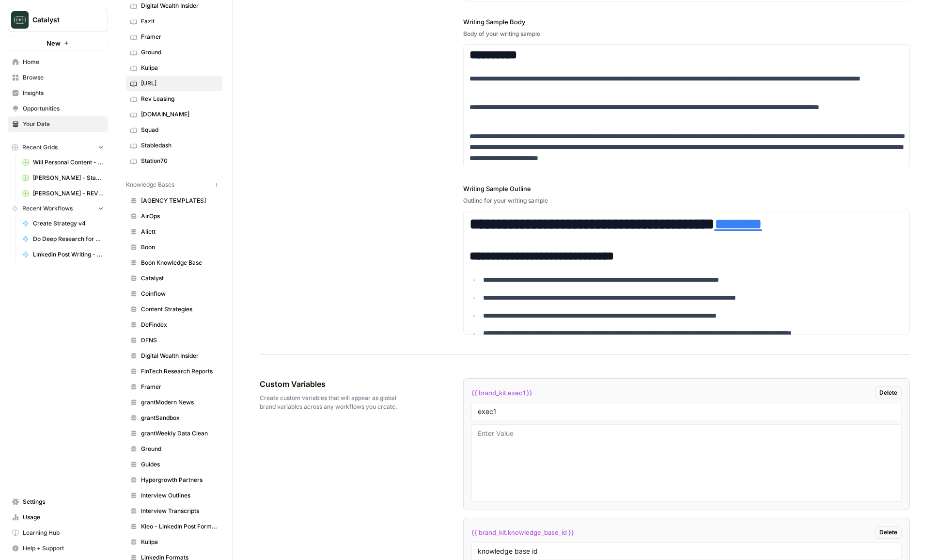
scroll to position [1325, 0]
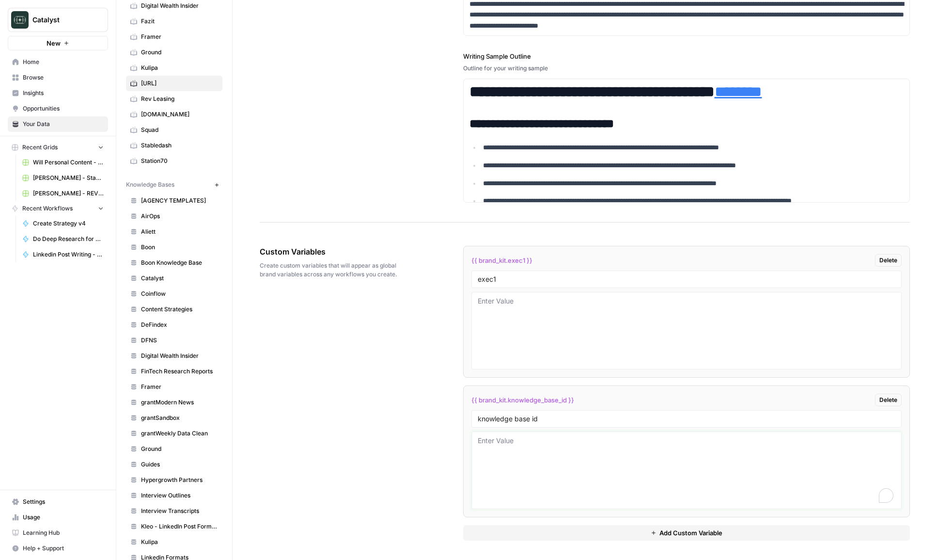
click at [536, 452] on textarea "To enrich screen reader interactions, please activate Accessibility in Grammarl…" at bounding box center [687, 470] width 418 height 69
paste textarea "11583"
type textarea "11583"
click at [425, 471] on div "Custom Variables Create custom variables that will appear as global brand varia…" at bounding box center [585, 392] width 650 height 333
click at [425, 387] on div "Custom Variables Create custom variables that will appear as global brand varia…" at bounding box center [585, 392] width 650 height 333
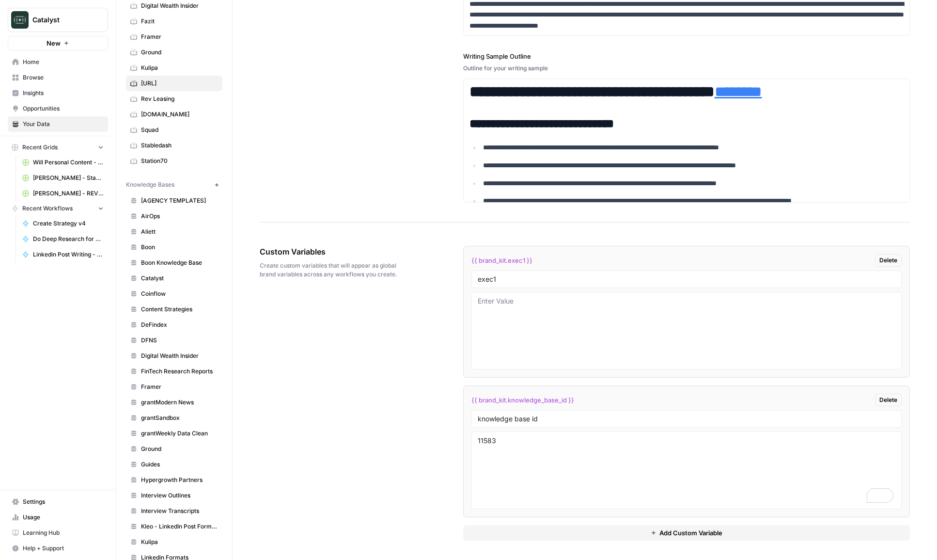
click at [60, 60] on span "Home" at bounding box center [63, 62] width 81 height 9
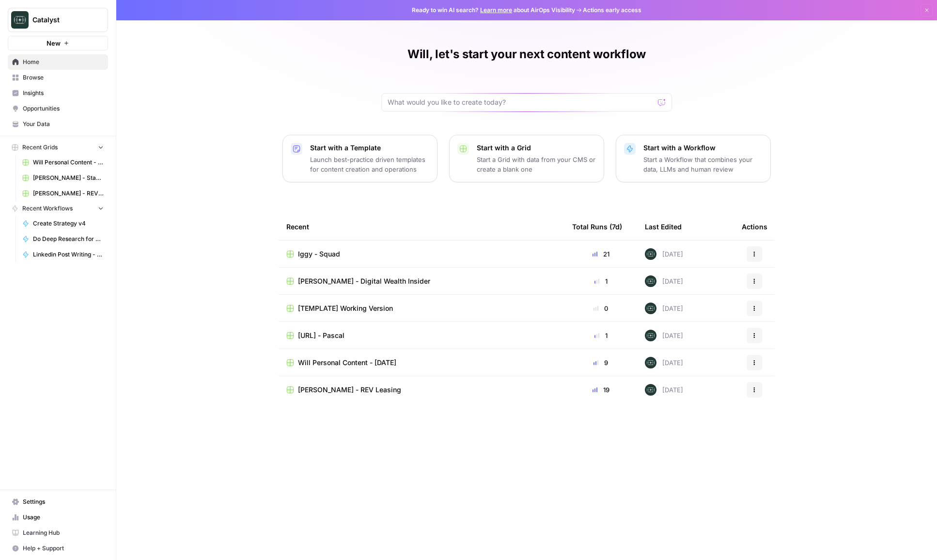
click at [343, 332] on span "[URL] - Pascal" at bounding box center [321, 336] width 47 height 10
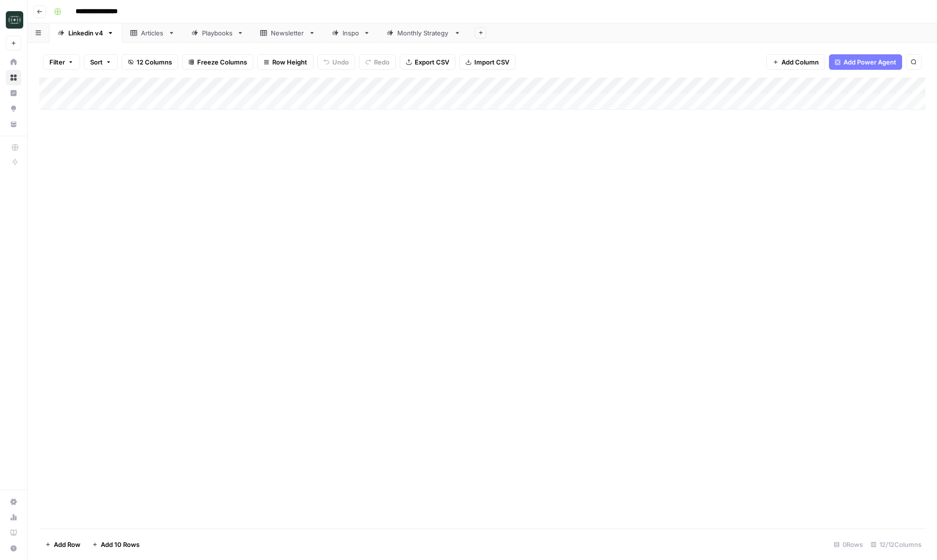
click at [410, 31] on div "Monthly Strategy" at bounding box center [423, 33] width 53 height 10
click at [527, 84] on div "Add Column" at bounding box center [482, 102] width 886 height 48
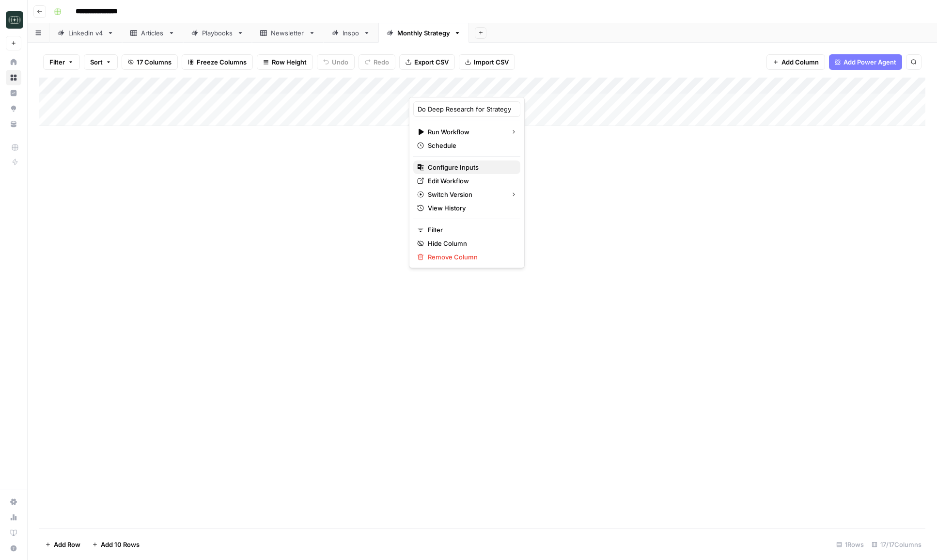
click at [465, 162] on button "Configure Inputs" at bounding box center [466, 167] width 107 height 14
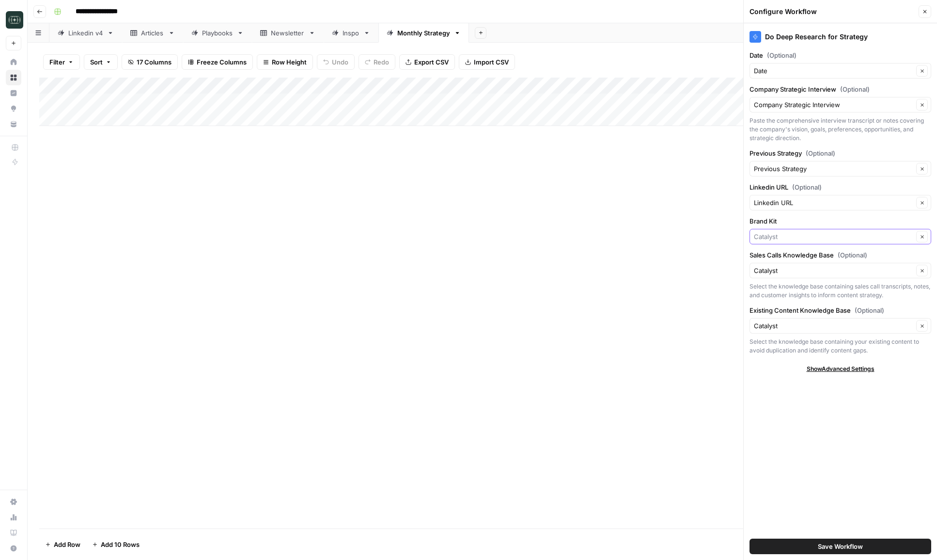
click at [800, 232] on input "Brand Kit" at bounding box center [833, 237] width 159 height 10
click at [791, 253] on button "[URL]" at bounding box center [840, 260] width 173 height 14
type input "[URL]"
click at [781, 273] on input "Sales Calls Knowledge Base (Optional)" at bounding box center [833, 271] width 159 height 10
click at [781, 286] on button "[URL]" at bounding box center [840, 293] width 173 height 14
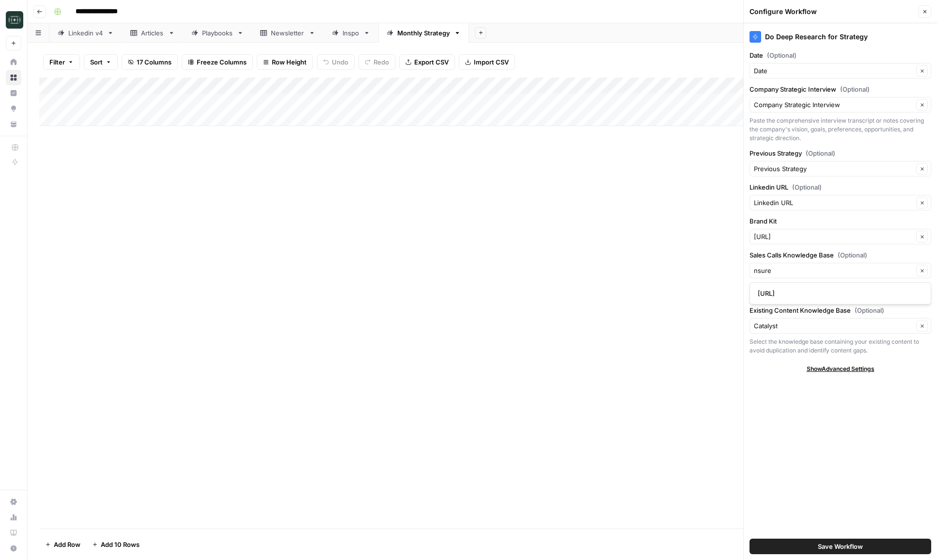
type input "[URL]"
click at [784, 329] on input "Existing Content Knowledge Base (Optional)" at bounding box center [833, 326] width 159 height 10
click at [790, 349] on span "[URL]" at bounding box center [838, 349] width 161 height 10
type input "[URL]"
click at [779, 419] on div "Do Deep Research for Strategy Date (Optional) Date Clear Company Strategic Inte…" at bounding box center [840, 291] width 193 height 537
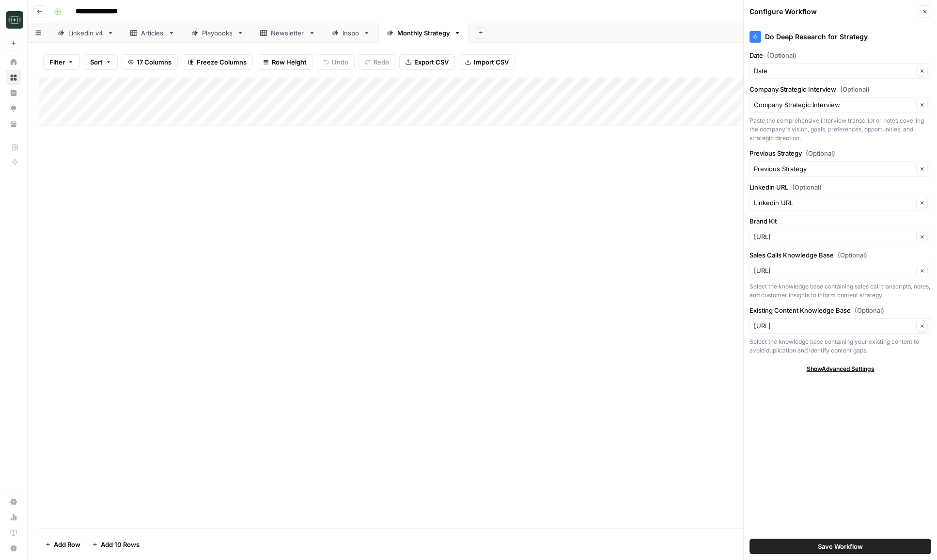
click at [857, 543] on span "Save Workflow" at bounding box center [840, 546] width 45 height 10
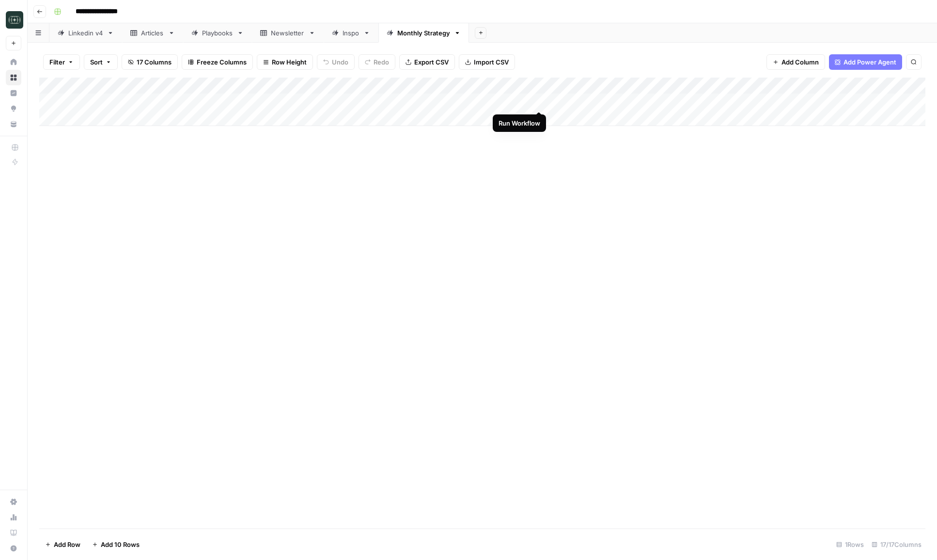
click at [539, 102] on div "Add Column" at bounding box center [482, 102] width 886 height 48
